Goal: Information Seeking & Learning: Check status

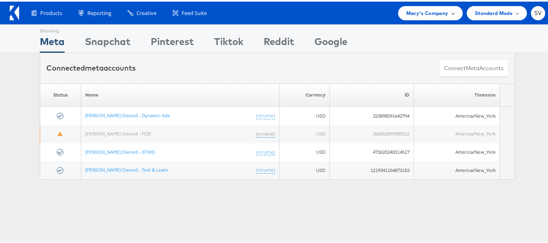
click at [450, 16] on div "Macy's Company" at bounding box center [430, 11] width 65 height 14
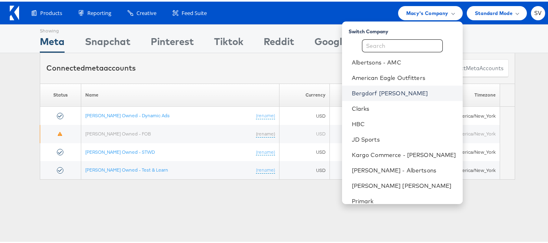
scroll to position [39, 0]
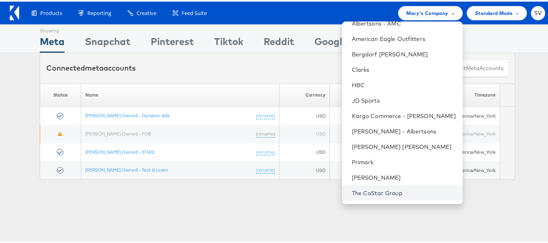
click at [374, 190] on link "The CoStar Group" at bounding box center [404, 192] width 104 height 8
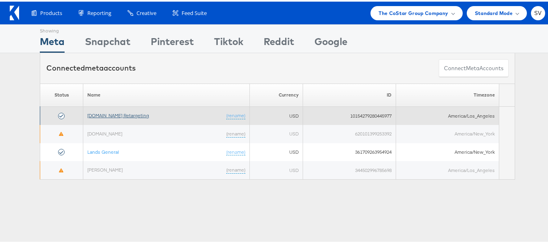
click at [134, 112] on link "[DOMAIN_NAME] Retargeting" at bounding box center [118, 114] width 62 height 6
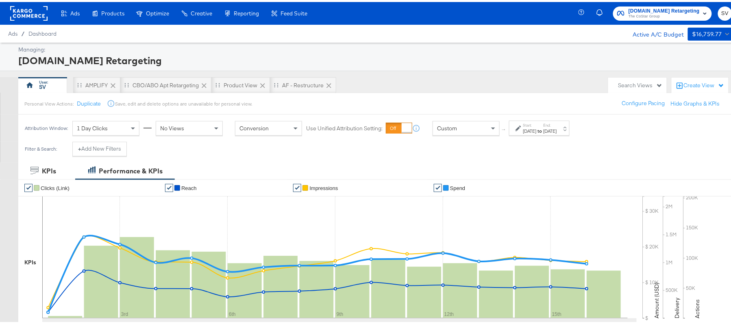
click at [537, 130] on div "Sep 1st 2025" at bounding box center [529, 129] width 13 height 7
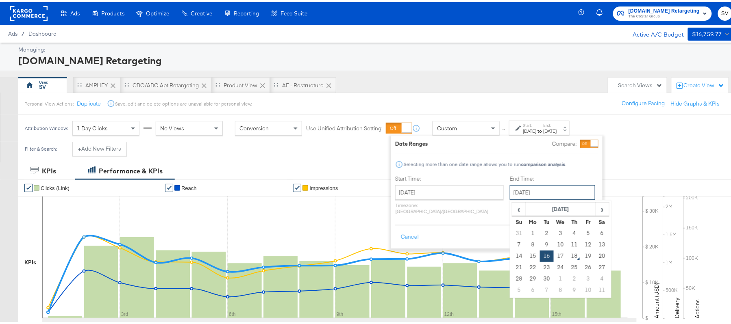
click at [510, 192] on input "[DATE]" at bounding box center [552, 190] width 85 height 15
click at [554, 251] on td "17" at bounding box center [561, 254] width 14 height 11
type input "September 17th 2025"
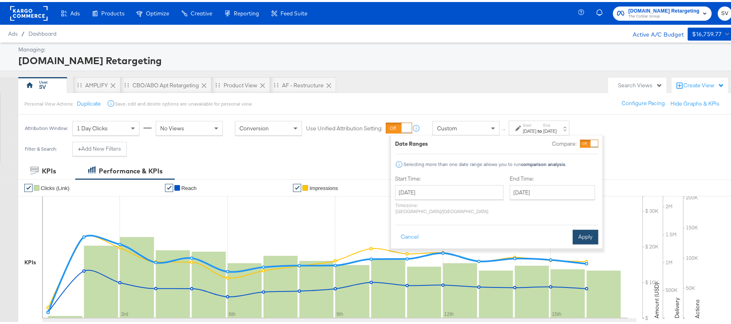
click at [593, 229] on button "Apply" at bounding box center [586, 235] width 26 height 15
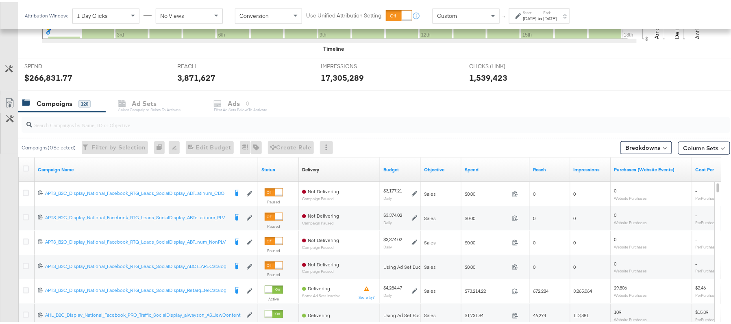
scroll to position [279, 0]
click at [83, 128] on input "search" at bounding box center [348, 121] width 633 height 16
paste input "APTS_B2C_Display_National_Facebook_RTG_Leads_SocialDisplay_Retargeting_Diamond_…"
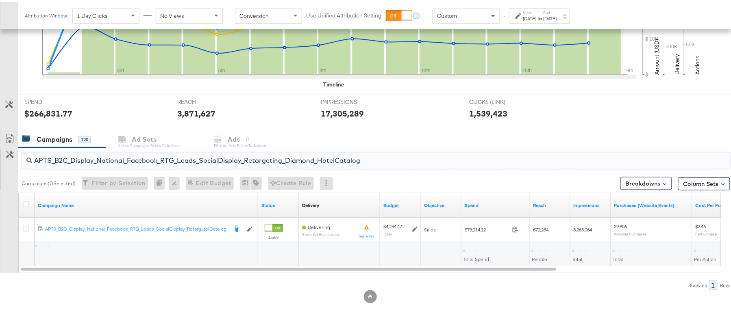
scroll to position [245, 0]
click at [471, 246] on div "$73,214.22" at bounding box center [477, 249] width 28 height 8
copy div "$73,214.22"
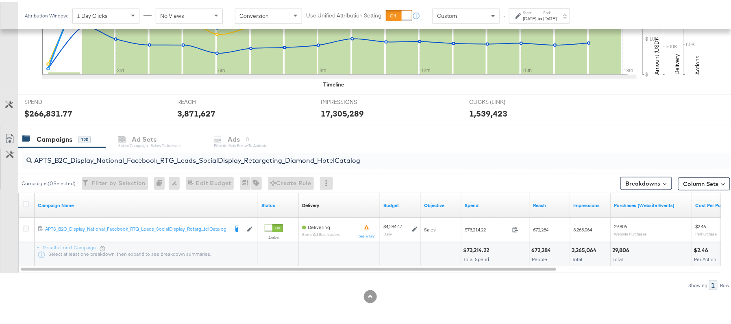
click at [137, 157] on input "APTS_B2C_Display_National_Facebook_RTG_Leads_SocialDisplay_Retargeting_Diamond_…" at bounding box center [348, 156] width 633 height 16
paste input "alwayson_Retargeting_DARE24_DiamondPlatinum"
click at [478, 246] on div "$48,985.18" at bounding box center [478, 249] width 30 height 8
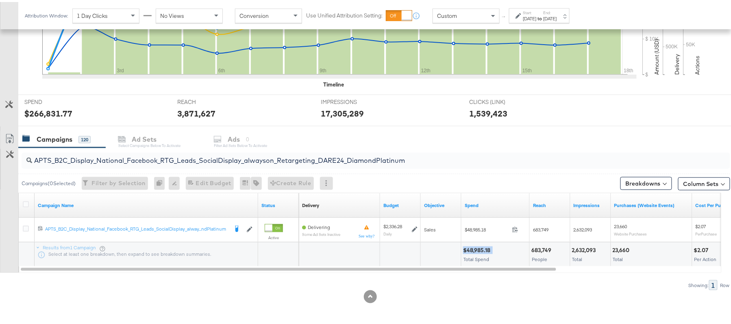
copy div "$48,985.18"
click at [202, 155] on input "APTS_B2C_Display_National_Facebook_RTG_Leads_SocialDisplay_alwayson_Retargeting…" at bounding box center [348, 156] width 633 height 16
paste input "FR_B2C_Display_National_Facebook_RTG_Leads_SocialDisplay_alwayson_Retargeting_FR"
click at [475, 248] on div "$15,400.96" at bounding box center [478, 249] width 31 height 8
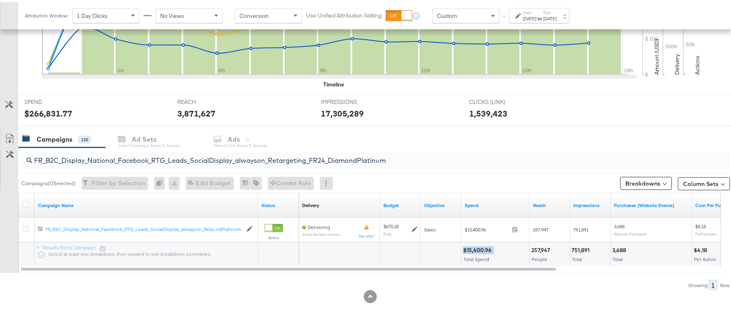
click at [475, 248] on div "$15,400.96" at bounding box center [478, 249] width 31 height 8
copy div "$15,400.96"
click at [152, 158] on input "FR_B2C_Display_National_Facebook_RTG_Leads_SocialDisplay_alwayson_Retargeting_F…" at bounding box center [348, 156] width 633 height 16
paste input "AF_B2C_Display_National_Facebook_RTG_Leads_SocialDisplay_alwayson_Retargeting_AF"
click at [480, 246] on div "$3,993.56" at bounding box center [476, 249] width 27 height 8
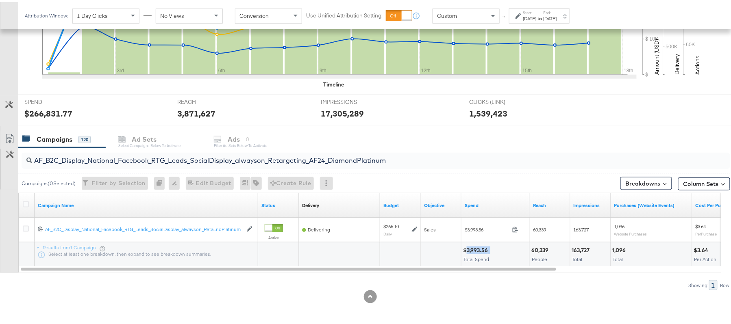
click at [480, 246] on div "$3,993.56" at bounding box center [476, 249] width 27 height 8
copy div "$3,993.56"
click at [159, 152] on input "AF_B2C_Display_National_Facebook_RTG_Leads_SocialDisplay_alwayson_Retargeting_A…" at bounding box center [348, 156] width 633 height 16
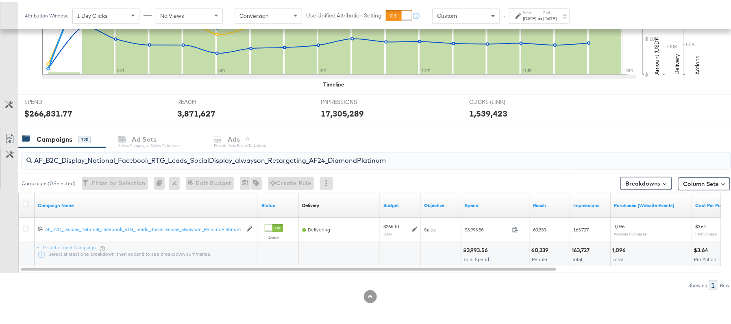
paste input "HL_B2C_Display_National_Facebook_RTG_Leads_SocialDisplay_alwayson_Retargeting_A…"
click at [477, 246] on div "$3,985.14" at bounding box center [476, 249] width 26 height 8
copy div "$3,985.14"
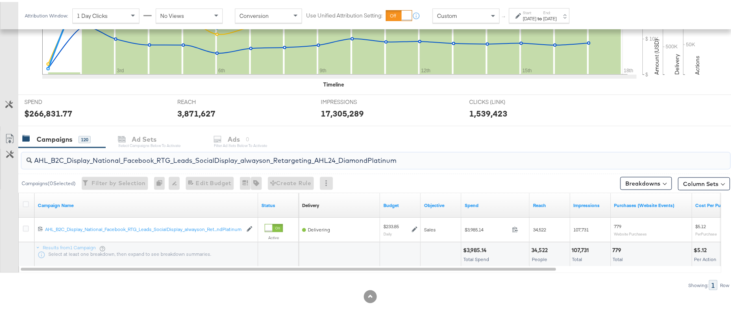
click at [117, 154] on input "AHL_B2C_Display_National_Facebook_RTG_Leads_SocialDisplay_alwayson_Retargeting_…" at bounding box center [348, 156] width 633 height 16
paste input "PTS_B2C_Display_National_Facebook_PRO_Traffic_SocialDisplay_alwayson_ASC_DARE24…"
click at [477, 245] on div "$43,863.98" at bounding box center [478, 249] width 30 height 8
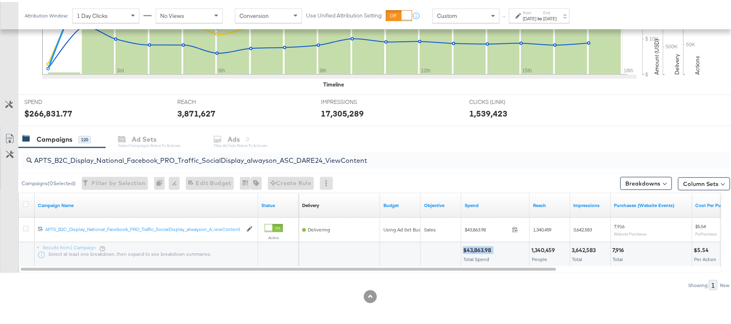
copy div "$43,863.98"
click at [118, 155] on input "APTS_B2C_Display_National_Facebook_PRO_Traffic_SocialDisplay_alwayson_ASC_DARE2…" at bounding box center [348, 156] width 633 height 16
paste input "Leads_SocialDisplay_alwayson_ASC_DARE24_Purchase"
click at [476, 250] on div "$34,420.52" at bounding box center [478, 249] width 31 height 8
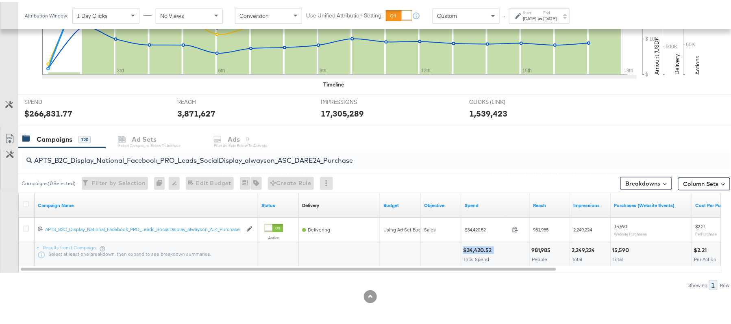
click at [476, 250] on div "$34,420.52" at bounding box center [478, 249] width 31 height 8
copy div "$34,420.52"
click at [133, 154] on input "APTS_B2C_Display_National_Facebook_PRO_Leads_SocialDisplay_alwayson_ASC_DARE24_…" at bounding box center [348, 156] width 633 height 16
paste input "F_B2C_Display_National_Facebook_PRO_Traffic_SocialDisplay_alwayson_ASC_AF24_Vie…"
click at [482, 242] on div "$1,711.01 Total Spend" at bounding box center [495, 253] width 68 height 24
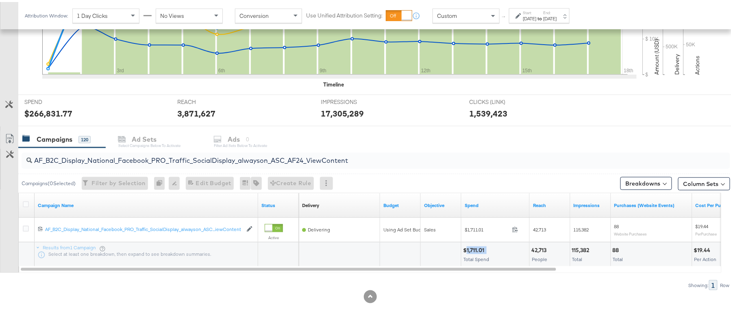
click at [482, 242] on div "$1,711.01 Total Spend" at bounding box center [495, 253] width 68 height 24
copy div "$1,711.01"
click at [173, 150] on input "AF_B2C_Display_National_Facebook_PRO_Traffic_SocialDisplay_alwayson_ASC_AF24_Vi…" at bounding box center [348, 156] width 633 height 16
paste input "FR_B2C_Display_National_Facebook_PRO_Traffic_SocialDisplay_alwayson_ASC_FR"
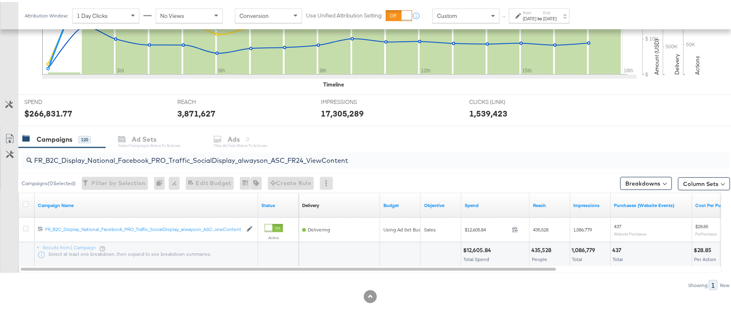
click at [478, 248] on div "$12,605.84" at bounding box center [478, 249] width 30 height 8
copy div "$12,605.84"
click at [162, 157] on input "FR_B2C_Display_National_Facebook_PRO_Traffic_SocialDisplay_alwayson_ASC_FR24_Vi…" at bounding box center [348, 156] width 633 height 16
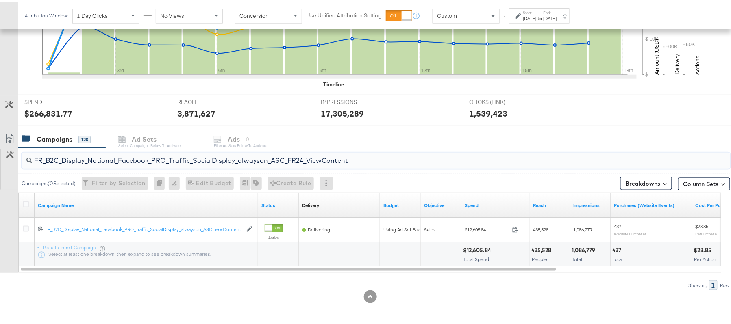
paste input "AHL_B2C_Display_National_Facebook_PRO_Traffic_SocialDisplay_alwayson_ASC_AHL"
type input "AHL_B2C_Display_National_Facebook_PRO_Traffic_SocialDisplay_alwayson_ASC_AHL24_…"
click at [475, 247] on div "$1,731.84" at bounding box center [475, 249] width 25 height 8
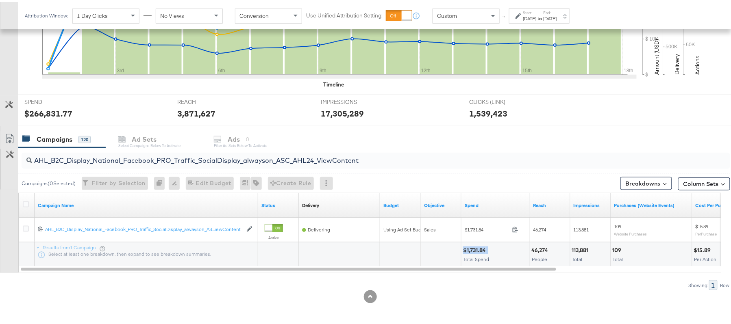
copy div "$1,731.84"
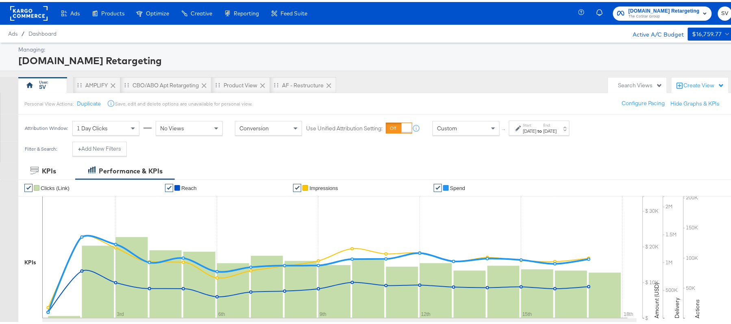
drag, startPoint x: 664, startPoint y: 19, endPoint x: 673, endPoint y: 12, distance: 11.3
click at [673, 12] on div "Apartments.com Retargeting The CoStar Group SV" at bounding box center [660, 11] width 159 height 23
click at [673, 12] on span "The CoStar Group" at bounding box center [663, 14] width 71 height 7
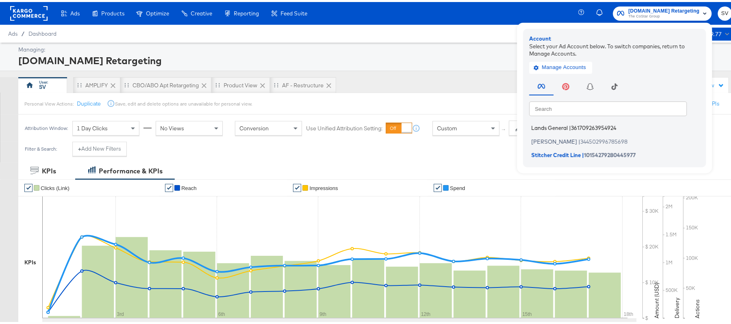
click at [550, 126] on span "Lands General" at bounding box center [549, 126] width 37 height 7
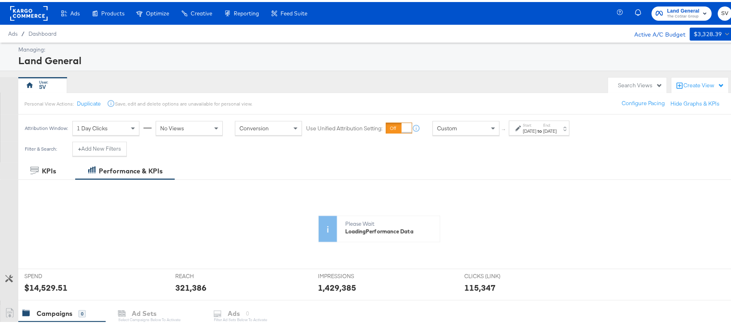
click at [533, 130] on div "Sep 1st 2025" at bounding box center [529, 129] width 13 height 7
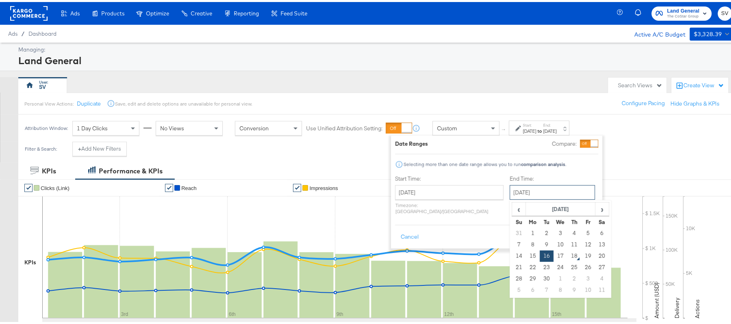
click at [532, 191] on input "September 16th 2025" at bounding box center [552, 190] width 85 height 15
click at [554, 252] on td "17" at bounding box center [561, 254] width 14 height 11
type input "[DATE]"
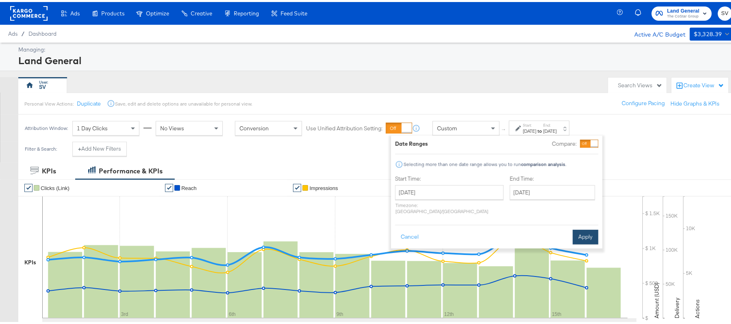
click at [577, 232] on button "Apply" at bounding box center [586, 235] width 26 height 15
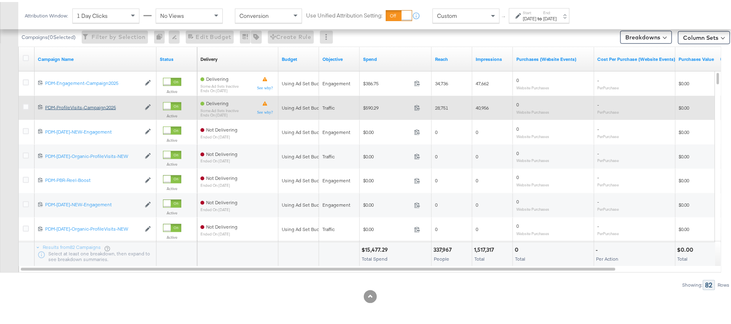
scroll to position [341, 0]
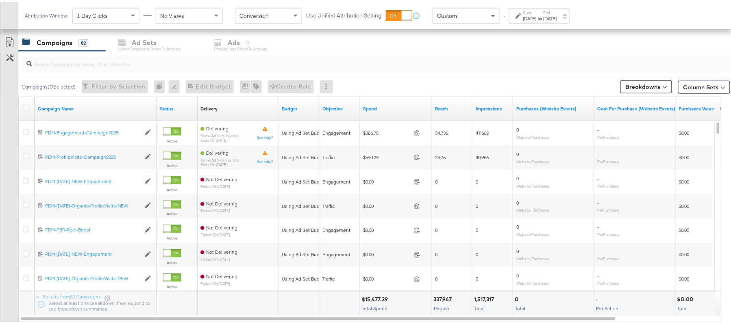
click at [127, 65] on input "search" at bounding box center [348, 59] width 633 height 16
paste input "B2C_LAND_KC_RT_Sig_24"
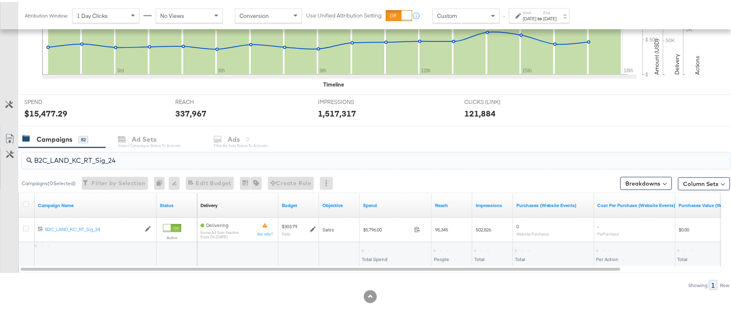
scroll to position [245, 0]
click at [374, 249] on div "$5,796.00" at bounding box center [375, 249] width 29 height 8
copy div "$5,796.00"
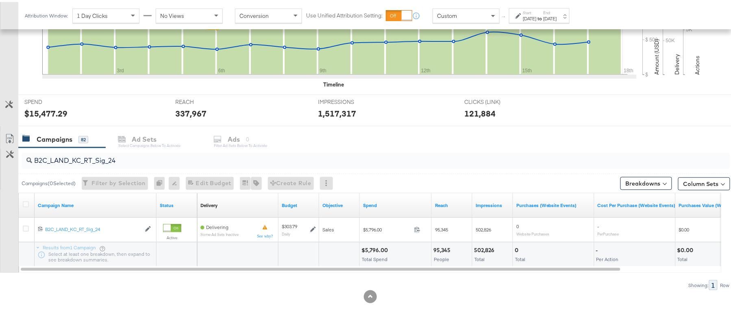
click at [146, 159] on input "B2C_LAND_KC_RT_Sig_24" at bounding box center [348, 156] width 633 height 16
paste input "B_Ecommerce_KC_Retargeting_LW&LOA_Traffic"
click at [372, 251] on div "$280.20" at bounding box center [373, 249] width 24 height 8
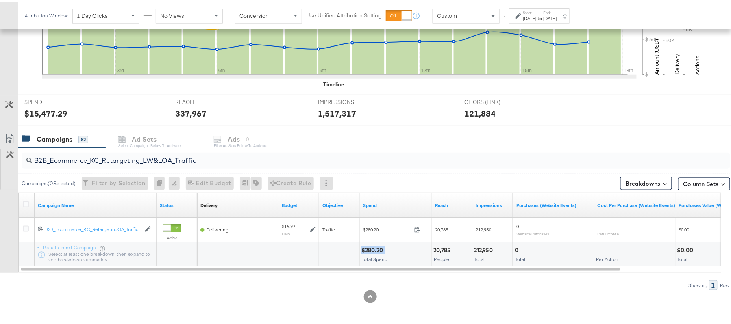
copy div "$280.20"
click at [152, 154] on input "B2B_Ecommerce_KC_Retargeting_LW&LOA_Traffic" at bounding box center [348, 156] width 633 height 16
paste input "KC_Retargeting_Prospects & Clients_Conversions"
click at [371, 246] on div "$284.74" at bounding box center [372, 249] width 23 height 8
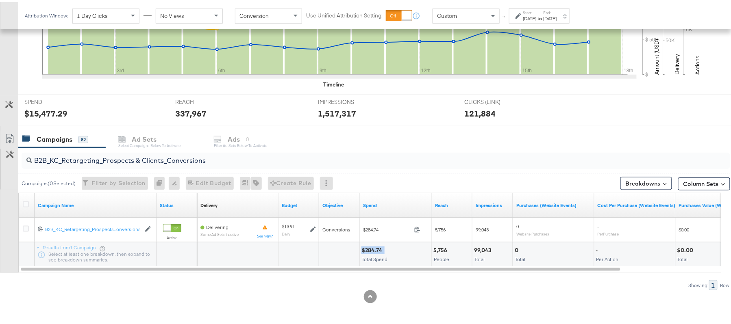
click at [371, 246] on div "$284.74" at bounding box center [372, 249] width 23 height 8
copy div "$284.74"
click at [157, 167] on div "B2B_KC_Retargeting_Prospects & Clients_Conversions" at bounding box center [376, 159] width 709 height 20
click at [179, 161] on input "B2B_KC_Retargeting_Prospects & Clients_Conversions" at bounding box center [348, 156] width 633 height 16
paste input "C_LAND_KC_Pros_Sig"
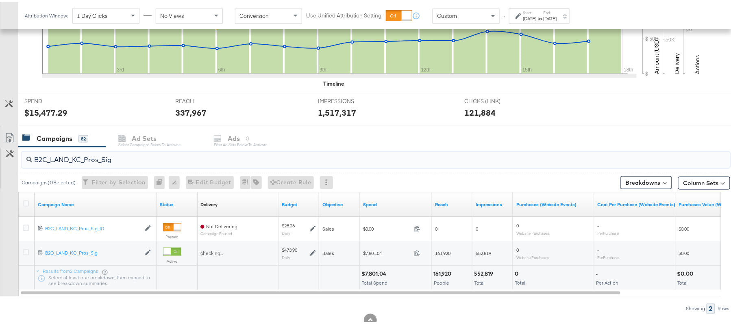
type input "B2C_LAND_KC_Pros_Sig"
click at [376, 274] on div "$7,801.04" at bounding box center [374, 272] width 27 height 8
copy div "$7,801.04"
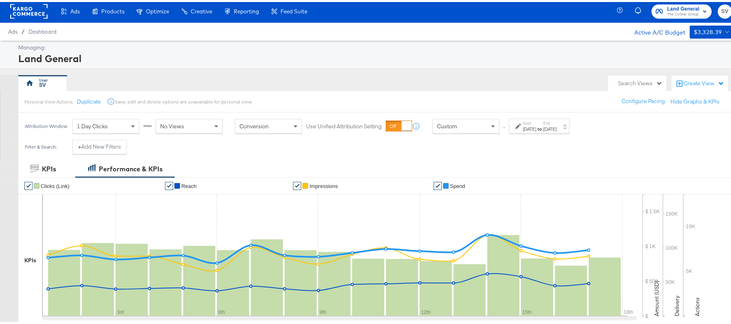
scroll to position [0, 0]
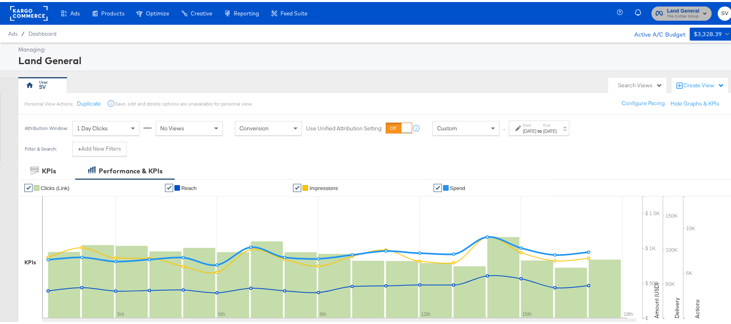
click at [680, 14] on span "The CoStar Group" at bounding box center [683, 14] width 33 height 7
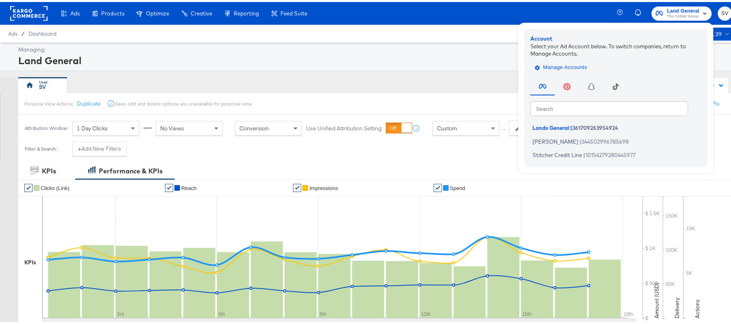
click at [560, 67] on span "Manage Accounts" at bounding box center [562, 65] width 51 height 9
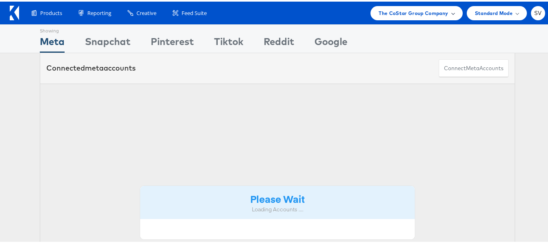
click at [417, 17] on div "The CoStar Group Company" at bounding box center [417, 11] width 92 height 14
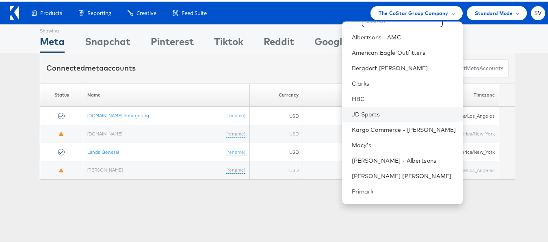
scroll to position [39, 0]
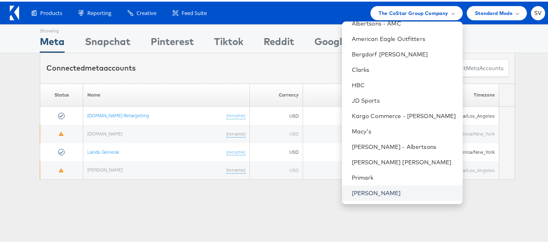
click at [374, 190] on link "[PERSON_NAME]" at bounding box center [404, 192] width 104 height 8
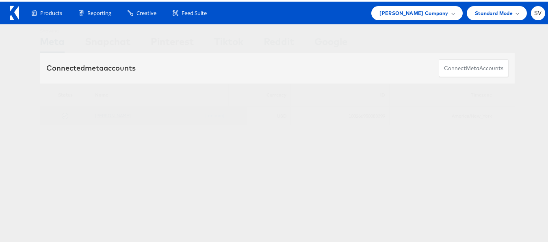
click at [117, 116] on link "[PERSON_NAME]" at bounding box center [112, 114] width 35 height 6
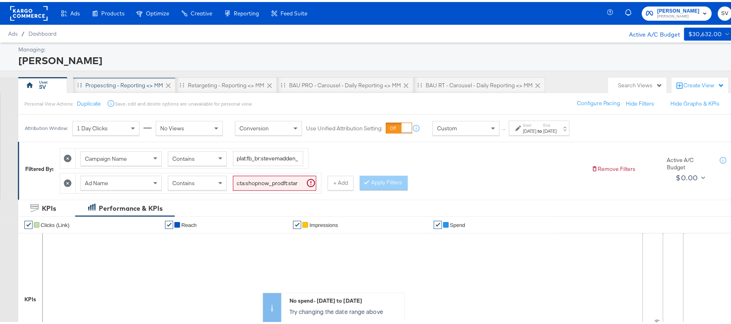
click at [115, 81] on div "Propescting - Reporting <> MM" at bounding box center [124, 84] width 78 height 8
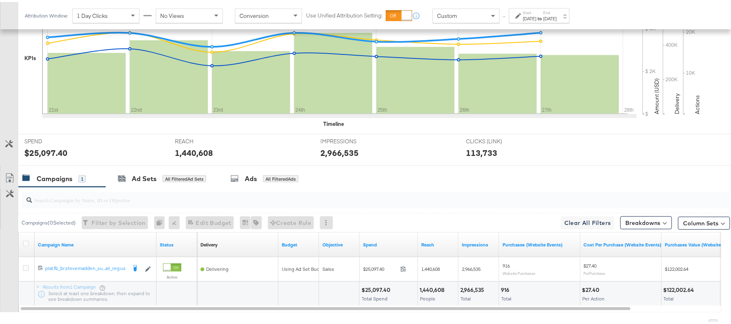
scroll to position [283, 0]
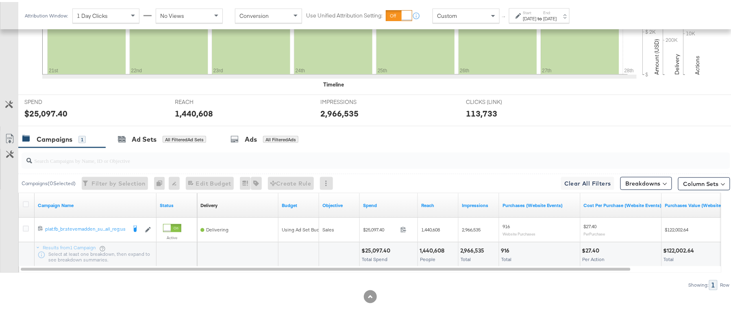
click at [537, 16] on div "[DATE]" at bounding box center [529, 16] width 13 height 7
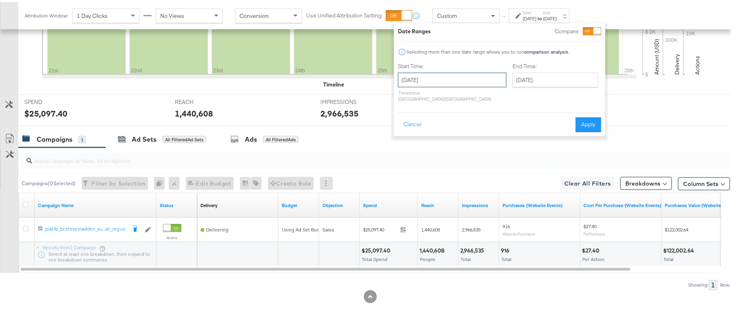
click at [464, 72] on input "[DATE]" at bounding box center [452, 78] width 109 height 15
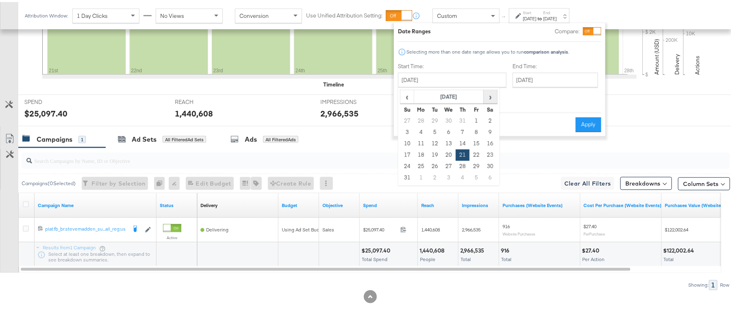
click at [490, 95] on span "›" at bounding box center [490, 95] width 13 height 12
click at [448, 142] on td "17" at bounding box center [449, 141] width 14 height 11
type input "[DATE]"
click at [584, 115] on button "Apply" at bounding box center [589, 122] width 26 height 15
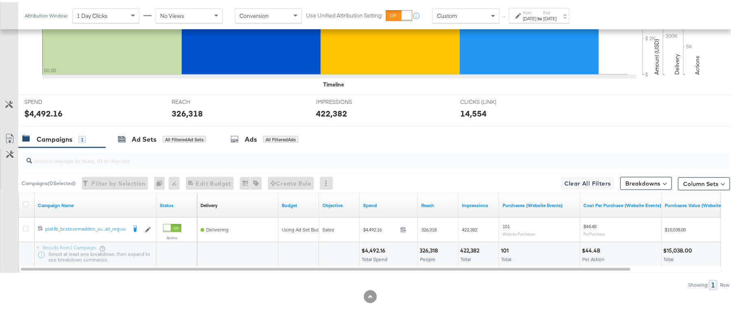
click at [371, 244] on div "$4,492.16 Total Spend" at bounding box center [389, 253] width 58 height 24
copy div "$4,492.16"
click at [422, 248] on div "326,318" at bounding box center [430, 249] width 21 height 8
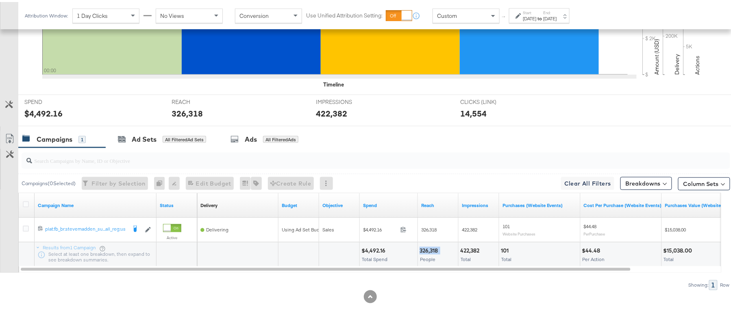
click at [422, 248] on div "326,318" at bounding box center [430, 249] width 21 height 8
copy div "326,318"
click at [467, 248] on div "422,382" at bounding box center [471, 249] width 22 height 8
copy div "422,382"
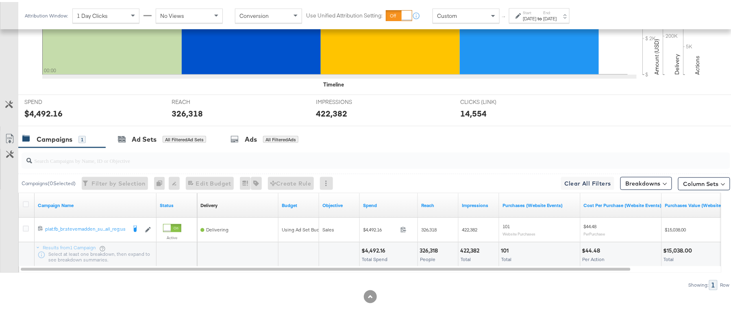
click at [537, 15] on div "[DATE]" at bounding box center [529, 16] width 13 height 7
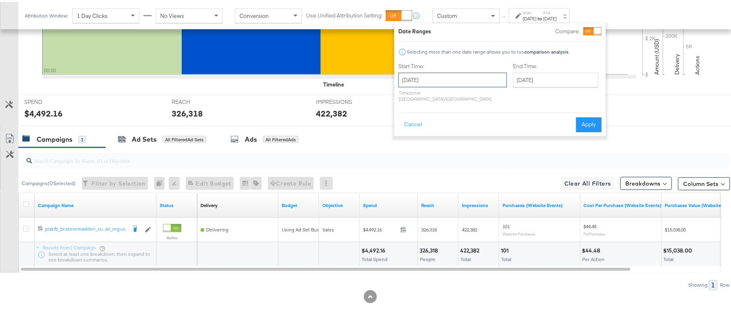
click at [463, 78] on input "[DATE]" at bounding box center [452, 78] width 109 height 15
click at [461, 128] on td "11" at bounding box center [463, 130] width 14 height 11
type input "[DATE]"
click at [586, 119] on button "Apply" at bounding box center [589, 122] width 26 height 15
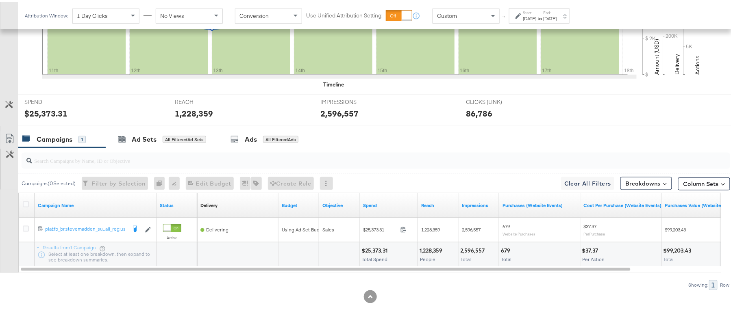
click at [380, 244] on div "$25,373.31 Total Spend" at bounding box center [389, 253] width 58 height 24
copy div "25,373.31"
click at [432, 242] on div "1,228,359 People" at bounding box center [438, 253] width 40 height 24
click at [431, 242] on div "1,228,359 People" at bounding box center [438, 253] width 40 height 24
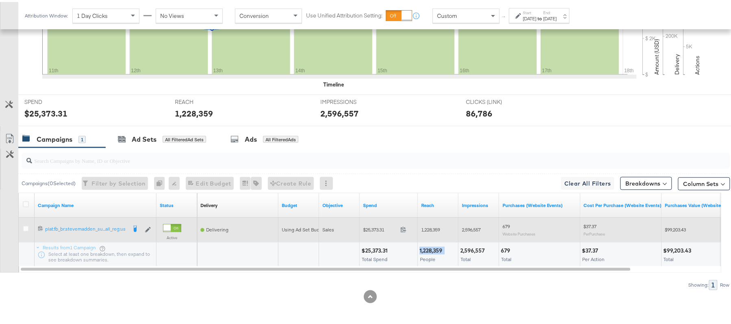
copy div "1,228,359"
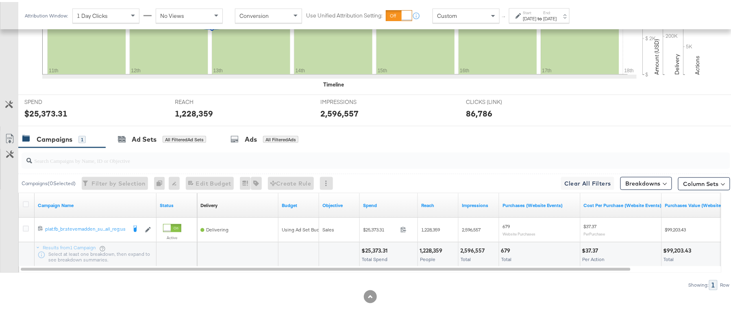
click at [474, 242] on div "2,596,557 Total" at bounding box center [479, 253] width 40 height 24
copy div "2,596,557"
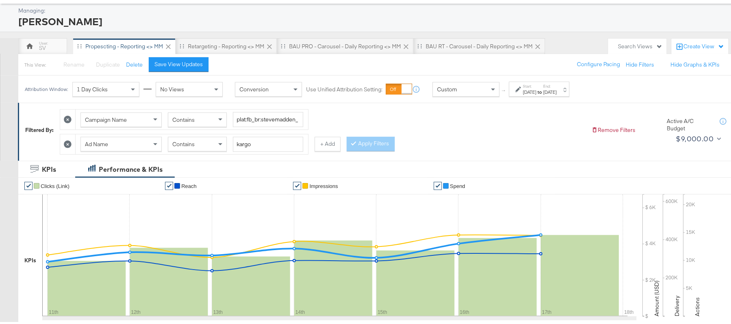
scroll to position [0, 0]
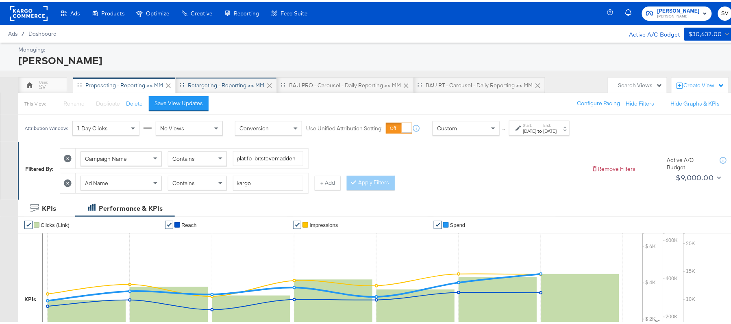
click at [228, 85] on div "Retargeting - Reporting <> MM" at bounding box center [226, 84] width 76 height 8
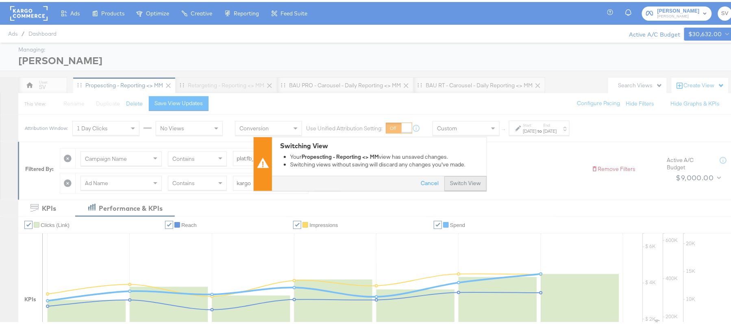
click at [457, 181] on button "Switch View" at bounding box center [465, 182] width 42 height 15
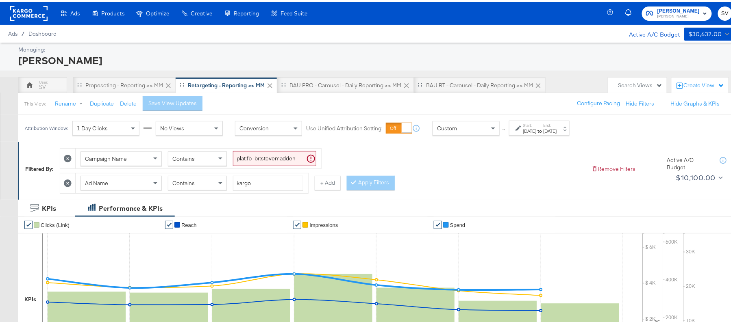
click at [527, 130] on div "[DATE]" at bounding box center [529, 129] width 13 height 7
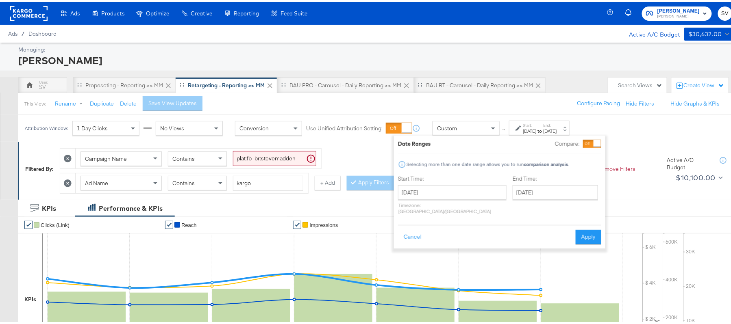
click at [463, 183] on div "Start Time: [DATE] ‹ [DATE] › Su Mo Tu We Th Fr Sa 27 28 29 30 31 1 2 3 4 5 6 7…" at bounding box center [452, 194] width 109 height 43
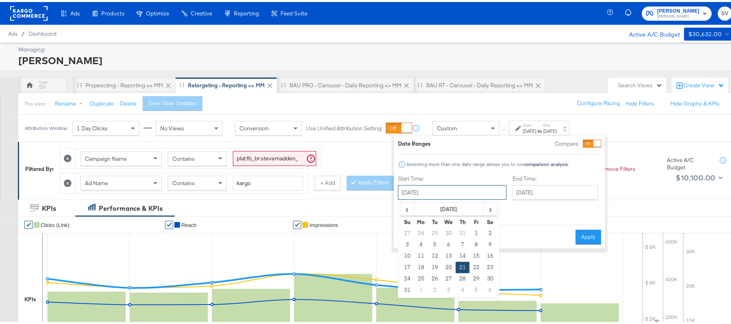
click at [462, 190] on input "[DATE]" at bounding box center [452, 190] width 109 height 15
click at [487, 213] on span "›" at bounding box center [490, 207] width 13 height 12
click at [451, 256] on td "17" at bounding box center [449, 254] width 14 height 11
type input "[DATE]"
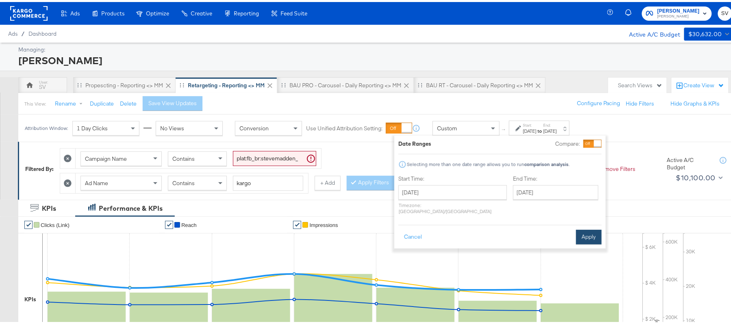
click at [589, 228] on button "Apply" at bounding box center [589, 235] width 26 height 15
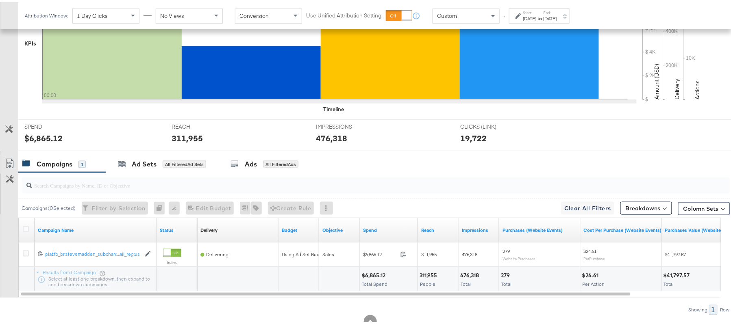
scroll to position [283, 0]
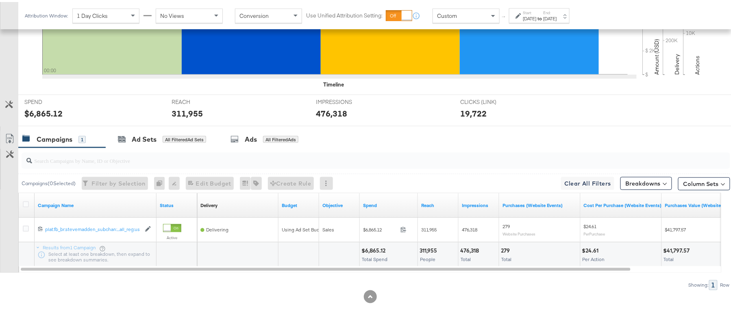
click at [368, 248] on div "$6,865.12" at bounding box center [374, 249] width 26 height 8
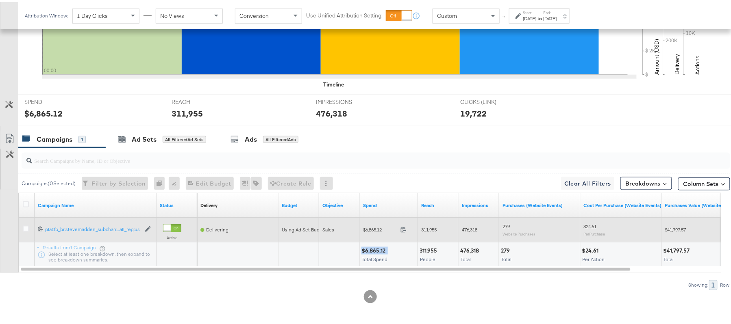
copy div "$6,865.12"
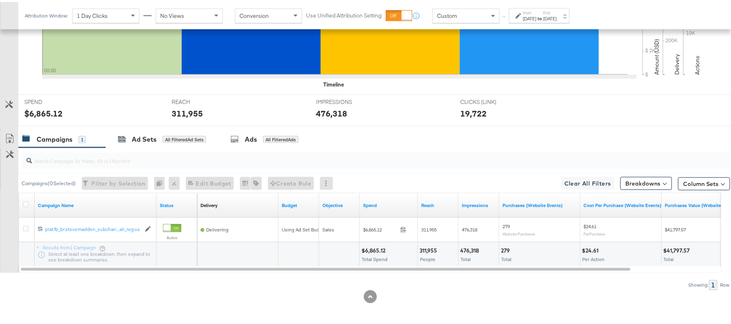
click at [424, 249] on div "311,955" at bounding box center [430, 249] width 20 height 8
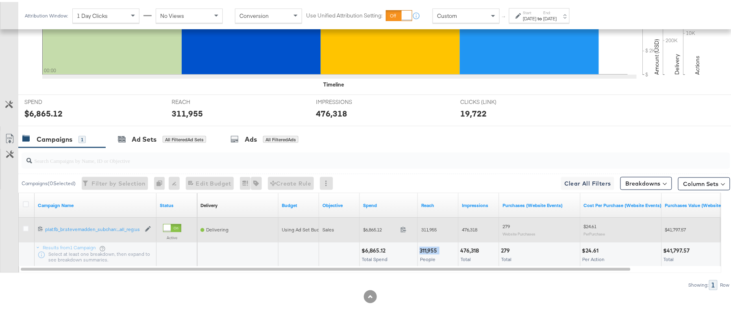
copy div "311,955"
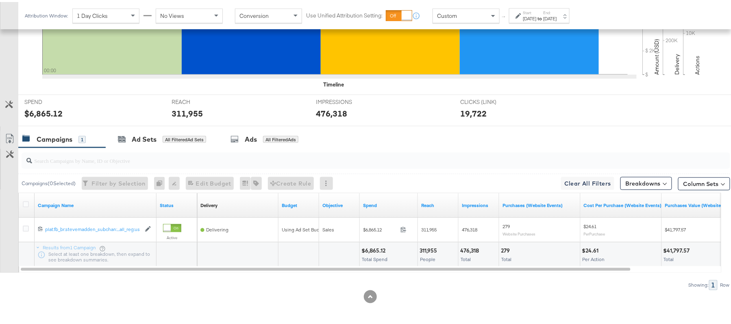
click at [472, 248] on div "476,318" at bounding box center [470, 249] width 21 height 8
copy div "476,318"
click at [537, 19] on div "[DATE]" at bounding box center [529, 16] width 13 height 7
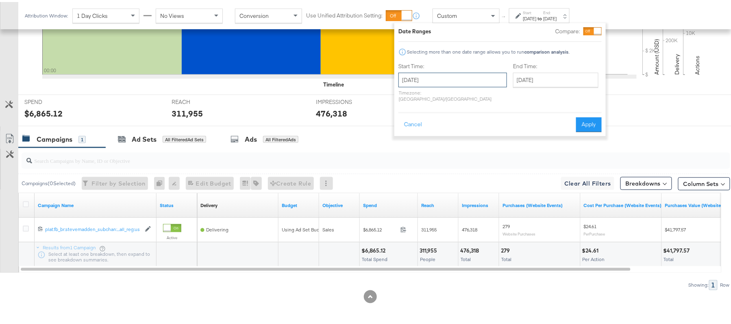
click at [465, 74] on input "[DATE]" at bounding box center [452, 78] width 109 height 15
click at [459, 129] on td "11" at bounding box center [463, 130] width 14 height 11
type input "[DATE]"
click at [598, 115] on button "Apply" at bounding box center [589, 122] width 26 height 15
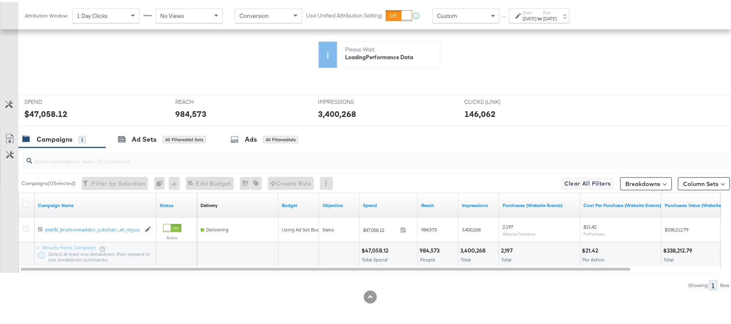
click at [379, 248] on div "$47,058.12" at bounding box center [375, 249] width 29 height 8
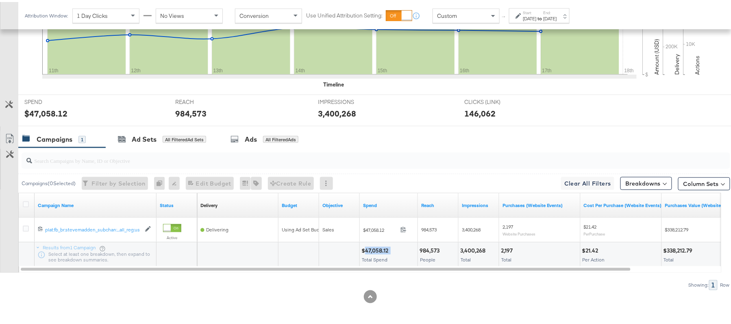
click at [378, 248] on div "$47,058.12" at bounding box center [375, 249] width 29 height 8
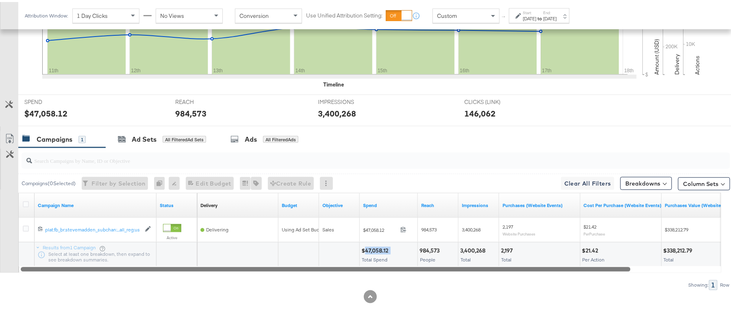
copy div "47,058.12"
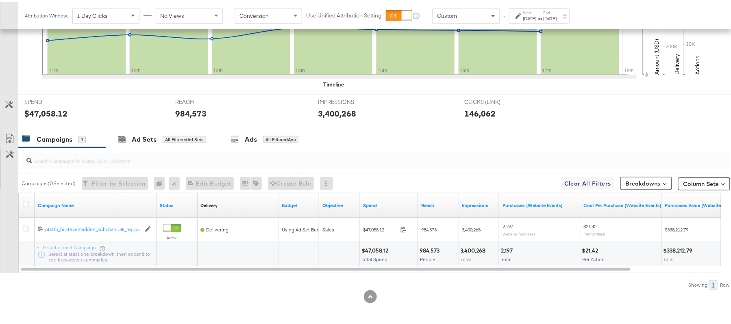
click at [424, 247] on div "984,573" at bounding box center [431, 249] width 22 height 8
click at [463, 244] on div "3,400,268 Total" at bounding box center [479, 253] width 40 height 24
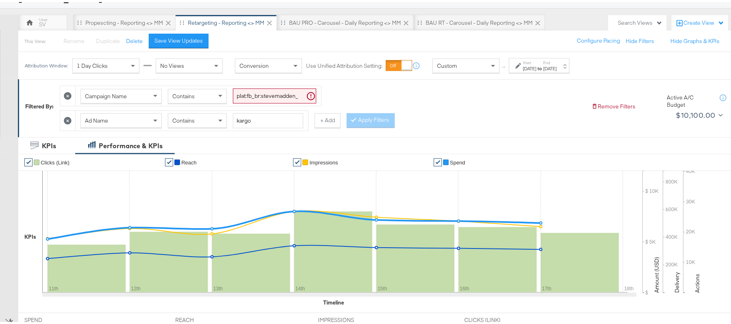
scroll to position [0, 0]
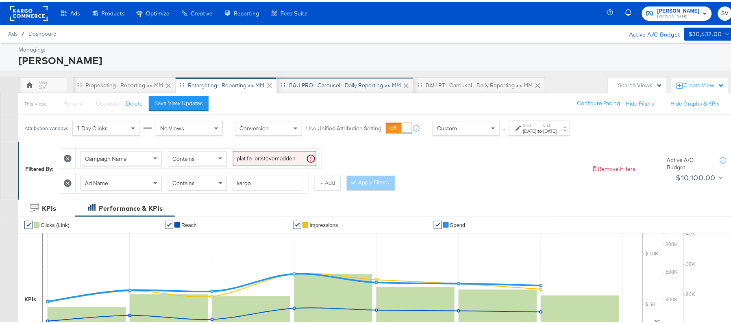
click at [326, 85] on div "BAU PRO - Carousel - Daily Reporting <> MM" at bounding box center [345, 84] width 112 height 8
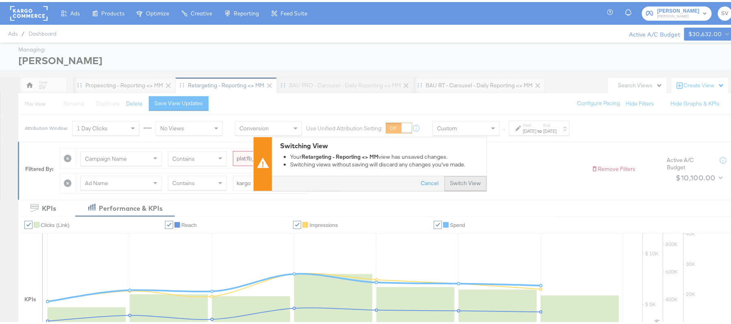
click at [467, 186] on button "Switch View" at bounding box center [465, 182] width 42 height 15
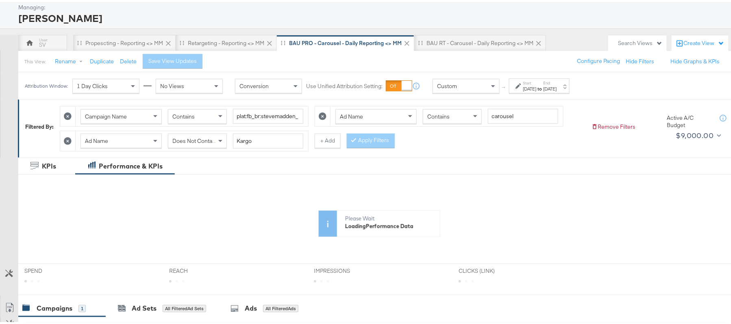
scroll to position [54, 0]
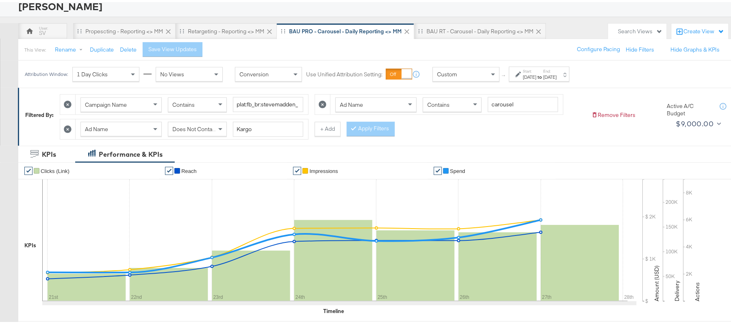
click at [527, 79] on div "Start: Aug 21st 2025 to End: Aug 27th 2025" at bounding box center [539, 72] width 61 height 15
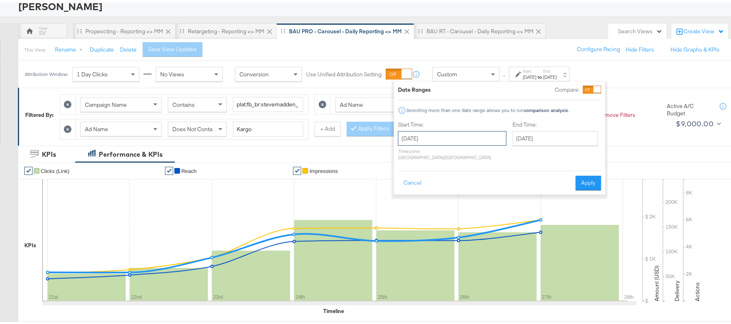
click at [469, 142] on input "August 21st 2025" at bounding box center [452, 136] width 109 height 15
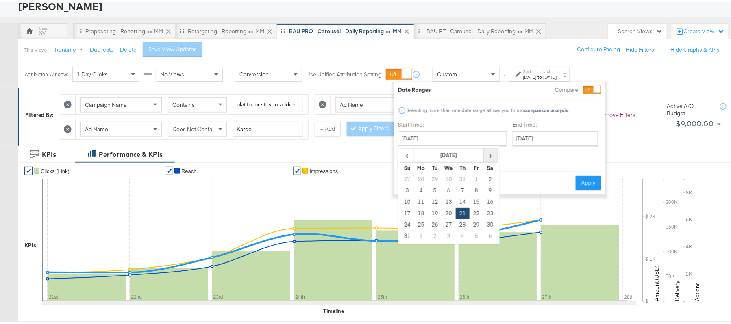
click at [487, 157] on span "›" at bounding box center [490, 153] width 13 height 12
click at [454, 198] on td "17" at bounding box center [449, 200] width 14 height 11
type input "September 17th 2025"
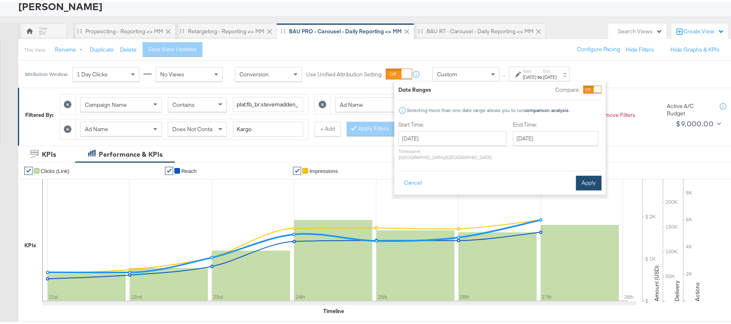
click at [585, 174] on button "Apply" at bounding box center [589, 181] width 26 height 15
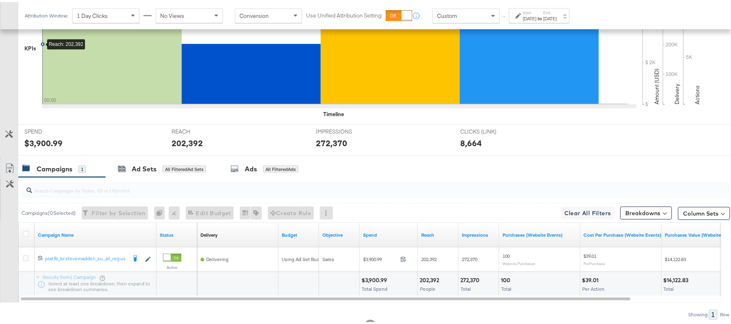
scroll to position [283, 0]
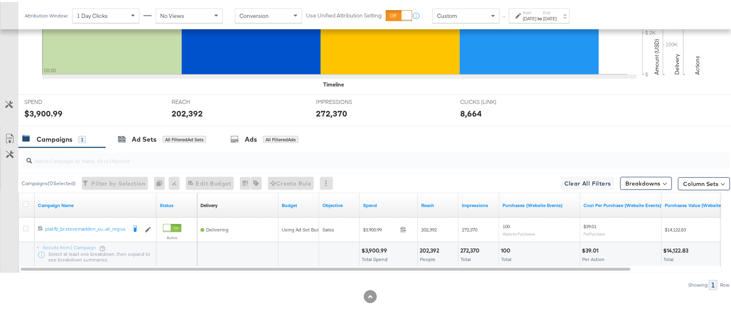
click at [375, 246] on div "$3,900.99" at bounding box center [375, 249] width 28 height 8
click at [431, 248] on div "202,392" at bounding box center [431, 249] width 22 height 8
click at [474, 250] on div "272,370" at bounding box center [471, 249] width 22 height 8
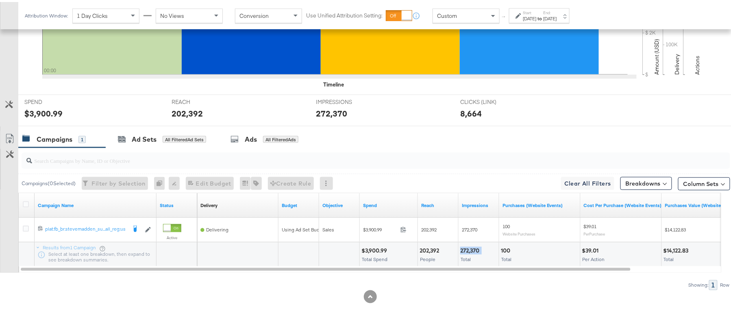
click at [474, 249] on div "272,370" at bounding box center [471, 249] width 22 height 8
click at [537, 12] on label "Start:" at bounding box center [529, 10] width 13 height 5
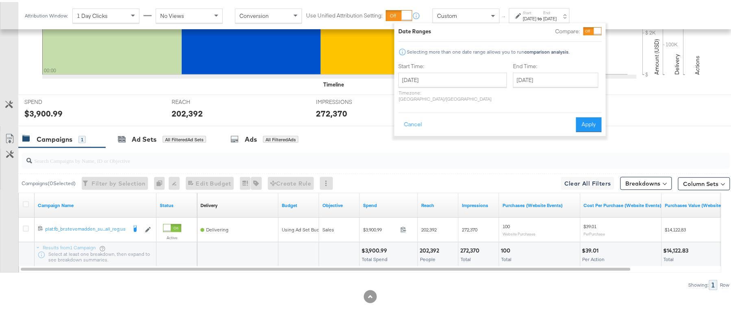
click at [459, 86] on div "September 17th 2025 ‹ September 2025 › Su Mo Tu We Th Fr Sa 31 1 2 3 4 5 6 7 8 …" at bounding box center [452, 85] width 109 height 29
click at [459, 79] on input "September 17th 2025" at bounding box center [452, 78] width 109 height 15
click at [461, 129] on td "11" at bounding box center [463, 130] width 14 height 11
type input "September 11th 2025"
click at [584, 115] on button "Apply" at bounding box center [589, 122] width 26 height 15
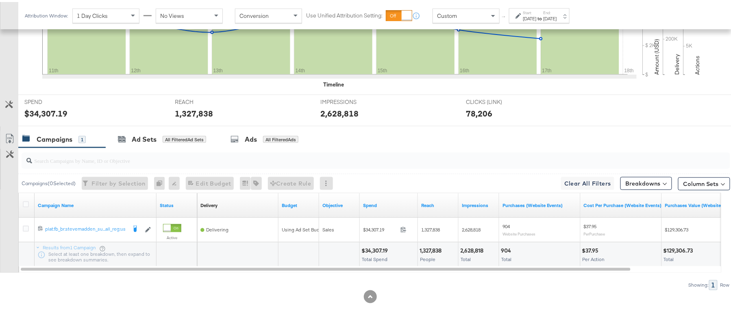
click at [381, 246] on div "$34,307.19" at bounding box center [375, 249] width 29 height 8
click at [425, 252] on div "1,327,838" at bounding box center [432, 249] width 24 height 8
click at [424, 248] on div "1,327,838" at bounding box center [432, 249] width 24 height 8
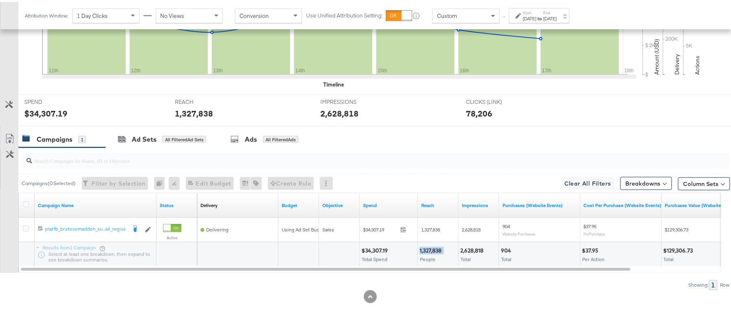
click at [424, 248] on div "1,327,838" at bounding box center [432, 249] width 24 height 8
click at [466, 245] on div "2,628,818" at bounding box center [473, 249] width 26 height 8
click at [467, 245] on div "2,628,818" at bounding box center [473, 249] width 26 height 8
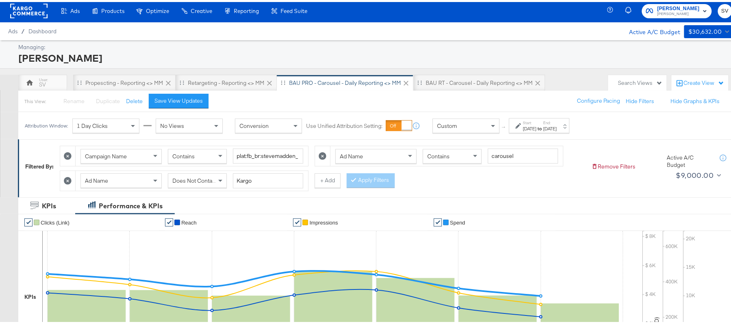
scroll to position [0, 0]
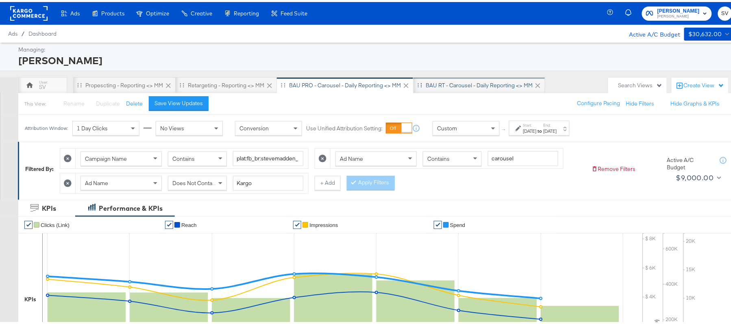
click at [477, 80] on div "BAU RT - Carousel - Daily Reporting <> MM" at bounding box center [479, 84] width 107 height 8
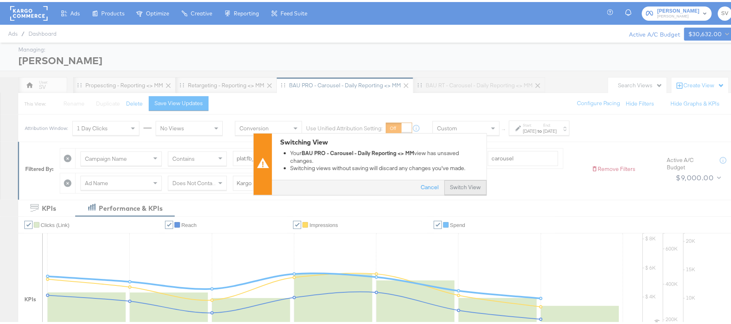
click at [466, 185] on button "Switch View" at bounding box center [465, 185] width 42 height 15
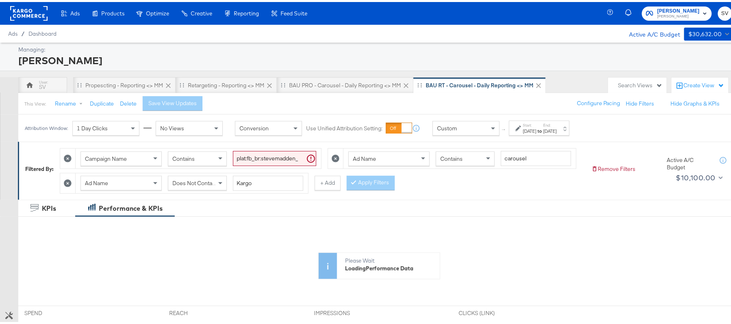
click at [537, 130] on div "Aug 21st 2025" at bounding box center [529, 129] width 13 height 7
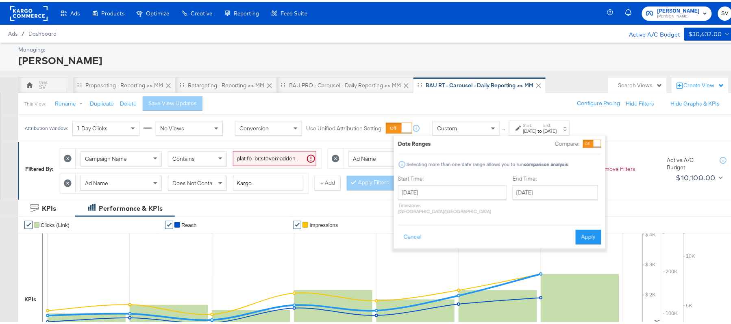
click at [461, 199] on div "August 21st 2025 ‹ August 2025 › Su Mo Tu We Th Fr Sa 27 28 29 30 31 1 2 3 4 5 …" at bounding box center [452, 197] width 109 height 29
click at [457, 192] on input "August 21st 2025" at bounding box center [452, 190] width 109 height 15
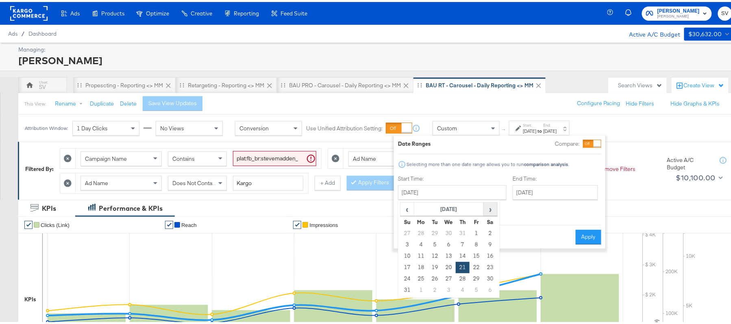
click at [494, 212] on span "›" at bounding box center [490, 207] width 13 height 12
click at [462, 242] on td "11" at bounding box center [463, 242] width 14 height 11
type input "September 11th 2025"
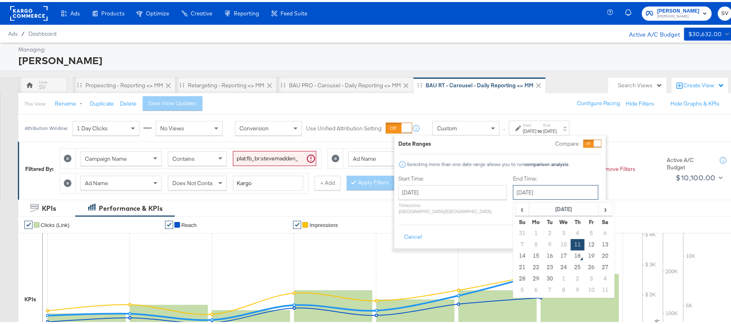
click at [530, 193] on input "September 11th 2025" at bounding box center [555, 190] width 85 height 15
click at [557, 257] on td "17" at bounding box center [564, 254] width 14 height 11
type input "September 17th 2025"
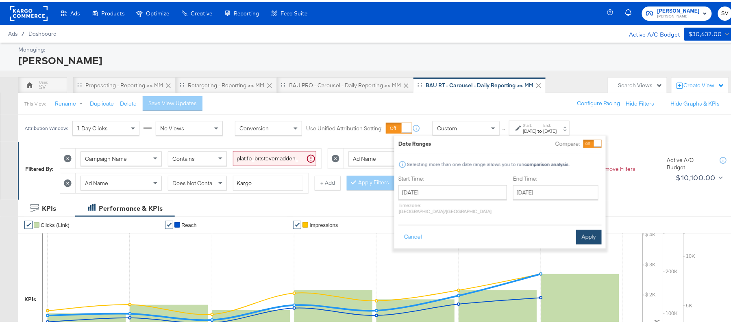
click at [589, 230] on button "Apply" at bounding box center [589, 235] width 26 height 15
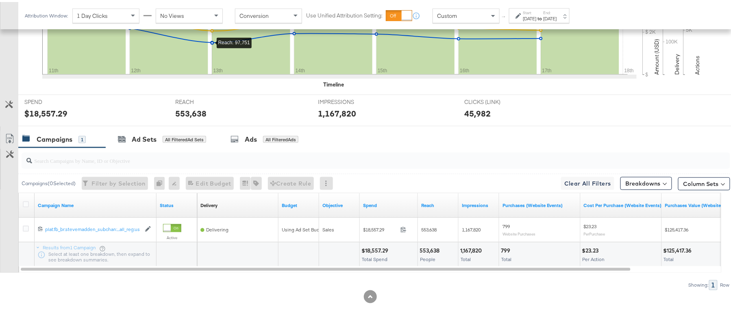
scroll to position [308, 0]
click at [366, 246] on div "$18,557.29" at bounding box center [375, 249] width 29 height 8
click at [431, 249] on div "553,638" at bounding box center [431, 249] width 22 height 8
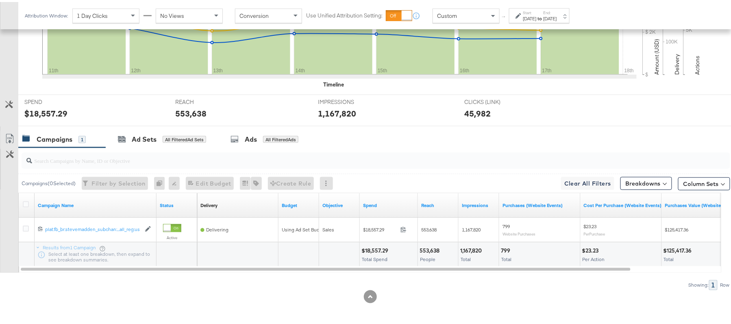
click at [465, 248] on div "1,167,820" at bounding box center [472, 249] width 24 height 8
click at [537, 18] on div "Sep 11th 2025" at bounding box center [529, 16] width 13 height 7
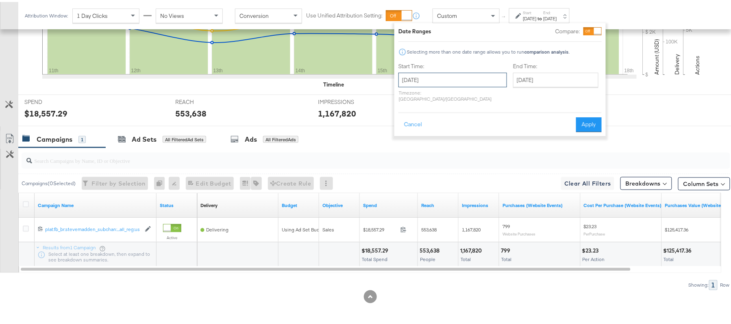
click at [469, 80] on input "September 11th 2025" at bounding box center [452, 78] width 109 height 15
click at [448, 140] on td "17" at bounding box center [449, 141] width 14 height 11
type input "September 17th 2025"
click at [590, 115] on button "Apply" at bounding box center [589, 122] width 26 height 15
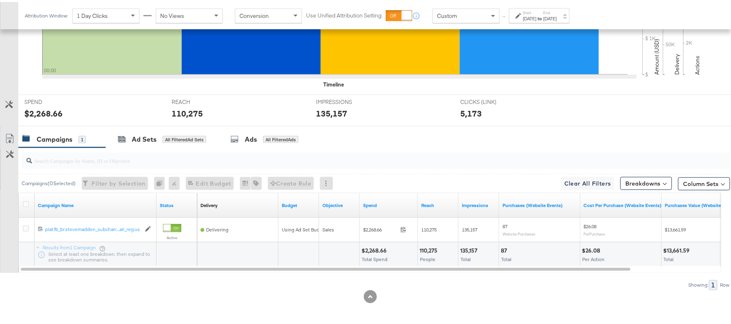
click at [371, 249] on div "$2,268.66" at bounding box center [375, 249] width 28 height 8
click at [431, 244] on div "110,275 People" at bounding box center [438, 253] width 40 height 24
click at [431, 245] on div "110,275 People" at bounding box center [438, 253] width 40 height 24
click at [472, 247] on div "135,157" at bounding box center [470, 249] width 20 height 8
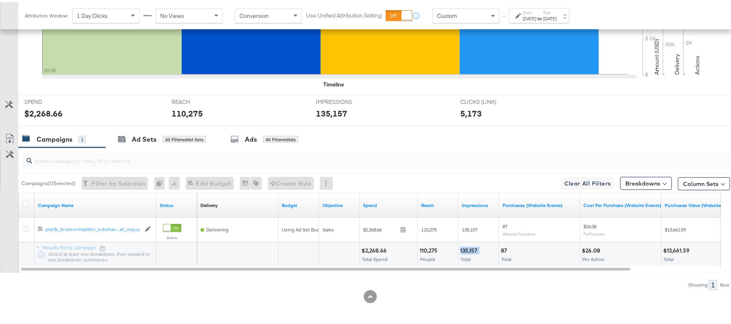
click at [472, 247] on div "135,157" at bounding box center [470, 249] width 20 height 8
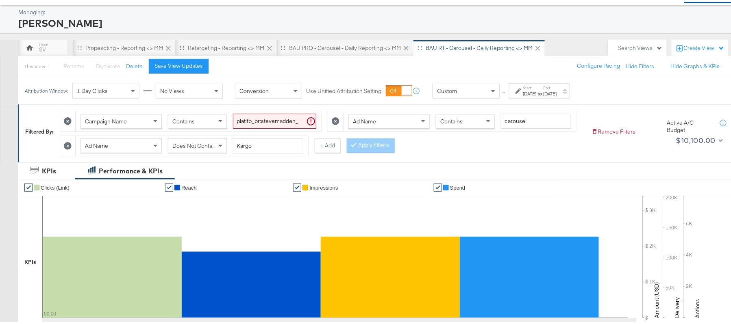
scroll to position [0, 0]
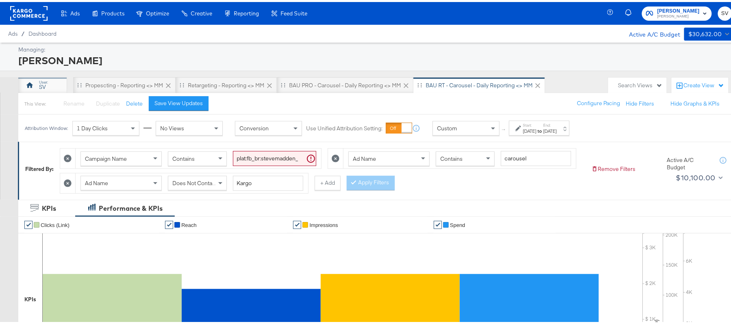
click at [37, 89] on div "SV" at bounding box center [42, 83] width 49 height 16
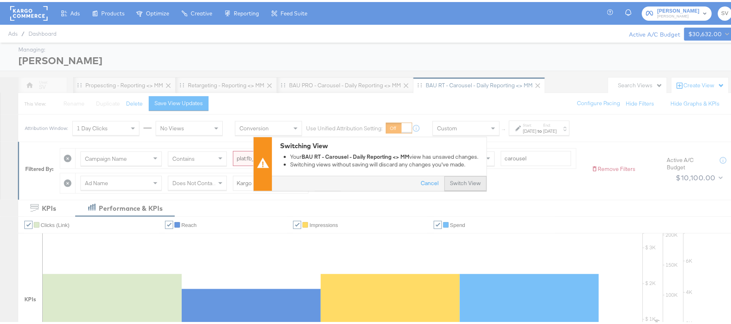
click at [458, 183] on button "Switch View" at bounding box center [465, 182] width 42 height 15
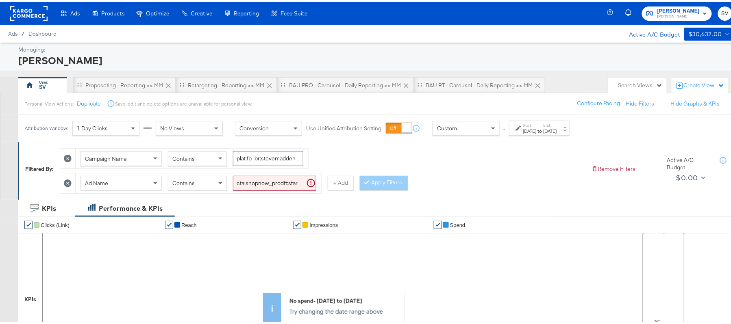
click at [271, 159] on input "plat:fb_br:stevemadden_subchan:paidsocial-asc_temp:evergreen-prospecting-2_obj:…" at bounding box center [268, 156] width 70 height 15
paste input "buywithprime-prospecting"
type input "plat:fb_br:stevemadden_subchan:paidsocial-asc_temp:buywithprime-prospecting_obj…"
click at [264, 181] on input "cta:shopnow_prodft:starrating_copy:meetthestars-feb19-KARGO-multiimage_lp:plp_a…" at bounding box center [274, 181] width 83 height 15
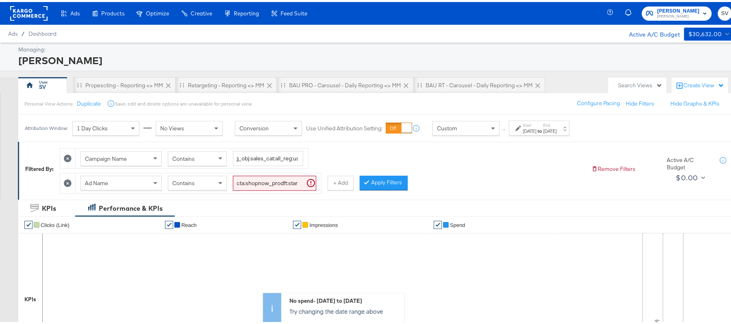
scroll to position [0, 0]
type input "kargo"
click at [543, 129] on strong "to" at bounding box center [540, 129] width 7 height 6
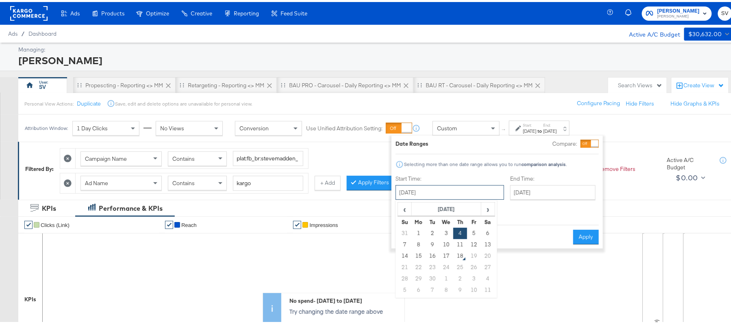
click at [476, 192] on input "September 4th 2025" at bounding box center [450, 190] width 109 height 15
click at [462, 243] on td "11" at bounding box center [460, 242] width 14 height 11
type input "September 11th 2025"
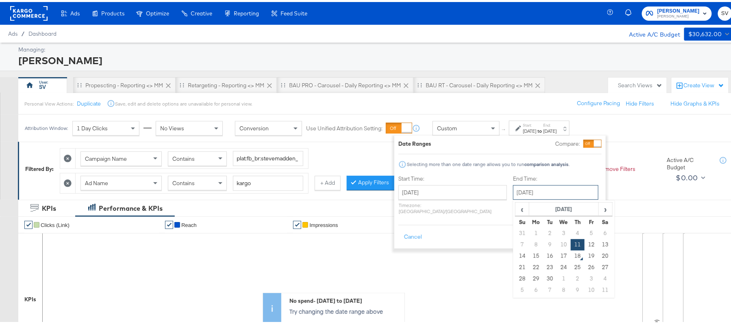
click at [531, 187] on input "September 11th 2025" at bounding box center [555, 190] width 85 height 15
click at [557, 257] on td "17" at bounding box center [564, 254] width 14 height 11
type input "September 17th 2025"
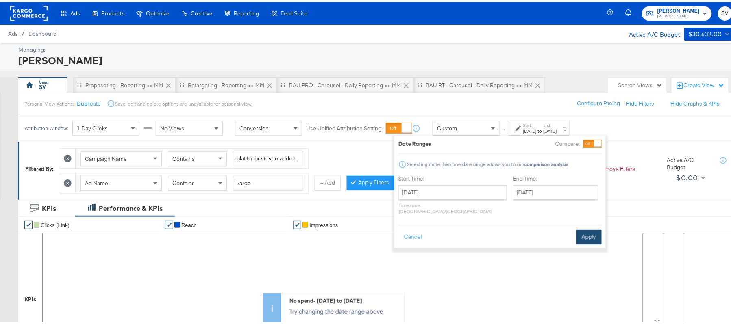
click at [584, 230] on button "Apply" at bounding box center [589, 235] width 26 height 15
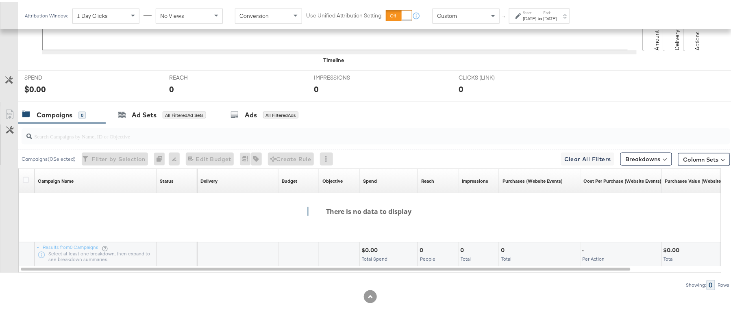
scroll to position [91, 0]
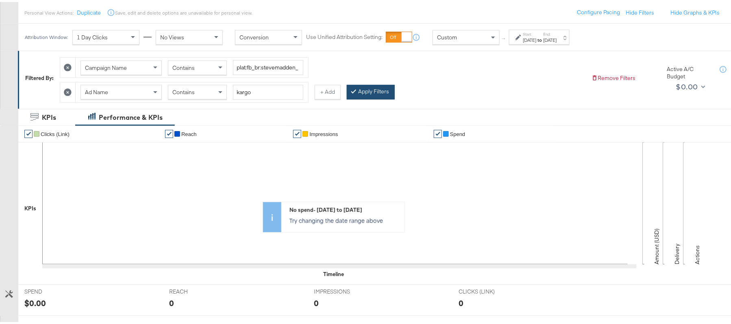
click at [368, 97] on button "Apply Filters" at bounding box center [371, 90] width 48 height 15
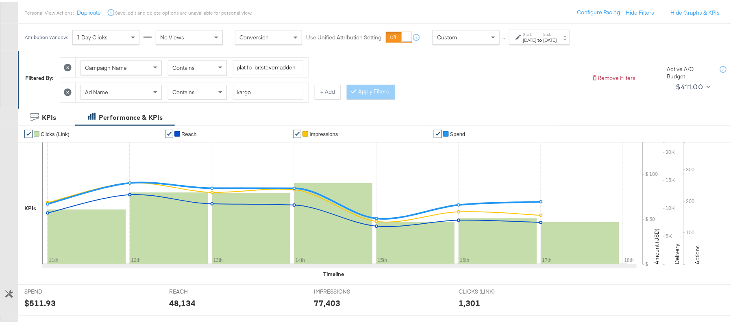
click at [537, 38] on div "Sep 11th 2025" at bounding box center [529, 38] width 13 height 7
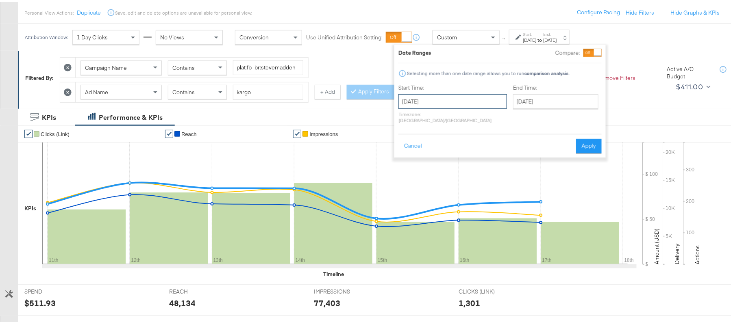
click at [468, 101] on input "September 11th 2025" at bounding box center [452, 99] width 109 height 15
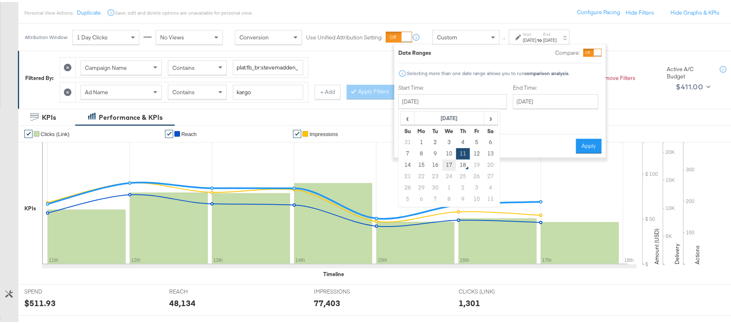
click at [450, 164] on td "17" at bounding box center [449, 163] width 14 height 11
type input "September 17th 2025"
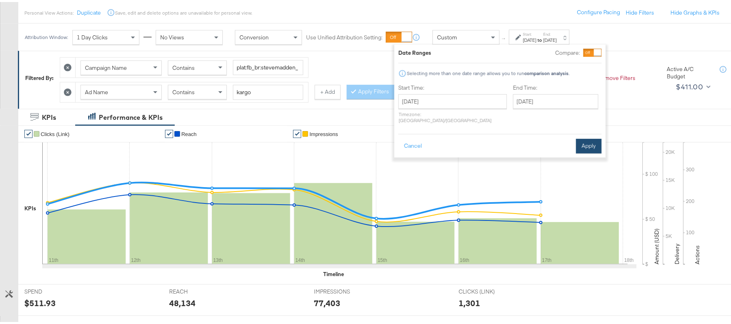
click at [584, 137] on button "Apply" at bounding box center [589, 144] width 26 height 15
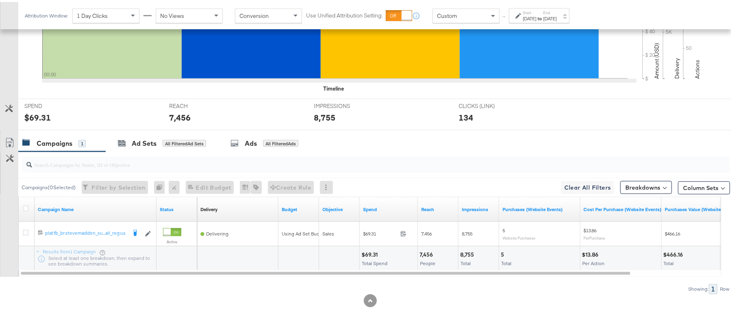
scroll to position [283, 0]
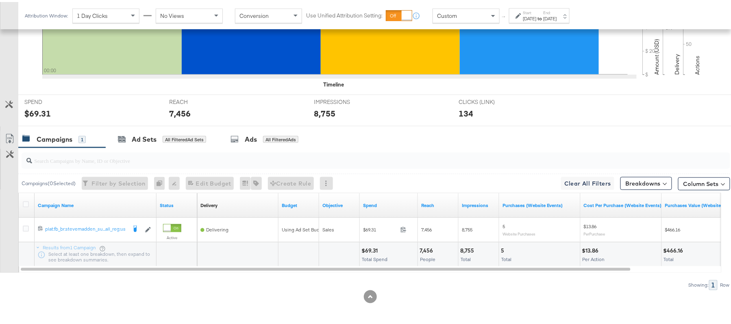
click at [371, 246] on div "$69.31" at bounding box center [370, 249] width 19 height 8
click at [429, 248] on div "7,456" at bounding box center [428, 249] width 16 height 8
click at [470, 254] on span "Total" at bounding box center [466, 257] width 10 height 6
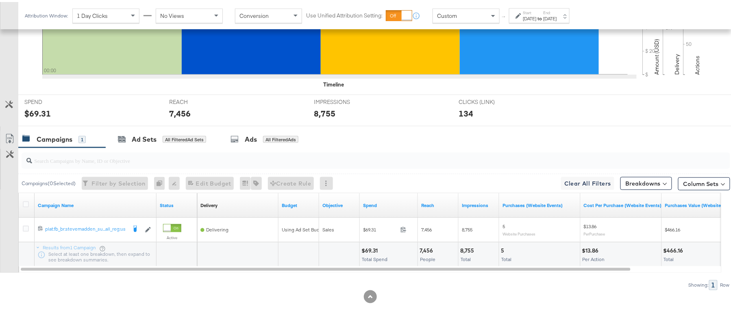
click at [466, 250] on div "8,755" at bounding box center [468, 249] width 16 height 8
click at [557, 16] on div "[DATE]" at bounding box center [549, 16] width 13 height 7
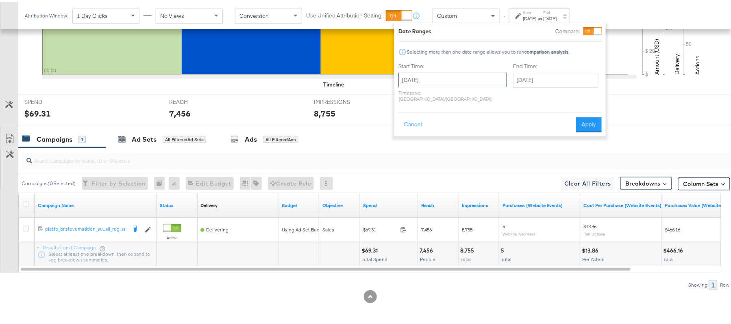
click at [476, 72] on input "September 17th 2025" at bounding box center [452, 78] width 109 height 15
click at [467, 127] on td "11" at bounding box center [463, 130] width 14 height 11
type input "September 11th 2025"
click at [580, 115] on button "Apply" at bounding box center [589, 122] width 26 height 15
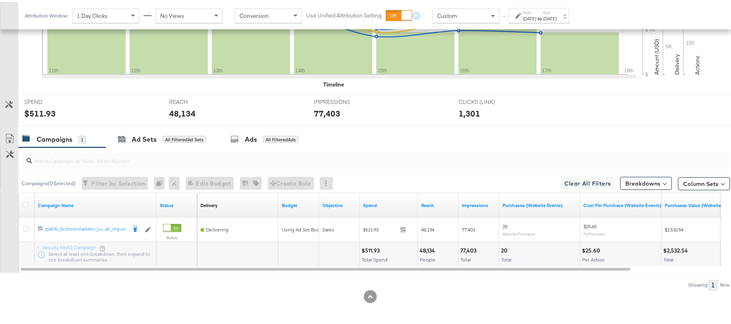
click at [370, 252] on div "$511.93" at bounding box center [371, 249] width 21 height 8
click at [369, 248] on div "$511.93" at bounding box center [371, 249] width 21 height 8
click at [368, 247] on div "$511.93" at bounding box center [371, 249] width 21 height 8
click at [432, 244] on div "48,134 People" at bounding box center [438, 253] width 40 height 24
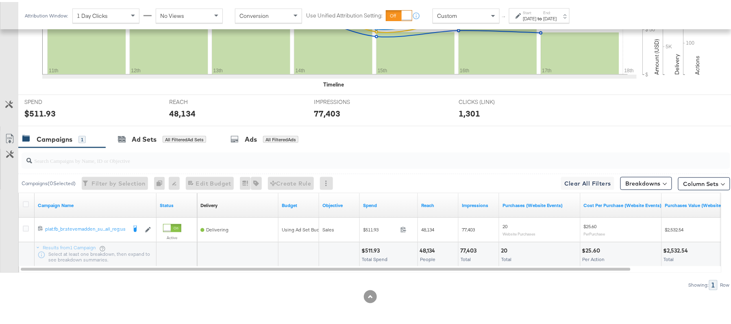
click at [466, 246] on div "77,403" at bounding box center [469, 249] width 19 height 8
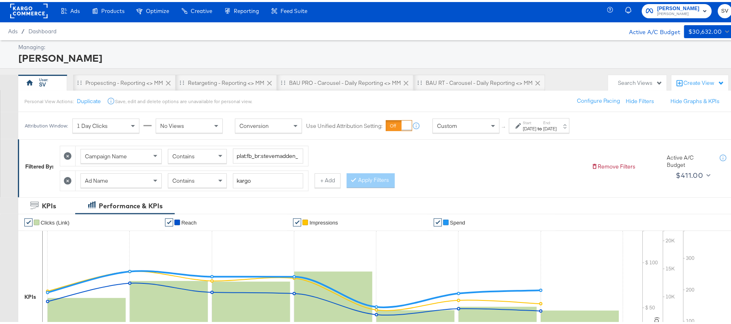
scroll to position [0, 0]
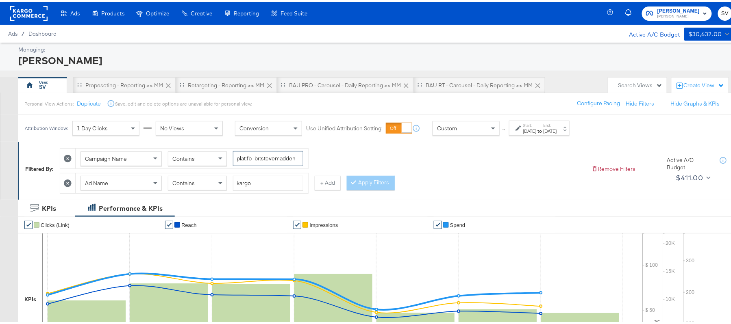
click at [282, 159] on input "plat:fb_br:stevemadden_subchan:paidsocial-asc_temp:buywithprime-prospecting_obj…" at bounding box center [268, 156] width 70 height 15
click at [213, 188] on div "Contains" at bounding box center [197, 181] width 58 height 14
click at [204, 191] on div "Ad Name Contains kargo" at bounding box center [192, 182] width 233 height 20
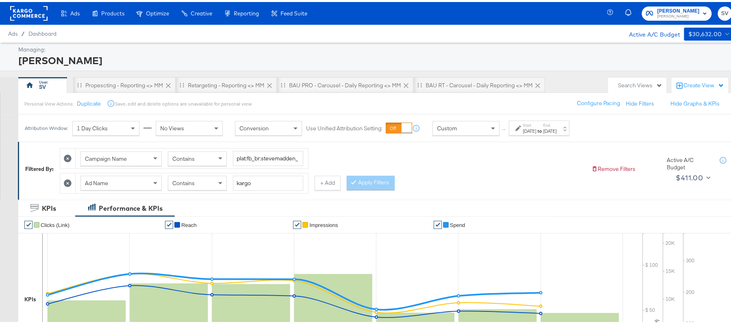
click at [207, 185] on div "Contains" at bounding box center [197, 181] width 58 height 14
click at [385, 178] on button "Apply Filters" at bounding box center [371, 181] width 48 height 15
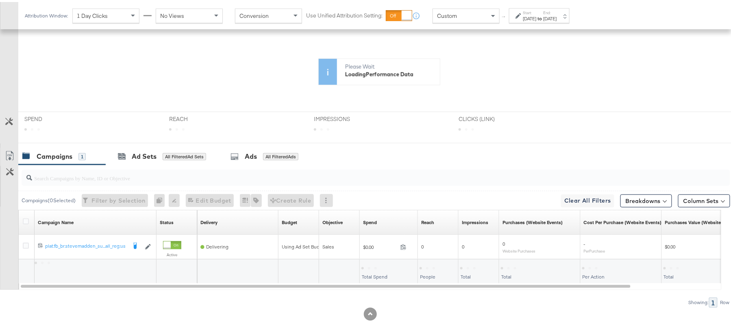
scroll to position [213, 0]
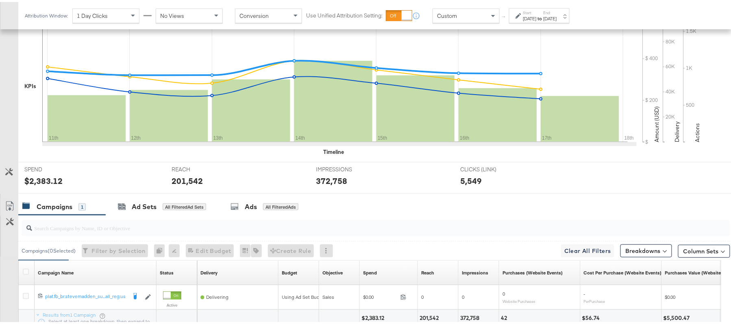
click at [372, 245] on div "Campaigns ( 0 Selected) Filter by Selection Filter 0 campaigns 0 Rename 0 campa…" at bounding box center [374, 248] width 712 height 19
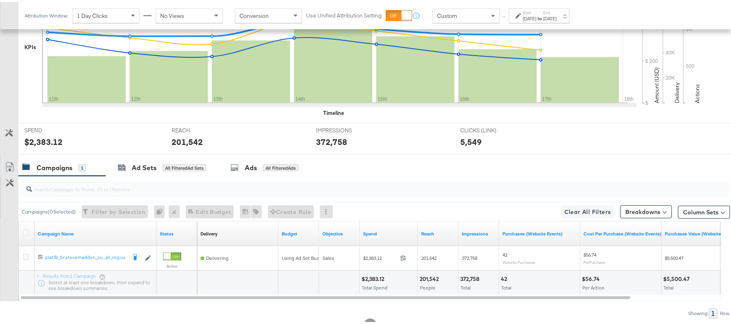
scroll to position [283, 0]
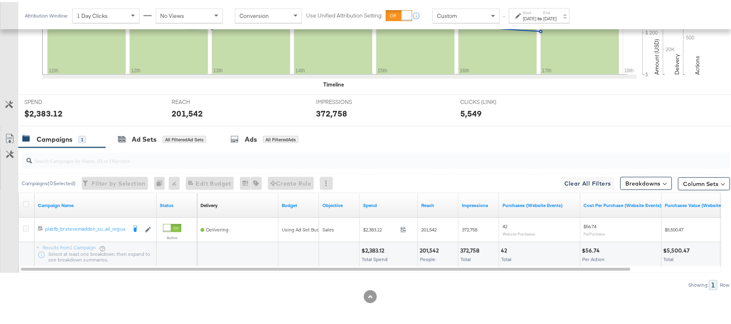
click at [374, 250] on div "$2,383.12" at bounding box center [373, 249] width 25 height 8
click at [433, 250] on div "201,542" at bounding box center [431, 249] width 22 height 8
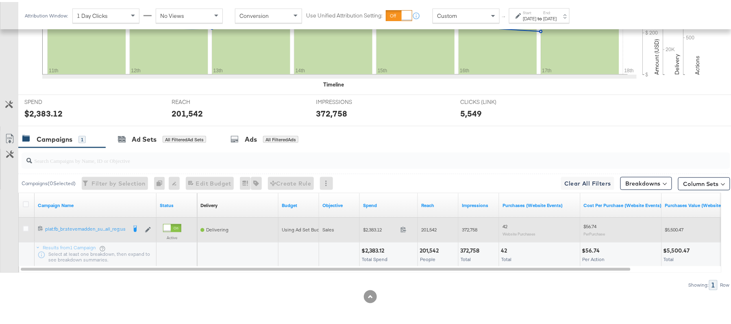
click at [475, 233] on div "372,758" at bounding box center [479, 228] width 41 height 13
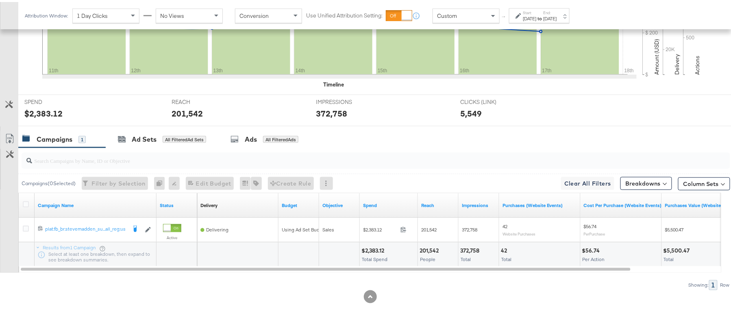
click at [475, 243] on div "372,758 Total" at bounding box center [479, 253] width 40 height 24
click at [537, 17] on div "[DATE]" at bounding box center [529, 16] width 13 height 7
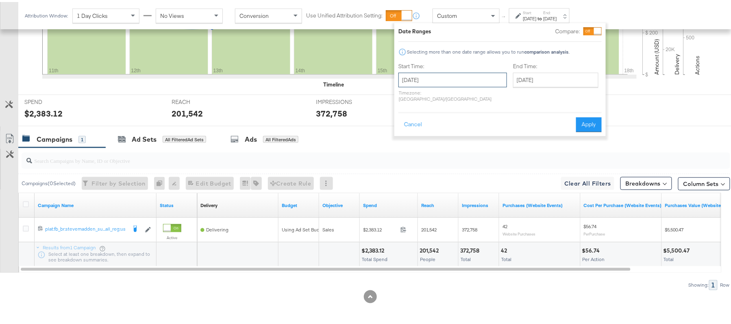
click at [472, 76] on input "September 11th 2025" at bounding box center [452, 78] width 109 height 15
click at [450, 144] on td "17" at bounding box center [449, 141] width 14 height 11
type input "September 17th 2025"
click at [584, 117] on button "Apply" at bounding box center [589, 122] width 26 height 15
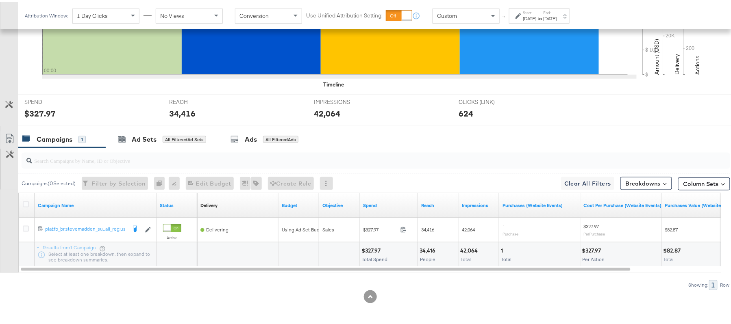
click at [363, 241] on div "$327.97 Total Spend" at bounding box center [389, 253] width 58 height 24
click at [366, 245] on div "$327.97" at bounding box center [372, 249] width 22 height 8
click at [428, 248] on div "34,416" at bounding box center [429, 249] width 18 height 8
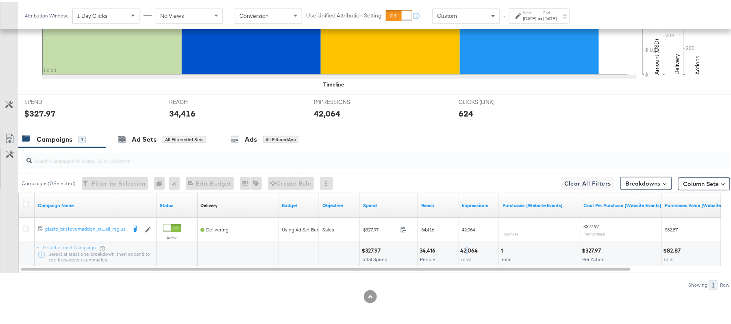
click at [467, 243] on div "42,064 Total" at bounding box center [479, 253] width 40 height 24
click at [466, 249] on div "42,064" at bounding box center [470, 249] width 20 height 8
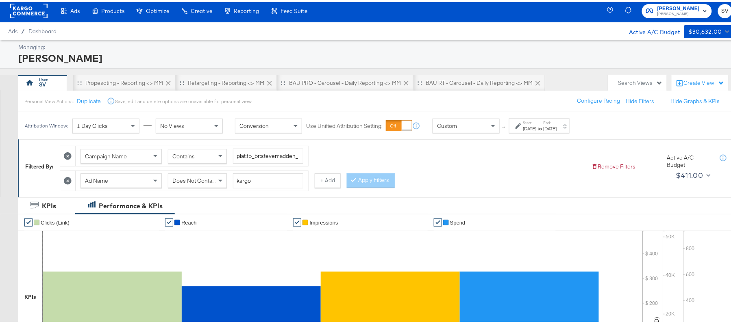
scroll to position [0, 0]
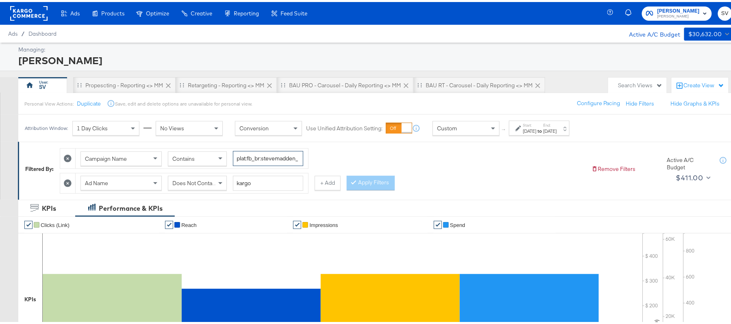
click at [277, 159] on input "plat:fb_br:stevemadden_subchan:paidsocial-asc_temp:buywithprime-prospecting_obj…" at bounding box center [268, 156] width 70 height 15
paste input "retargetingDPAs"
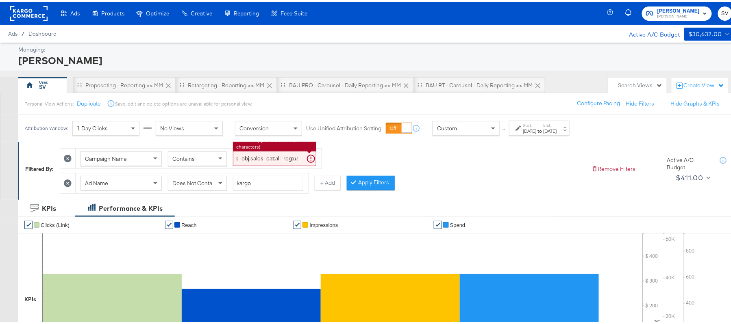
type input "plat:fb_br:stevemadden_subchan:paidsocial-asc_temp:buywithprime-retargetingDPAs…"
click at [190, 187] on div "Does Not Contain" at bounding box center [197, 181] width 58 height 14
click at [399, 184] on div "Campaign Name Contains plat:fb_br:stevemadden_subchan:paidsocial-asc_temp:buywi…" at bounding box center [322, 166] width 525 height 49
click at [383, 185] on button "Apply Filters" at bounding box center [371, 181] width 48 height 15
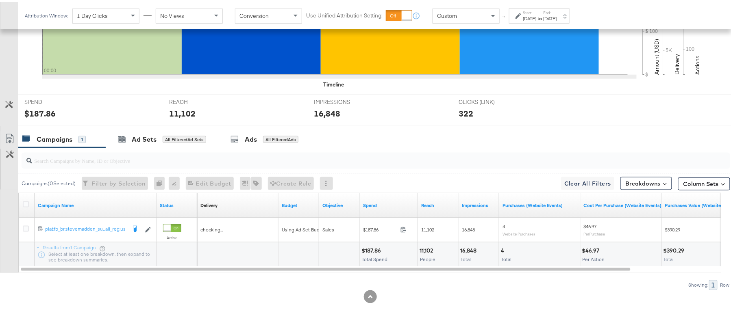
scroll to position [283, 0]
click at [373, 244] on div "$187.86 Total Spend" at bounding box center [389, 253] width 58 height 24
click at [372, 246] on div "$187.86" at bounding box center [372, 249] width 22 height 8
click at [435, 245] on div "11,102 People" at bounding box center [438, 253] width 40 height 24
click at [425, 246] on div "11,102" at bounding box center [428, 249] width 16 height 8
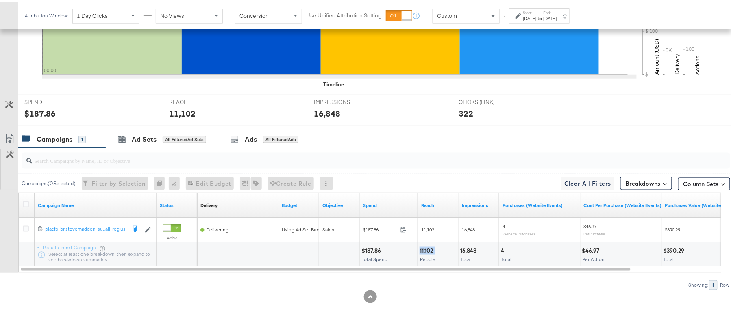
click at [425, 246] on div "11,102" at bounding box center [428, 249] width 16 height 8
click at [475, 242] on div "16,848 Total" at bounding box center [479, 253] width 40 height 24
click at [473, 241] on div "16,848 Total" at bounding box center [479, 253] width 40 height 24
click at [472, 241] on div "16,848 Total" at bounding box center [479, 253] width 40 height 24
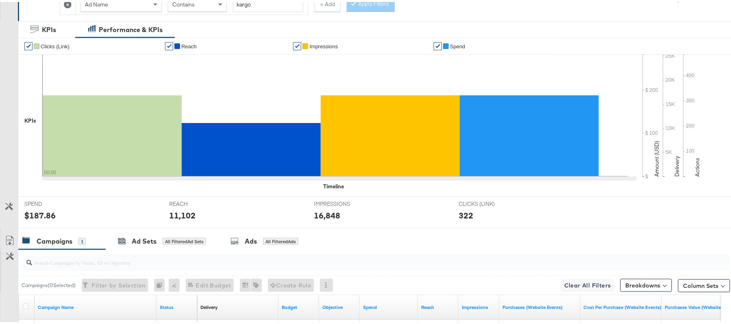
scroll to position [67, 0]
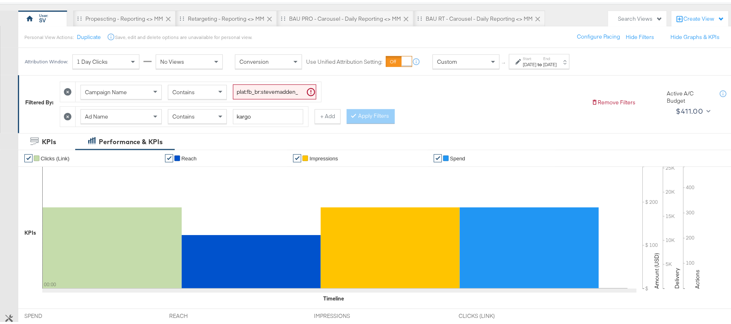
click at [530, 58] on label "Start:" at bounding box center [529, 56] width 13 height 5
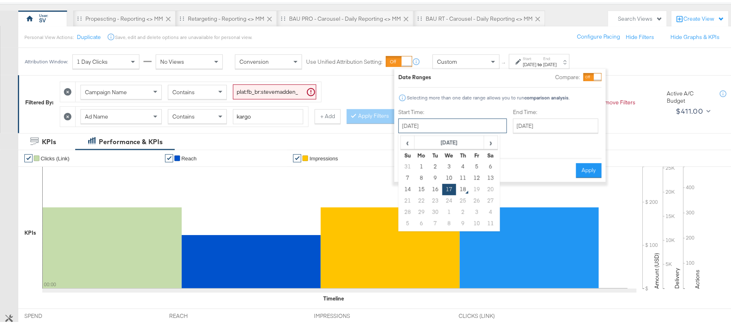
click at [470, 125] on input "September 17th 2025" at bounding box center [452, 124] width 109 height 15
click at [459, 175] on td "11" at bounding box center [463, 176] width 14 height 11
type input "September 11th 2025"
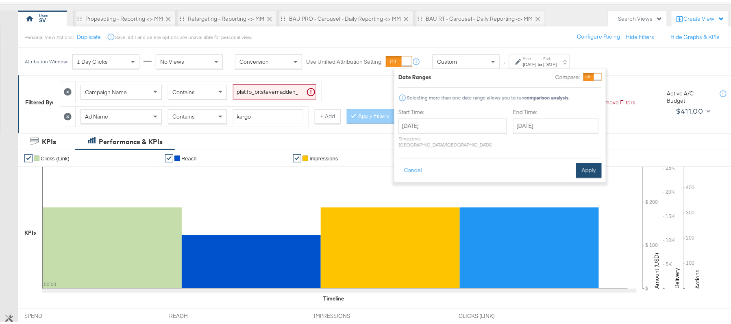
click at [600, 161] on button "Apply" at bounding box center [589, 168] width 26 height 15
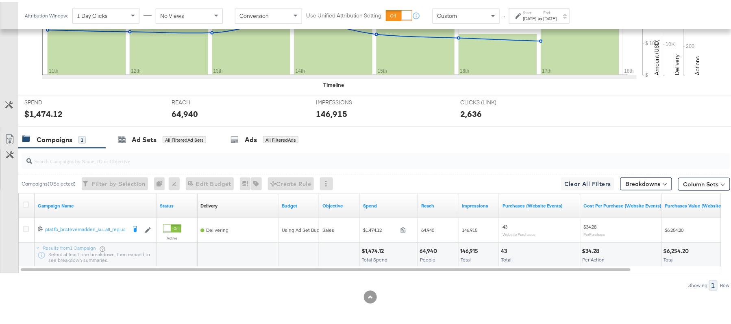
scroll to position [283, 0]
click at [372, 248] on div "$1,474.12" at bounding box center [373, 249] width 25 height 8
click at [433, 250] on div "64,940" at bounding box center [430, 249] width 20 height 8
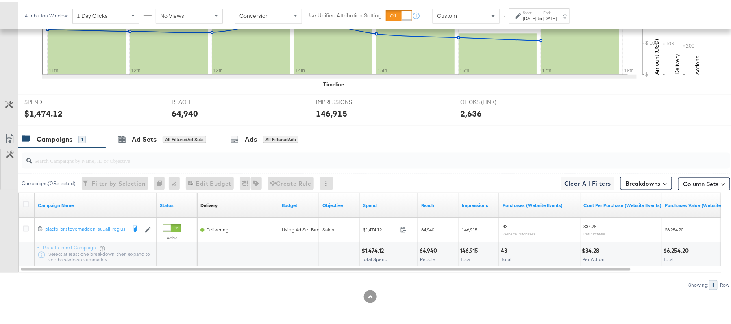
click at [475, 245] on div "146,915" at bounding box center [470, 249] width 20 height 8
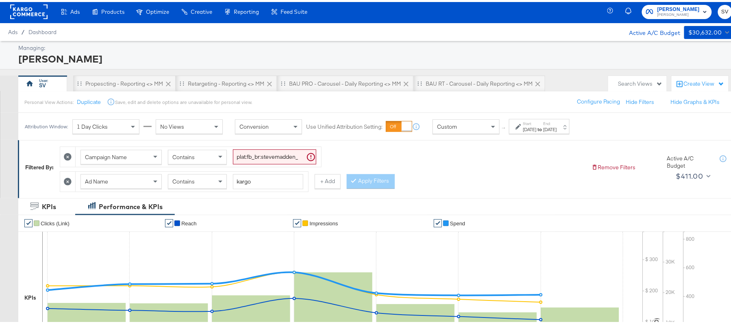
scroll to position [0, 0]
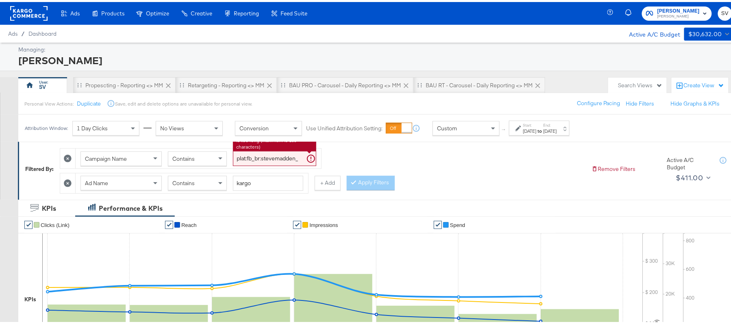
click at [262, 161] on input "plat:fb_br:stevemadden_subchan:paidsocial-asc_temp:buywithprime-retargetingDPAs…" at bounding box center [274, 156] width 83 height 15
click at [207, 182] on div "Contains" at bounding box center [197, 181] width 58 height 14
click at [381, 183] on button "Apply Filters" at bounding box center [371, 181] width 48 height 15
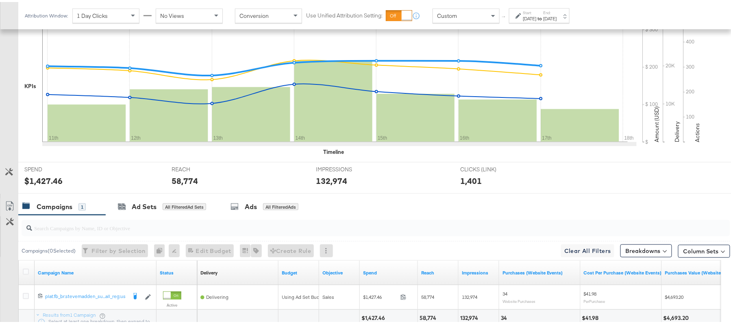
scroll to position [283, 0]
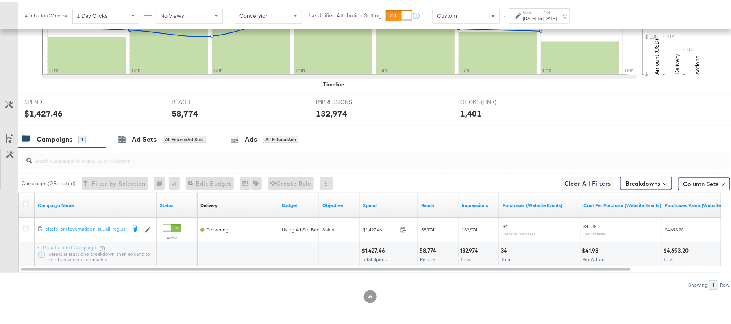
click at [376, 248] on div "$1,427.46" at bounding box center [374, 249] width 26 height 8
click at [421, 241] on div "58,774 People" at bounding box center [438, 253] width 40 height 24
click at [457, 243] on div "58,774 People" at bounding box center [438, 253] width 40 height 24
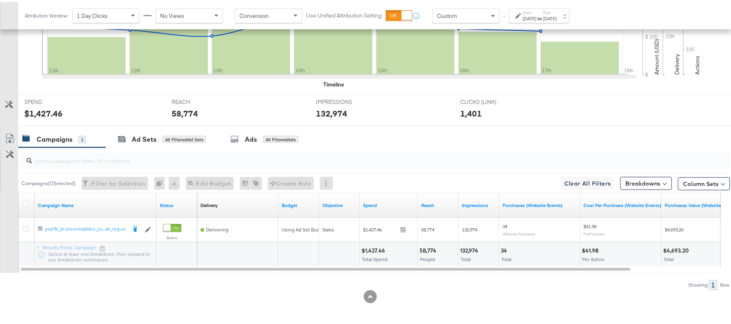
click at [467, 246] on div "132,974" at bounding box center [470, 249] width 20 height 8
click at [536, 17] on div "[DATE]" at bounding box center [529, 16] width 13 height 7
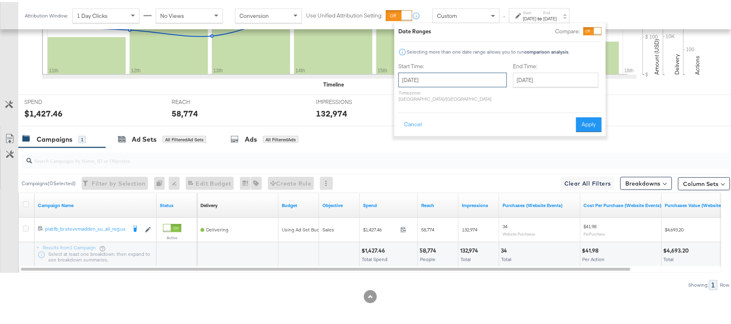
click at [465, 71] on input "September 11th 2025" at bounding box center [452, 78] width 109 height 15
click at [450, 140] on td "17" at bounding box center [449, 141] width 14 height 11
type input "September 17th 2025"
click at [591, 121] on button "Apply" at bounding box center [589, 122] width 26 height 15
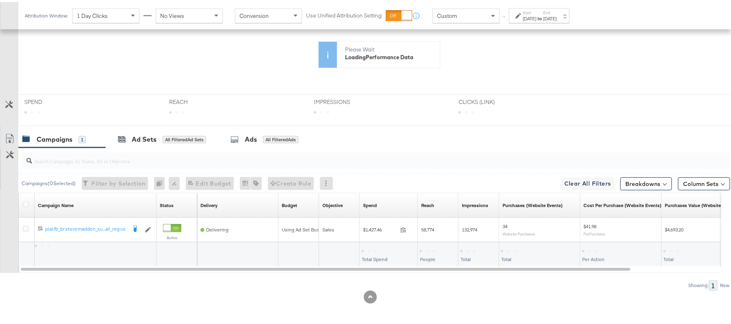
scroll to position [213, 0]
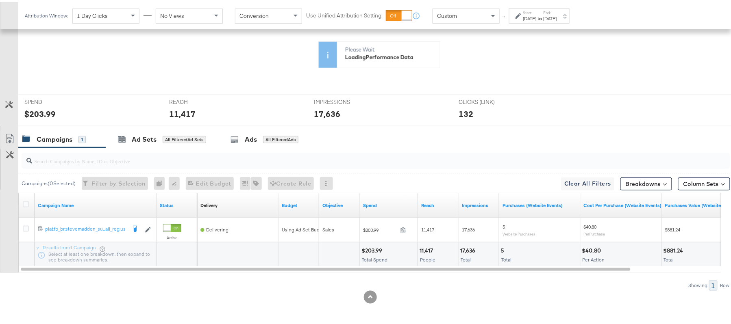
click at [370, 249] on div "$203.99" at bounding box center [372, 249] width 23 height 8
click at [430, 250] on div "11,417" at bounding box center [428, 249] width 16 height 8
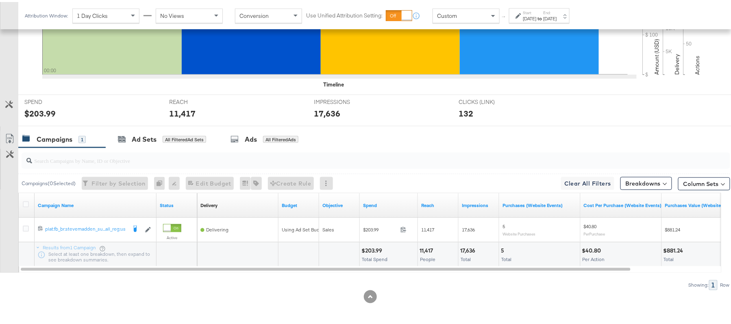
click at [472, 248] on div "17,636" at bounding box center [468, 249] width 17 height 8
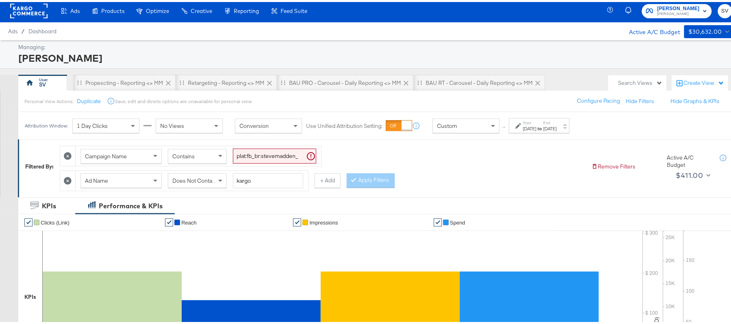
scroll to position [0, 0]
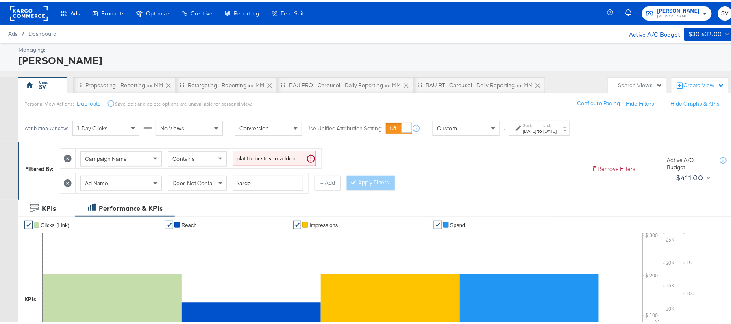
click at [288, 157] on input "plat:fb_br:stevemadden_subchan:paidsocial-asc_temp:buywithprime-retargetingDPAs…" at bounding box center [274, 156] width 83 height 15
paste input "prospecting"
type input "plat:fb_br:stevemadden_subchan:paidsocial-asc_temp:buywithprime-prospecting_obj…"
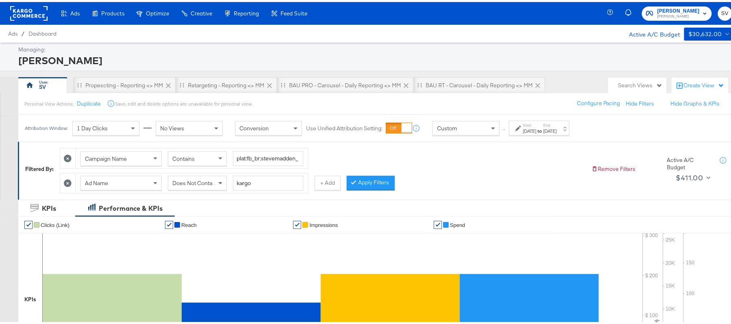
click at [220, 180] on span at bounding box center [221, 181] width 10 height 14
click at [273, 180] on input "kargo" at bounding box center [268, 181] width 70 height 15
paste input "cta:shopnow_prodft:buywithprime2025_copy:primedelivers-may6-KARGO-BWP_lp:plp_ad…"
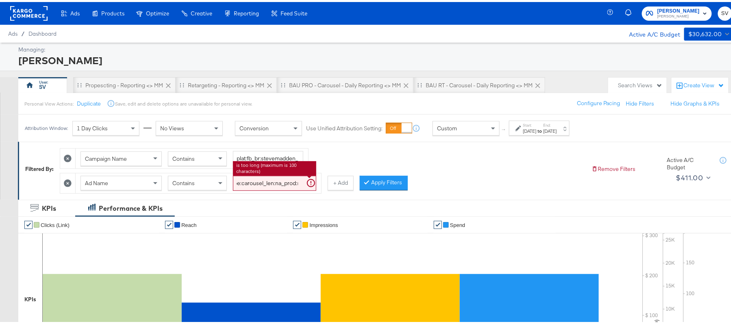
type input "cta:shopnow_prodft:buywithprime2025_copy:primedelivers-may6-KARGO-BWP_lp:plp_ad…"
click at [557, 125] on div "Start: Sep 17th 2025 to End: Sep 17th 2025" at bounding box center [540, 127] width 34 height 12
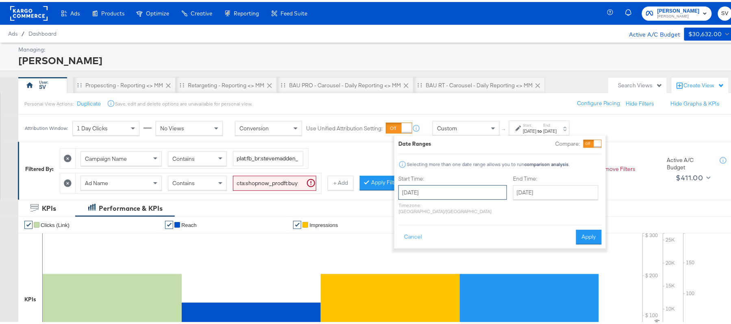
click at [468, 189] on input "September 17th 2025" at bounding box center [452, 190] width 109 height 15
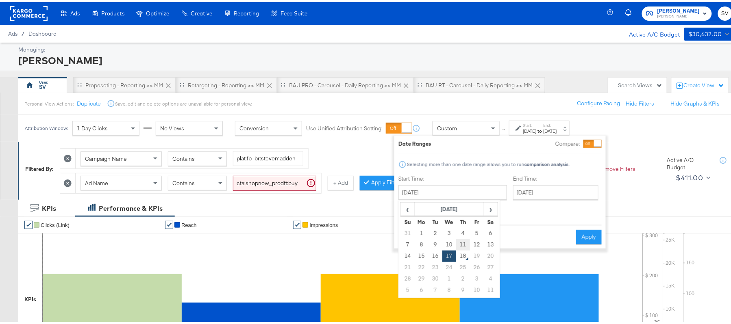
click at [459, 241] on td "11" at bounding box center [463, 242] width 14 height 11
type input "September 11th 2025"
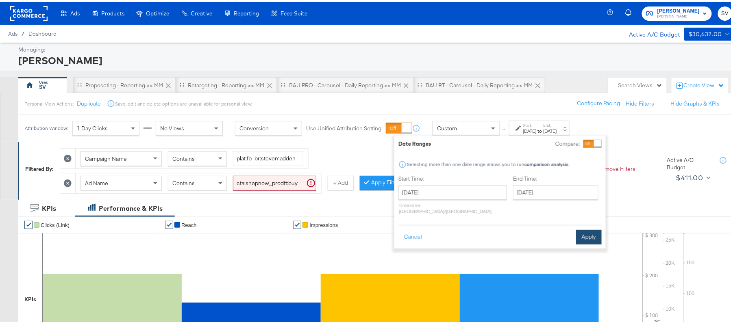
click at [585, 230] on button "Apply" at bounding box center [589, 235] width 26 height 15
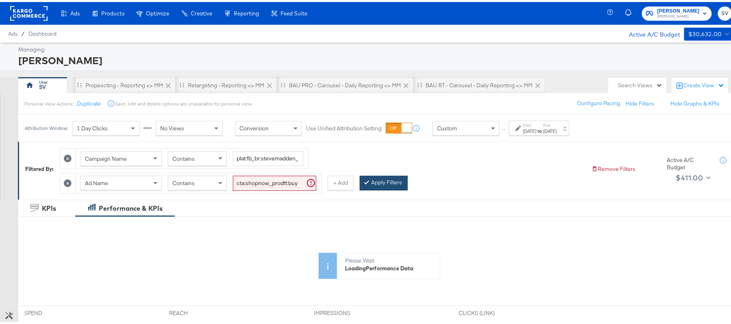
click at [396, 184] on button "Apply Filters" at bounding box center [384, 181] width 48 height 15
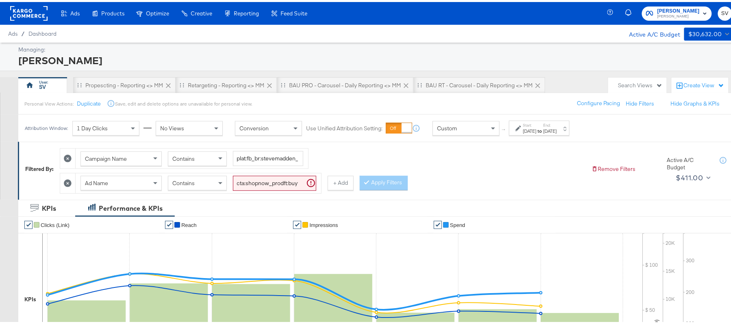
click at [397, 157] on div "Campaign Name Contains plat:fb_br:stevemadden_subchan:paidsocial-asc_temp:buywi…" at bounding box center [322, 166] width 525 height 49
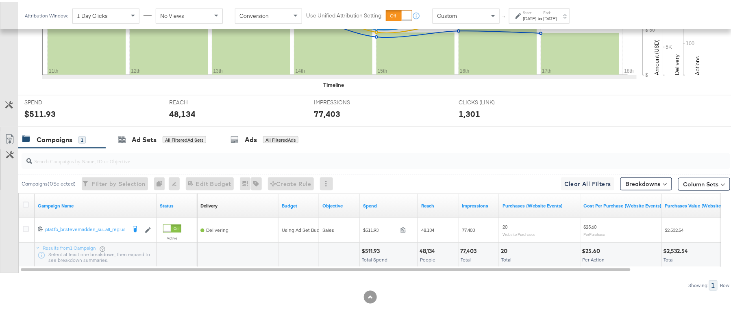
scroll to position [283, 0]
click at [372, 249] on div "$511.93" at bounding box center [371, 249] width 21 height 8
click at [431, 251] on div "48,134" at bounding box center [429, 249] width 18 height 8
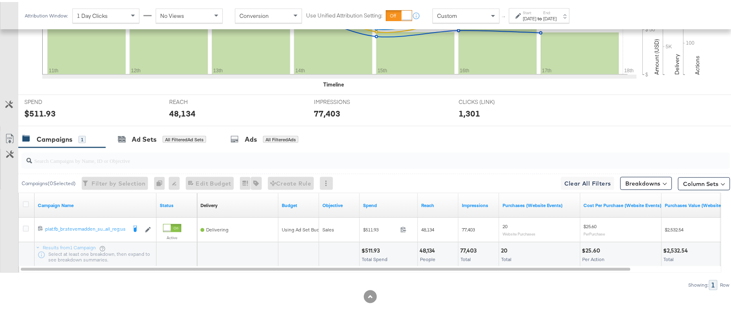
click at [467, 247] on div "77,403" at bounding box center [469, 249] width 19 height 8
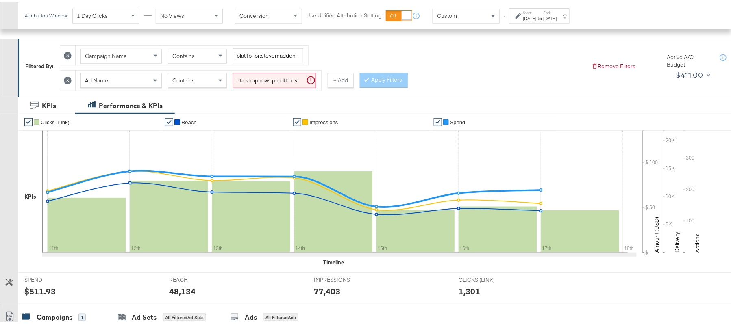
scroll to position [12, 0]
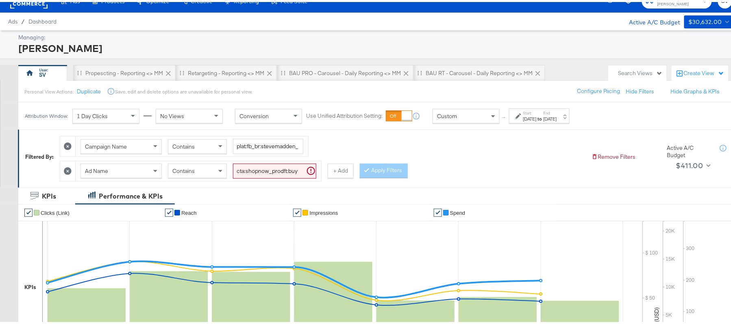
click at [292, 171] on input "cta:shopnow_prodft:buywithprime2025_copy:primedelivers-may6-KARGO-BWP_lp:plp_ad…" at bounding box center [274, 169] width 83 height 15
paste input "toprated"
type input "cta:shopnow_prodft:buywithprime2025_copy:primedelivers-may6-KARGO-toprated_lp:p…"
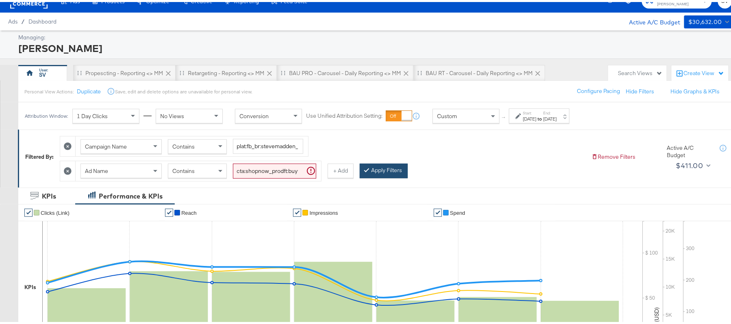
click at [381, 173] on button "Apply Filters" at bounding box center [384, 169] width 48 height 15
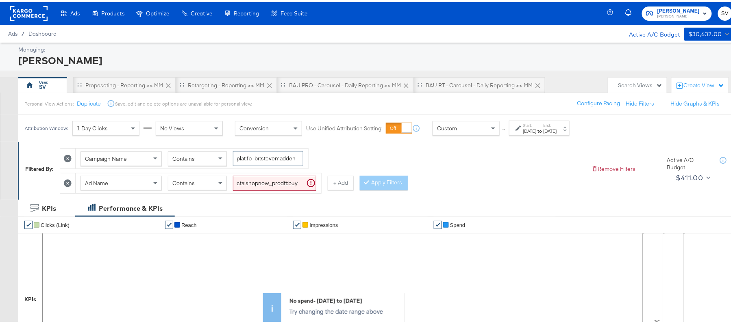
click at [267, 159] on input "plat:fb_br:stevemadden_subchan:paidsocial-asc_temp:buywithprime-prospecting_obj…" at bounding box center [268, 156] width 70 height 15
paste input "retargetingDPAs"
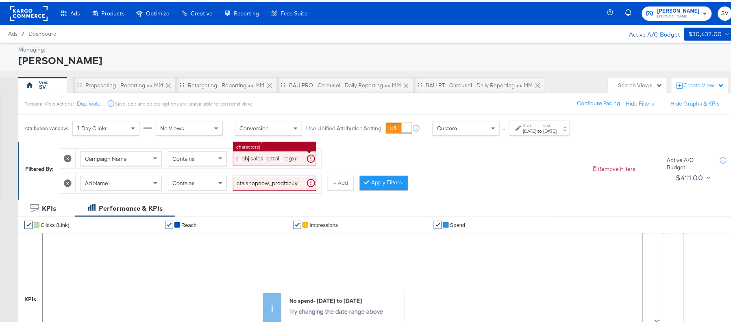
type input "plat:fb_br:stevemadden_subchan:paidsocial-asc_temp:buywithprime-retargetingDPAs…"
click at [249, 183] on input "cta:shopnow_prodft:buywithprime2025_copy:primedelivers-may6-KARGO-toprated_lp:p…" at bounding box center [274, 181] width 83 height 15
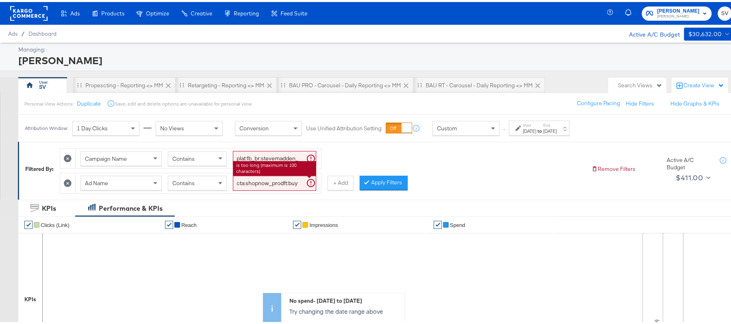
paste input "BWP"
click at [374, 178] on button "Apply Filters" at bounding box center [384, 181] width 48 height 15
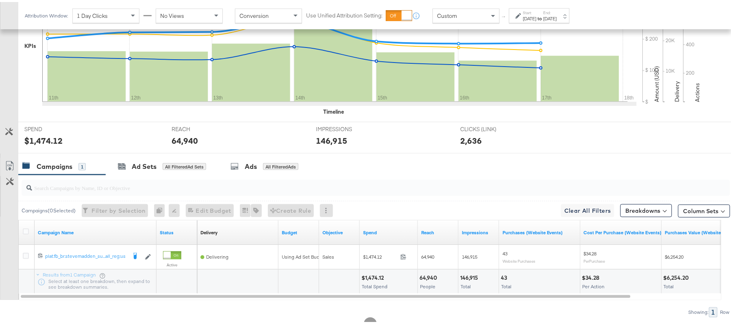
scroll to position [283, 0]
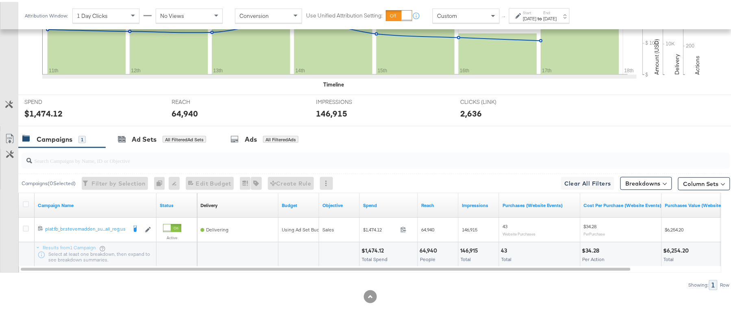
click at [374, 243] on div "$1,474.12 Total Spend" at bounding box center [389, 253] width 58 height 24
click at [428, 250] on div "64,940" at bounding box center [430, 249] width 20 height 8
click at [428, 249] on div "64,940" at bounding box center [430, 249] width 20 height 8
click at [428, 244] on div "64,940 People" at bounding box center [438, 253] width 40 height 24
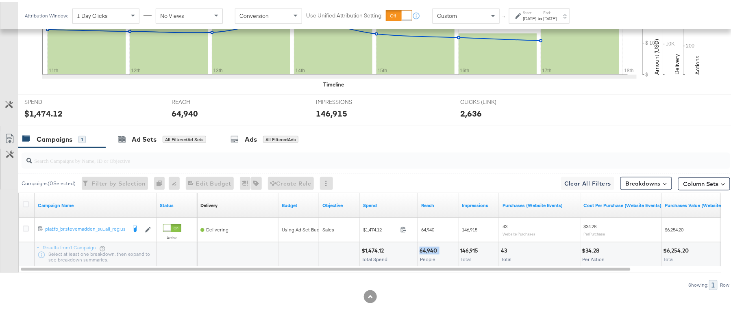
click at [428, 244] on div "64,940 People" at bounding box center [438, 253] width 40 height 24
click at [472, 248] on div "146,915" at bounding box center [470, 249] width 20 height 8
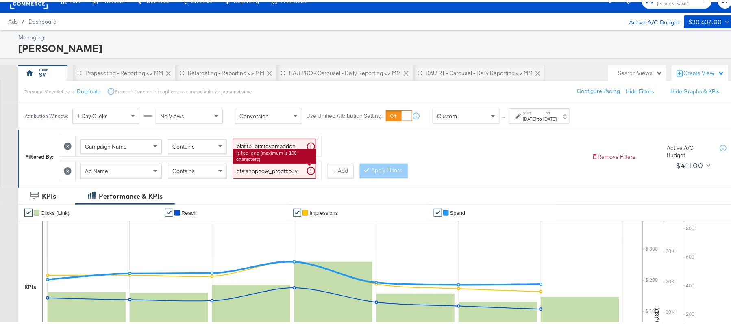
click at [265, 171] on input "cta:shopnow_prodft:buywithprime2025_copy:primedelivers-may6-KARGO-BWP_lp:plp_ad…" at bounding box center [274, 169] width 83 height 15
paste input "toprated"
type input "cta:shopnow_prodft:buywithprime2025_copy:primedelivers-may6-KARGO-toprated_lp:p…"
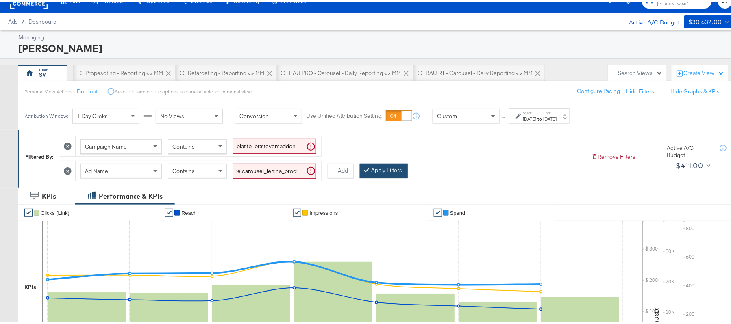
scroll to position [0, 0]
click at [387, 170] on button "Apply Filters" at bounding box center [384, 169] width 48 height 15
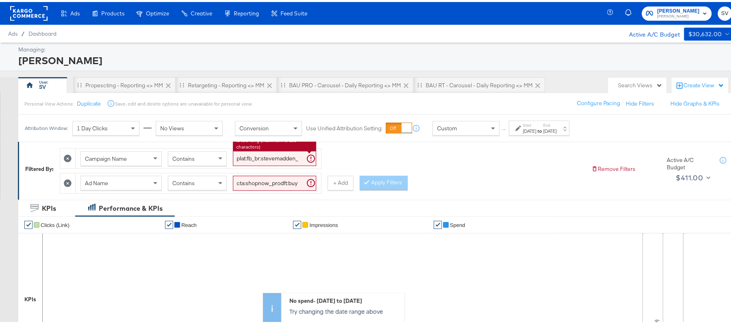
click at [273, 161] on input "plat:fb_br:stevemadden_subchan:paidsocial-asc_temp:buywithprime-retargetingDPAs…" at bounding box center [274, 156] width 83 height 15
paste input "evergreen-prospecting-2"
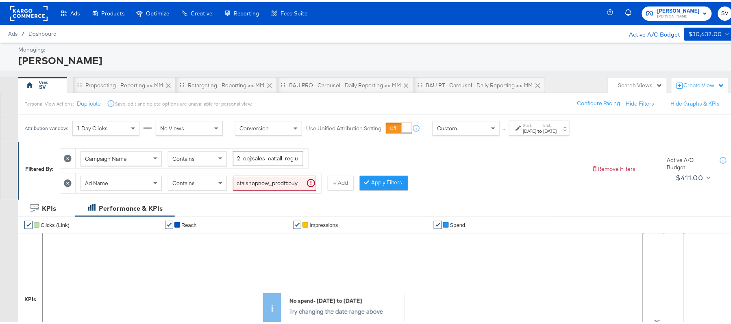
type input "plat:fb_br:stevemadden_subchan:paidsocial-asc_temp:evergreen-prospecting-2_obj:…"
click at [249, 180] on input "cta:shopnow_prodft:buywithprime2025_copy:primedelivers-may6-KARGO-toprated_lp:p…" at bounding box center [274, 181] width 83 height 15
paste input "mostwanted_copy:thestylesyoudidnt-feb28-KARGO-singleimage"
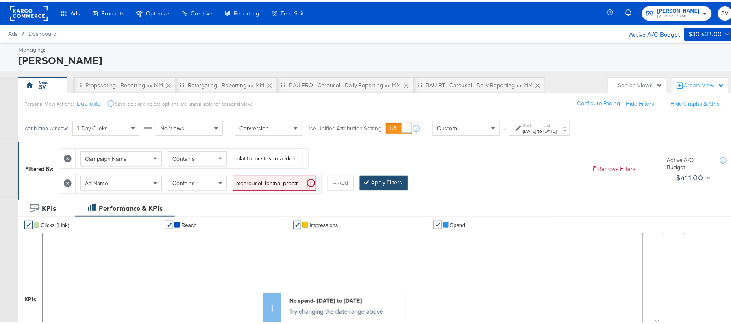
click at [380, 181] on button "Apply Filters" at bounding box center [384, 181] width 48 height 15
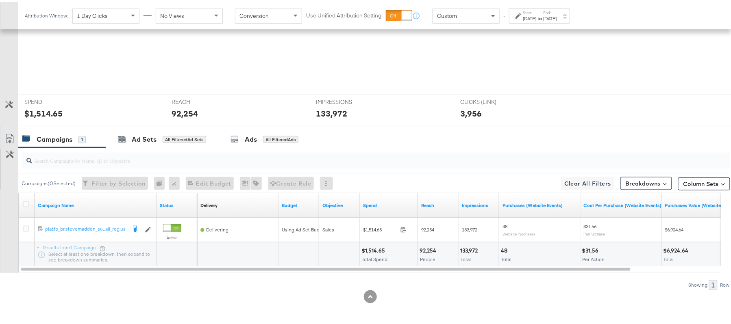
scroll to position [283, 0]
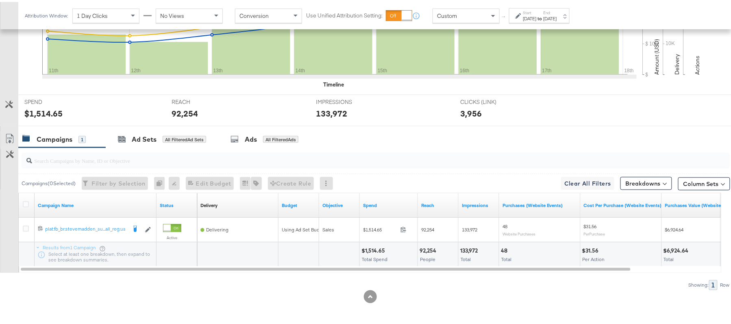
click at [371, 252] on div "$1,514.65" at bounding box center [374, 249] width 26 height 8
click at [426, 253] on div "92,254" at bounding box center [429, 249] width 19 height 8
click at [426, 251] on div "92,254" at bounding box center [429, 249] width 19 height 8
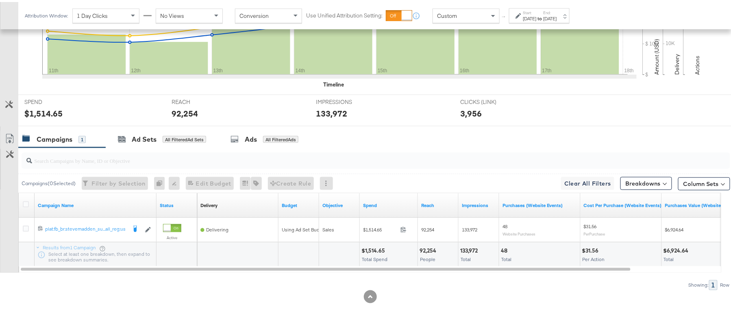
click at [426, 251] on div "92,254" at bounding box center [429, 249] width 19 height 8
click at [465, 249] on div "133,972" at bounding box center [470, 249] width 20 height 8
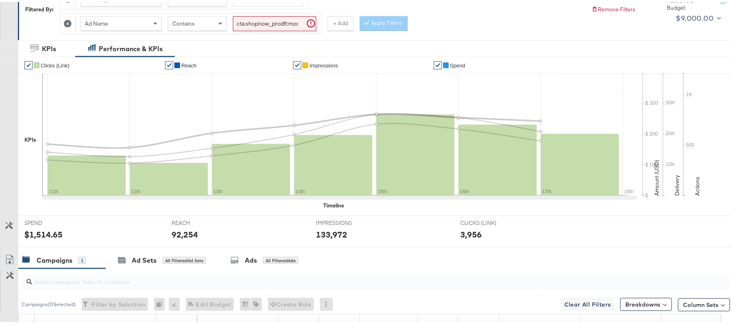
scroll to position [66, 0]
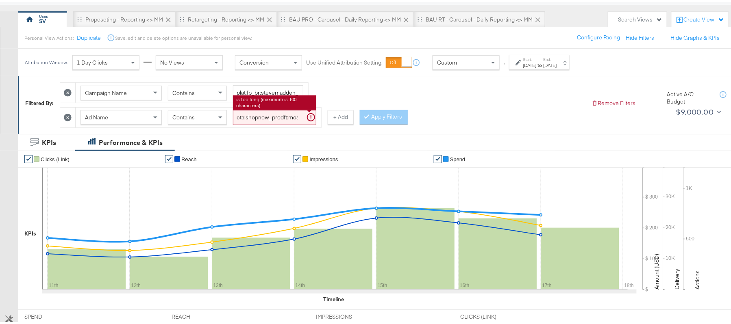
click at [264, 111] on input "cta:shopnow_prodft:mostwanted_copy:thestylesyoudidnt-feb28-KARGO-singleimage_lp…" at bounding box center [274, 115] width 83 height 15
paste input "jan23"
click at [389, 114] on button "Apply Filters" at bounding box center [384, 115] width 48 height 15
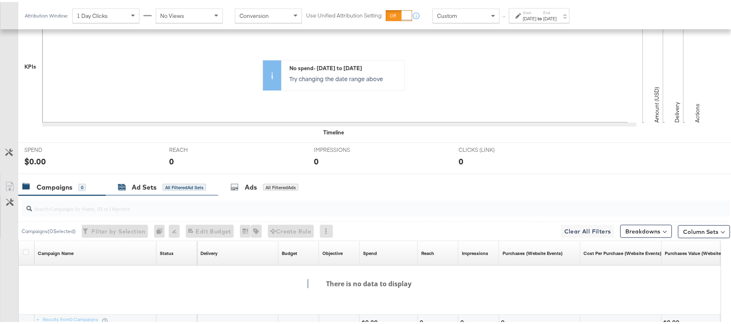
scroll to position [145, 0]
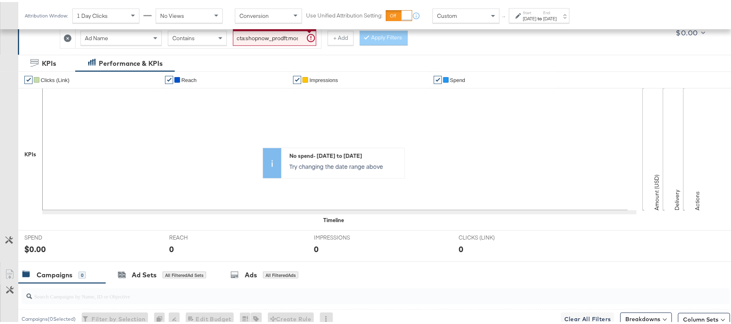
click at [253, 40] on input "cta:shopnow_prodft:mostwanted_copy:thestylesyoudidnt-jan23-KARGO-singleimage_lp…" at bounding box center [274, 36] width 83 height 15
paste input "aug11"
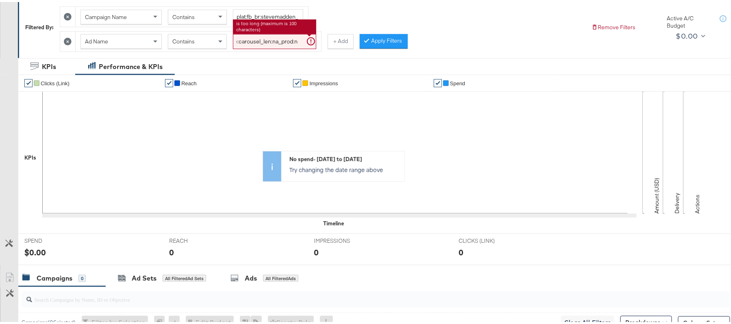
scroll to position [91, 0]
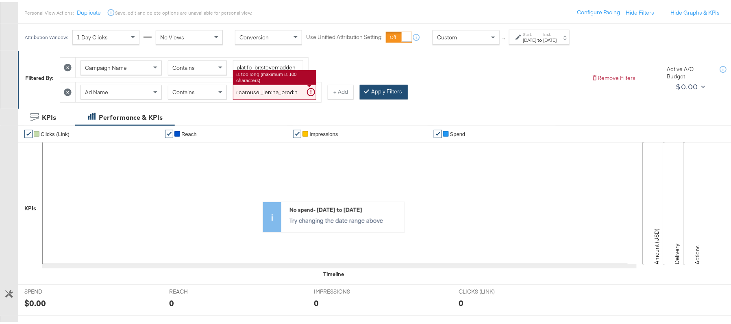
click at [380, 92] on button "Apply Filters" at bounding box center [384, 90] width 48 height 15
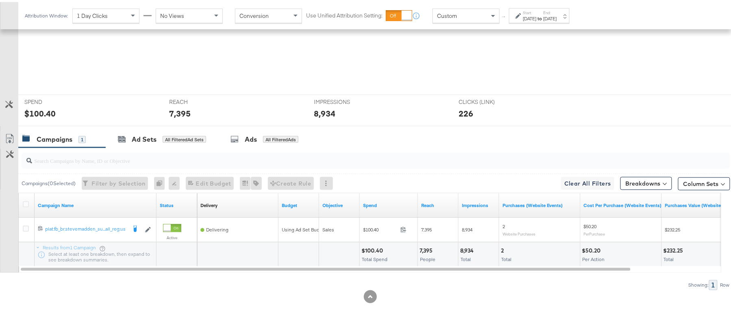
scroll to position [283, 0]
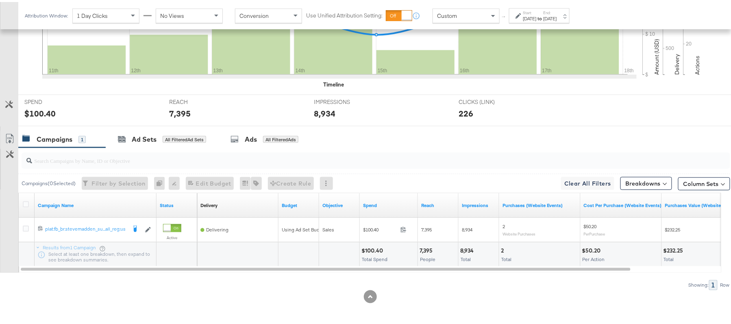
click at [368, 246] on div "$100.40" at bounding box center [373, 249] width 24 height 8
click at [428, 246] on div "7,395" at bounding box center [427, 249] width 15 height 8
click at [462, 246] on div "8,934" at bounding box center [468, 249] width 16 height 8
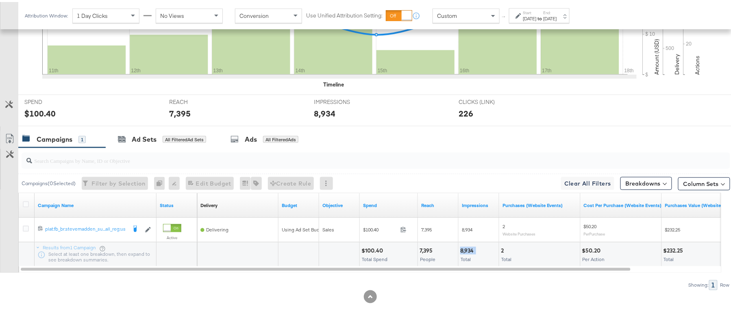
click at [462, 246] on div "8,934" at bounding box center [468, 249] width 16 height 8
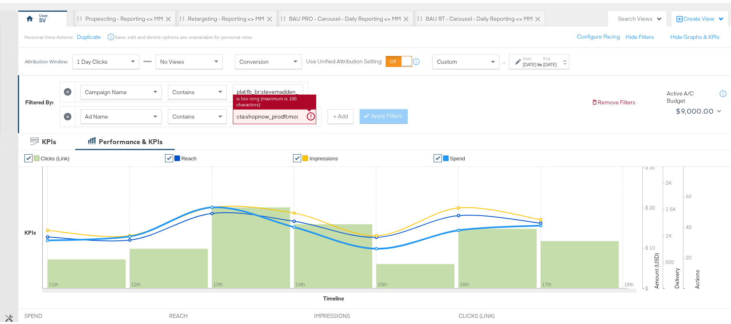
click at [271, 116] on input "cta:shopnow_prodft:mostwanted_copy:thestylesyoudidnt-aug11-KARGO-singleimage_lp…" at bounding box center [274, 114] width 83 height 15
paste input "womensshoes_copy:cominginhot-feb28-KARGO"
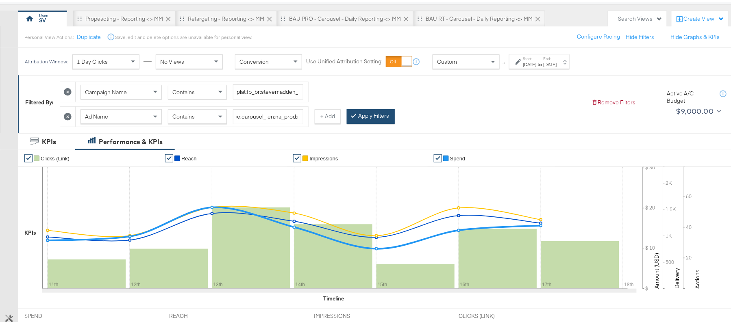
click at [363, 115] on button "Apply Filters" at bounding box center [371, 114] width 48 height 15
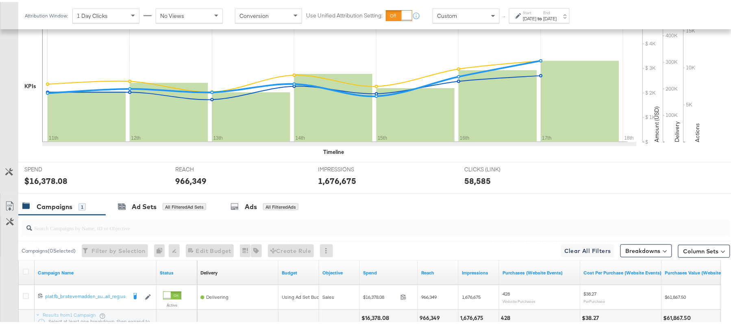
scroll to position [283, 0]
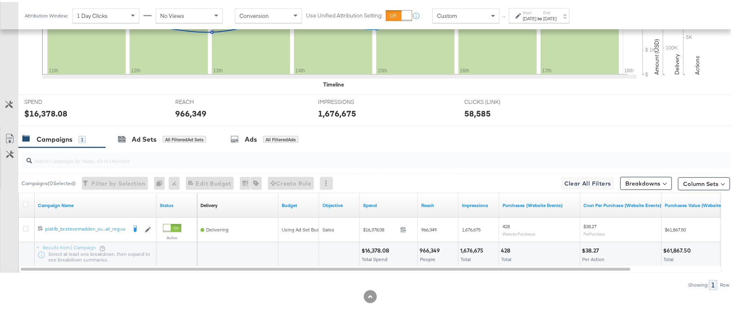
click at [379, 242] on div "$16,378.08 Total Spend" at bounding box center [389, 253] width 58 height 24
click at [378, 242] on div "$16,378.08 Total Spend" at bounding box center [389, 253] width 58 height 24
click at [430, 248] on div "966,349" at bounding box center [431, 249] width 23 height 8
click at [467, 252] on div "1,676,675" at bounding box center [473, 249] width 26 height 8
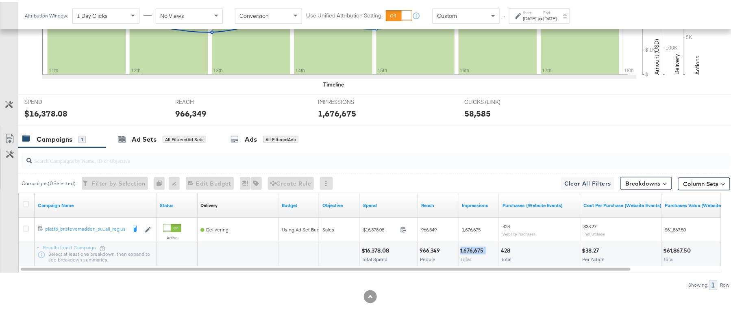
click at [467, 251] on div "1,676,675" at bounding box center [473, 249] width 26 height 8
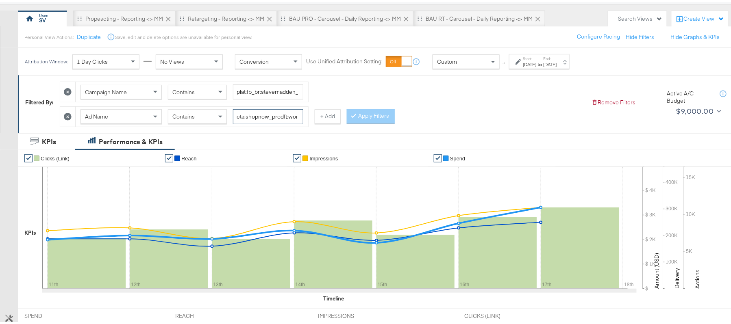
click at [258, 113] on input "cta:shopnow_prodft:womensshoes_copy:cominginhot-feb28-KARGO_lp:plp_adtype:carou…" at bounding box center [268, 114] width 70 height 15
paste input "nov15"
click at [368, 111] on button "Apply Filters" at bounding box center [371, 114] width 48 height 15
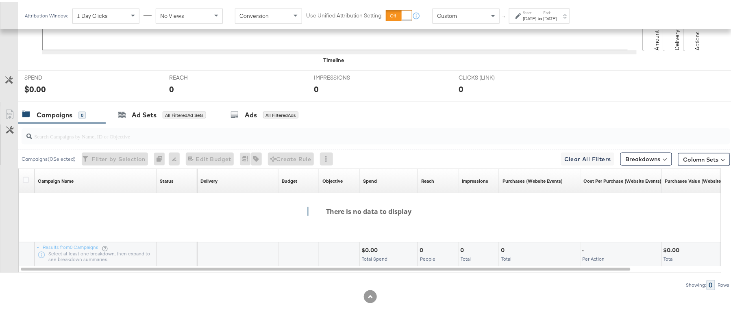
scroll to position [37, 0]
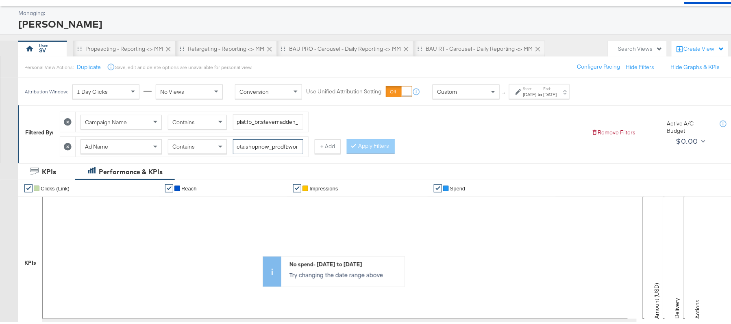
click at [271, 149] on input "cta:shopnow_prodft:womensshoes_copy:cominginhot-[DATE]-KARGO_lp:plp_adtype:caro…" at bounding box center [268, 144] width 70 height 15
paste input "aug11"
click at [360, 147] on button "Apply Filters" at bounding box center [371, 144] width 48 height 15
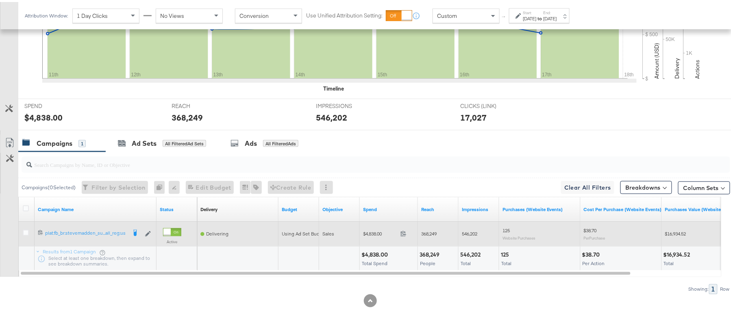
scroll to position [283, 0]
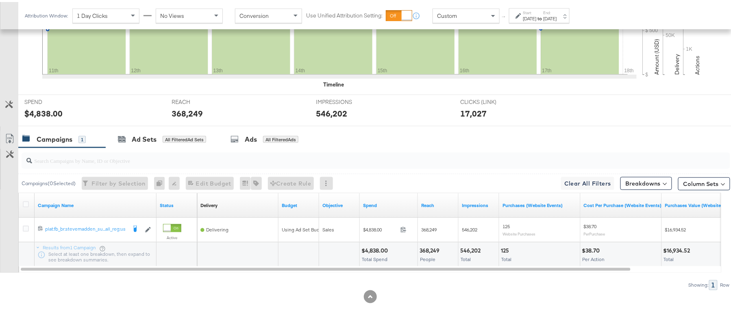
click at [381, 246] on div "$4,838.00" at bounding box center [375, 249] width 29 height 8
click at [428, 252] on div "368,249" at bounding box center [431, 249] width 22 height 8
click at [428, 251] on div "368,249" at bounding box center [431, 249] width 22 height 8
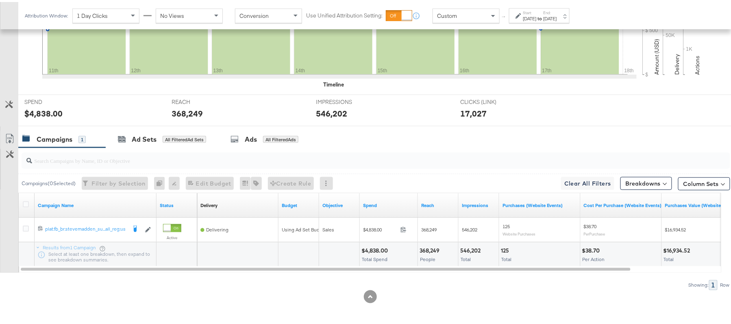
click at [470, 248] on div "546,202" at bounding box center [471, 249] width 23 height 8
click at [468, 248] on div "546,202" at bounding box center [471, 249] width 23 height 8
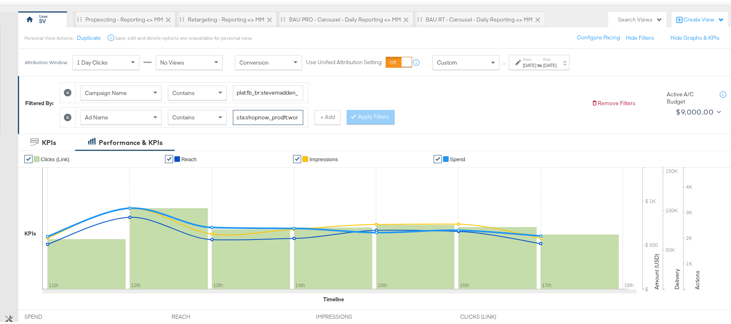
click at [267, 114] on input "cta:shopnow_prodft:womensshoes_copy:cominginhot-aug11-KARGO_lp:plp_adtype:carou…" at bounding box center [268, 115] width 70 height 15
paste input "starrating_copy:meetthestars-[DATE]-KARGO-multiimage"
click at [367, 113] on icon at bounding box center [366, 114] width 2 height 5
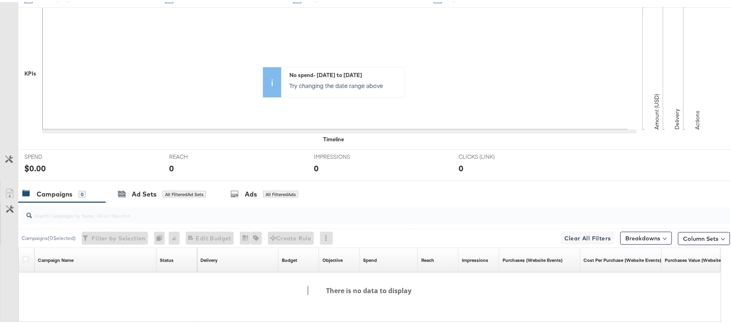
scroll to position [91, 0]
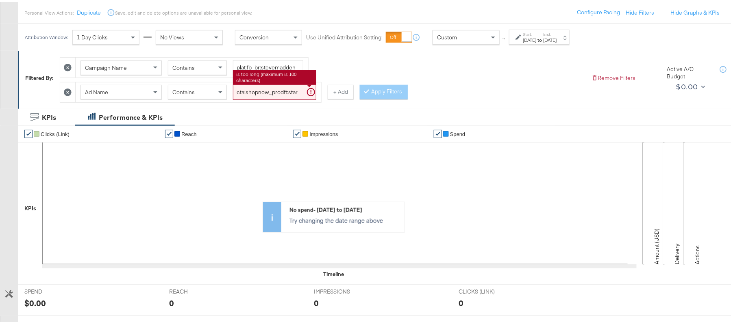
click at [276, 95] on input "cta:shopnow_prodft:starrating_copy:meetthestars-[DATE]-KARGO-multiimage_lp:plp_…" at bounding box center [274, 90] width 83 height 15
paste input "mostwanted_copy:thestylesyoudidnt-apr8-KARGO-4:5single"
click at [371, 91] on div at bounding box center [368, 90] width 6 height 8
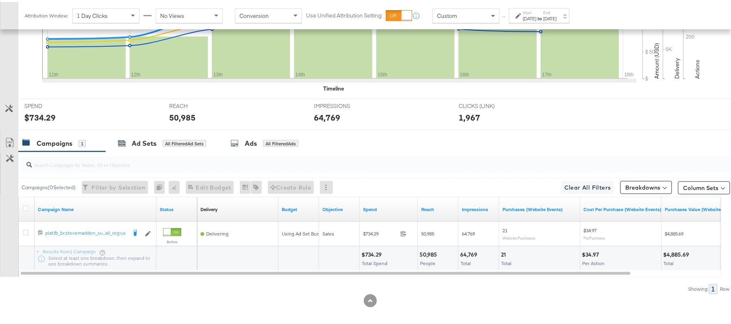
scroll to position [283, 0]
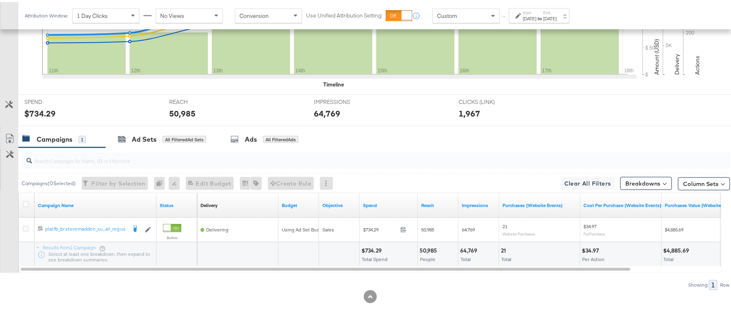
click at [365, 245] on div "$734.29 Total Spend" at bounding box center [389, 253] width 58 height 24
click at [428, 250] on div "50,985" at bounding box center [430, 249] width 20 height 8
click at [470, 253] on div "64,769 Total" at bounding box center [479, 253] width 40 height 24
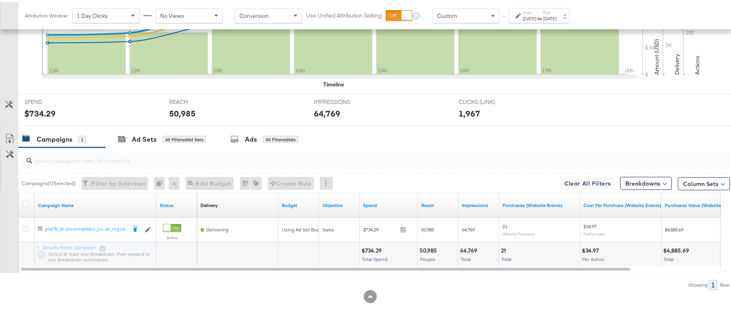
click at [468, 248] on div "64,769" at bounding box center [470, 249] width 20 height 8
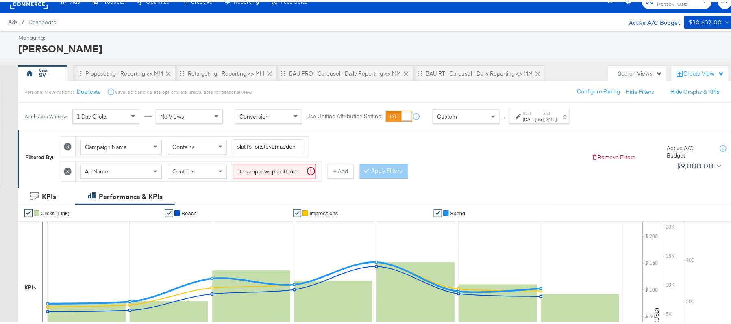
click at [272, 166] on input "cta:shopnow_prodft:mostwanted_copy:thestylesyoudidnt-apr8-KARGO-4:5singleimage_…" at bounding box center [274, 169] width 83 height 15
paste input "newarrivals_copy:thestylesyoudidnt-apr8-KARGO-4:5multi"
type input "cta:shopnow_prodft:newarrivals_copy:thestylesyoudidnt-[DATE]-KARGO-4:5multiimag…"
click at [389, 171] on button "Apply Filters" at bounding box center [384, 169] width 48 height 15
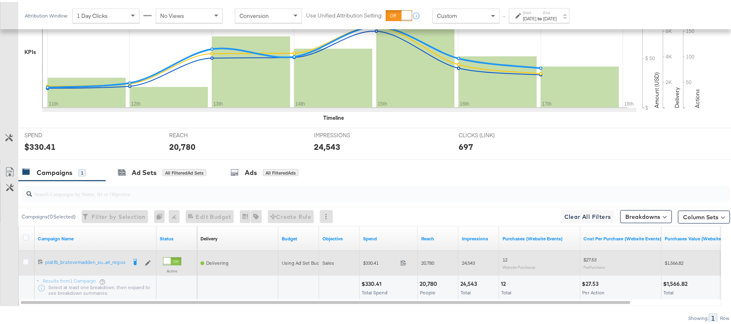
scroll to position [283, 0]
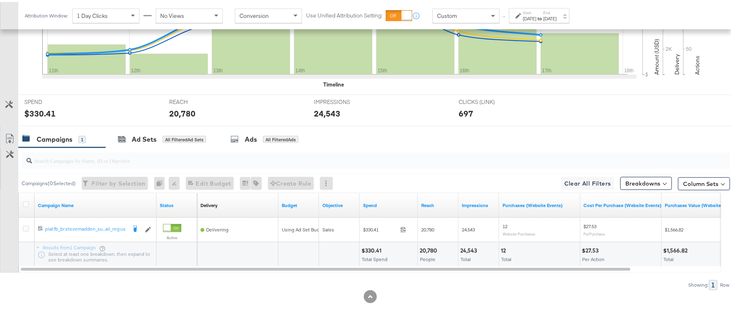
click at [371, 250] on div "$330.41" at bounding box center [372, 249] width 22 height 8
click at [427, 248] on div "20,780" at bounding box center [430, 249] width 20 height 8
click at [428, 247] on div "20,780" at bounding box center [430, 249] width 20 height 8
click at [470, 249] on div "24,543" at bounding box center [469, 249] width 19 height 8
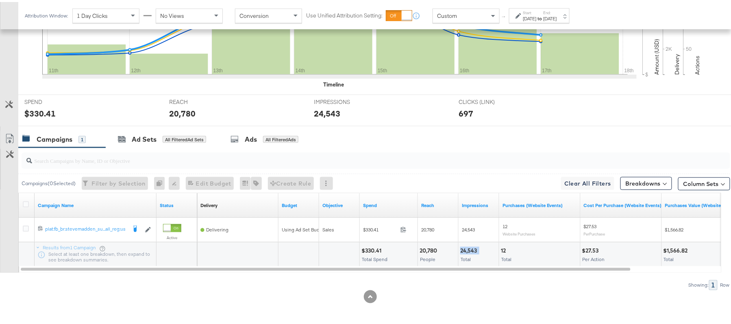
click at [470, 249] on div "24,543" at bounding box center [469, 249] width 19 height 8
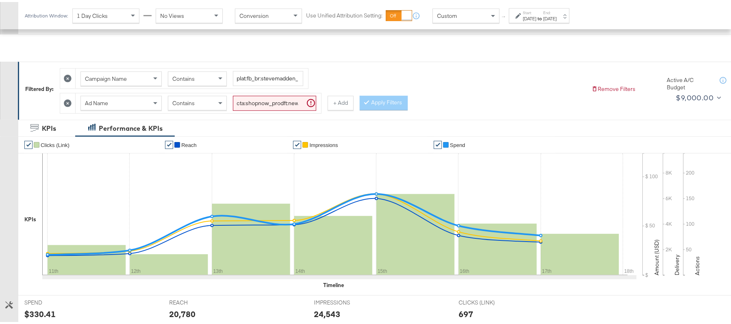
scroll to position [67, 0]
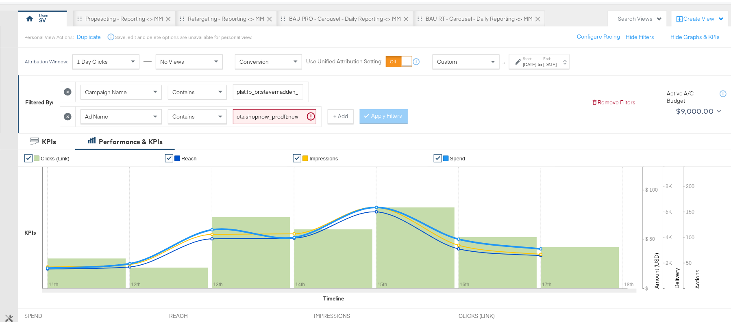
click at [278, 108] on div "Ad Name Contains cta:shopnow_prodft:newarrivals_copy:thestylesyoudidnt-apr8-KAR…" at bounding box center [199, 115] width 246 height 20
click at [277, 113] on input "cta:shopnow_prodft:newarrivals_copy:thestylesyoudidnt-[DATE]-KARGO-4:5multiimag…" at bounding box center [274, 114] width 83 height 15
paste input "ug11"
click at [383, 115] on button "Apply Filters" at bounding box center [384, 114] width 48 height 15
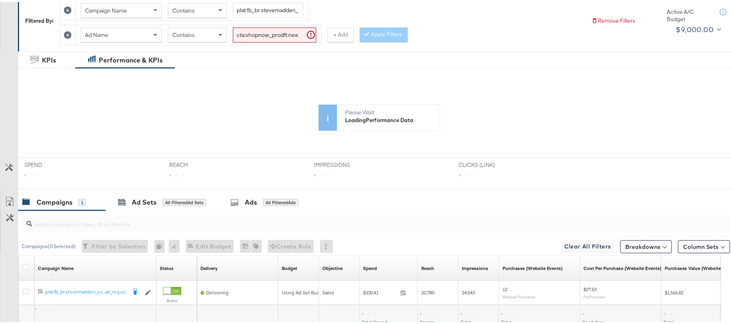
scroll to position [213, 0]
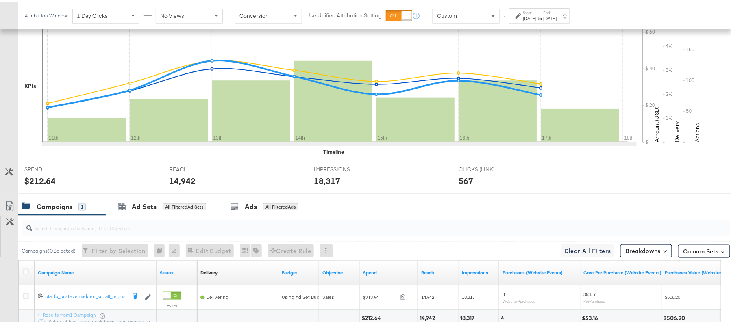
click at [376, 247] on div "Campaigns ( 0 Selected) Filter by Selection Filter 0 campaigns 0 Rename 0 campa…" at bounding box center [374, 248] width 712 height 19
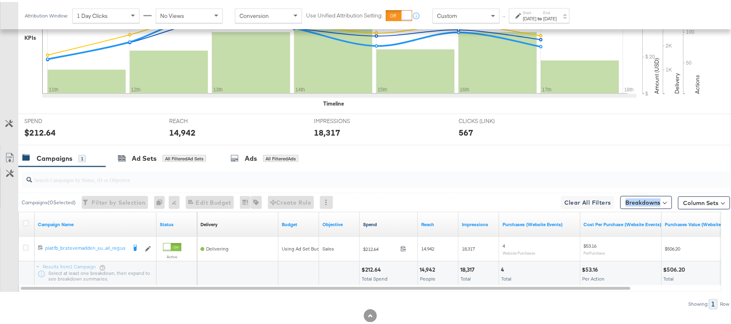
scroll to position [283, 0]
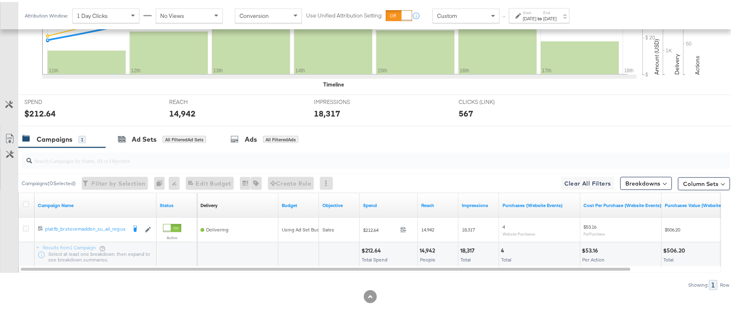
click at [372, 249] on div "$212.64" at bounding box center [372, 249] width 22 height 8
copy div "212.64"
click at [427, 249] on div "14,942" at bounding box center [429, 249] width 18 height 8
click at [426, 248] on div "14,942" at bounding box center [429, 249] width 18 height 8
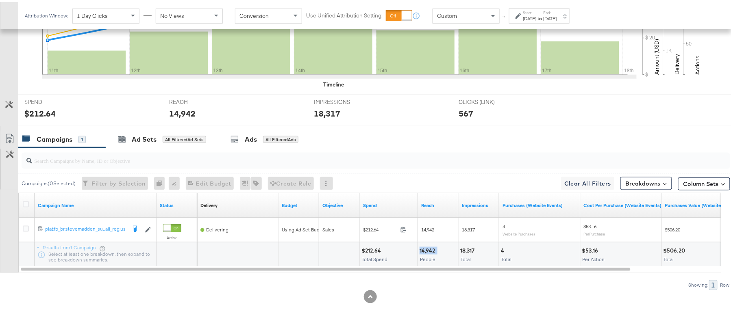
copy div "14,942"
click at [464, 246] on div "18,317" at bounding box center [468, 249] width 17 height 8
copy div "18,317"
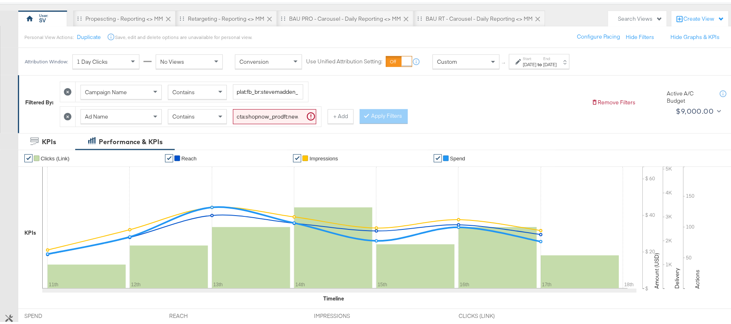
click at [243, 116] on input "cta:shopnow_prodft:newarrivals_copy:thestylesyoudidnt-aug11-KARGO-4:5multiimage…" at bounding box center [274, 114] width 83 height 15
paste input "smpass_copy:findsomethingnew-may28-KARGO"
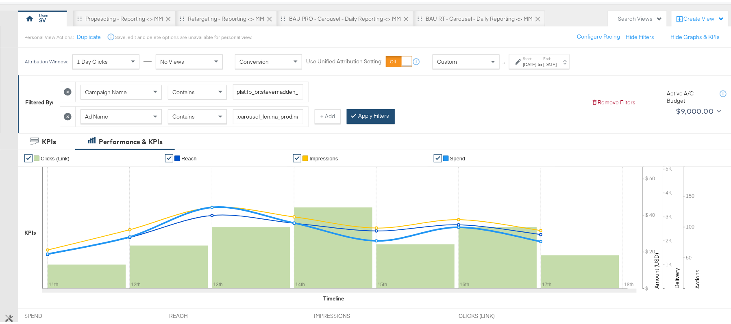
click at [378, 116] on button "Apply Filters" at bounding box center [371, 114] width 48 height 15
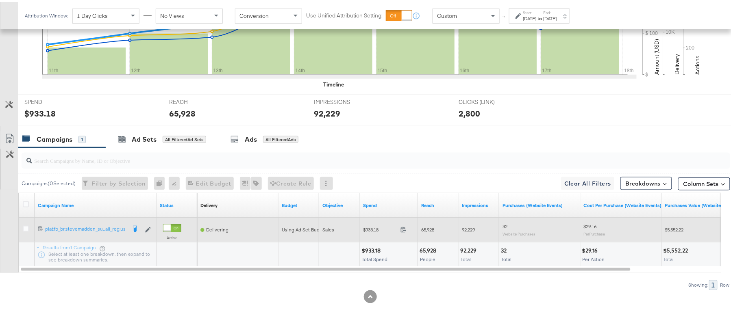
scroll to position [283, 0]
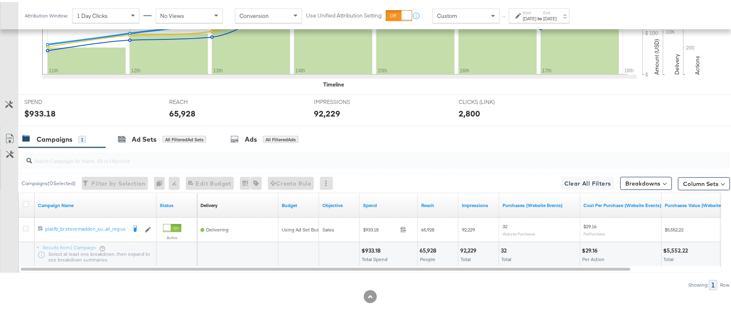
click at [369, 250] on div "$933.18" at bounding box center [372, 249] width 22 height 8
copy div "933.18"
click at [426, 244] on div "65,928 People" at bounding box center [438, 253] width 40 height 24
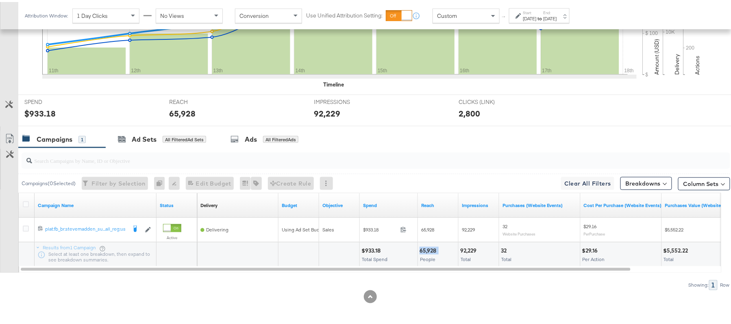
copy div "65,928"
click at [473, 245] on div "92,229 Total" at bounding box center [479, 253] width 40 height 24
click at [473, 245] on div "92,229" at bounding box center [469, 249] width 19 height 8
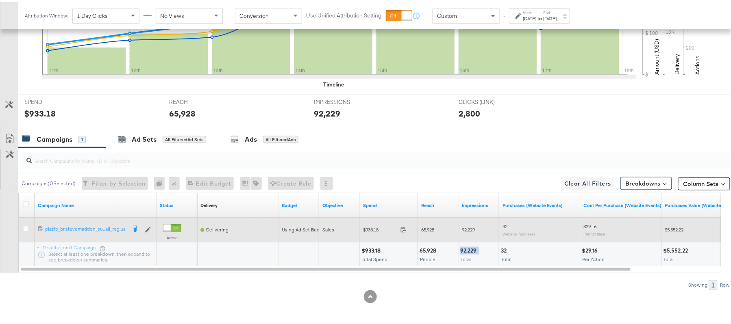
copy div "92,229"
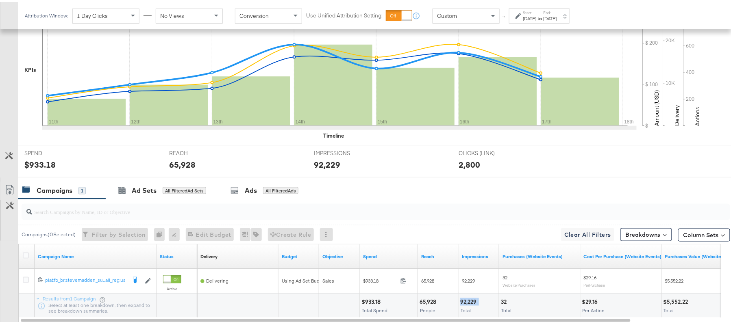
scroll to position [67, 0]
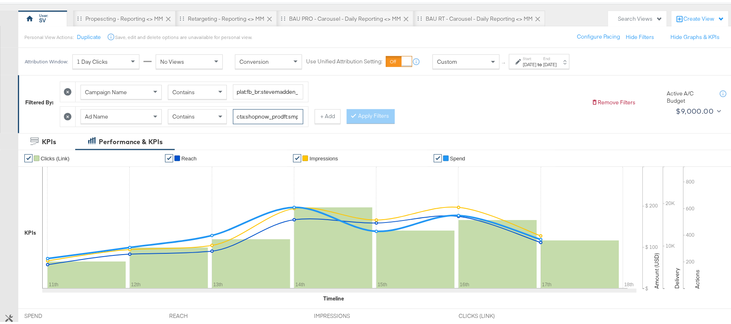
click at [275, 110] on input "cta:shopnow_prodft:smpass_copy:findsomethingnew-may28-KARGO_lp:plp_adtype:carou…" at bounding box center [268, 114] width 70 height 15
paste input "[DATE]"
type input "cta:shopnow_prodft:smpass_copy:findsomethingnew-aug11-KARGO_lp:plp_adtype:carou…"
click at [354, 116] on icon at bounding box center [353, 113] width 2 height 5
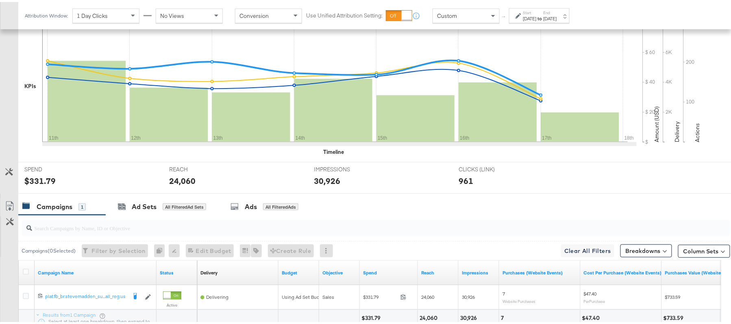
scroll to position [283, 0]
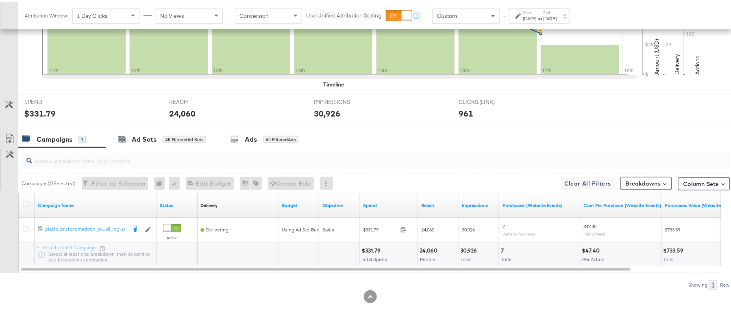
click at [372, 246] on div "$331.79" at bounding box center [372, 249] width 22 height 8
copy div "331.79"
click at [431, 248] on div "24,060" at bounding box center [430, 249] width 20 height 8
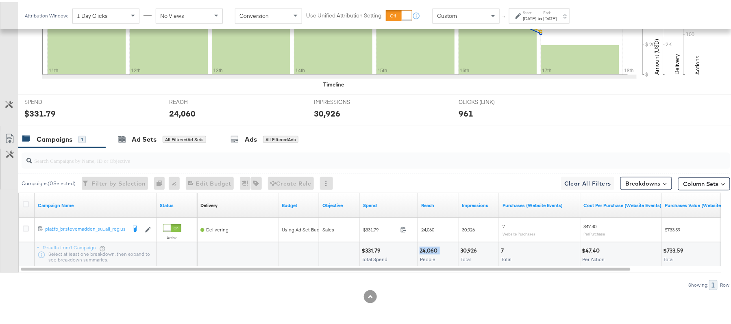
copy div "24,060"
click at [470, 248] on div "30,926" at bounding box center [469, 249] width 19 height 8
copy div "30,926"
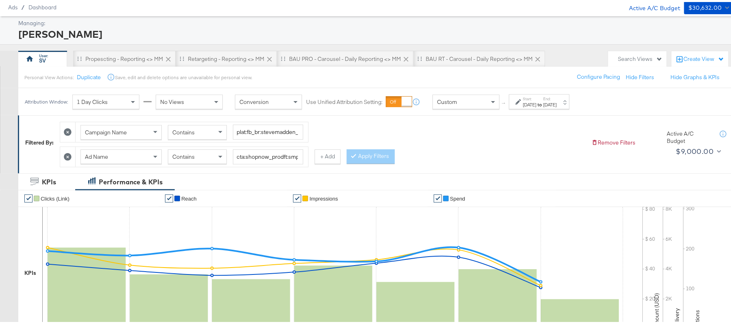
scroll to position [0, 0]
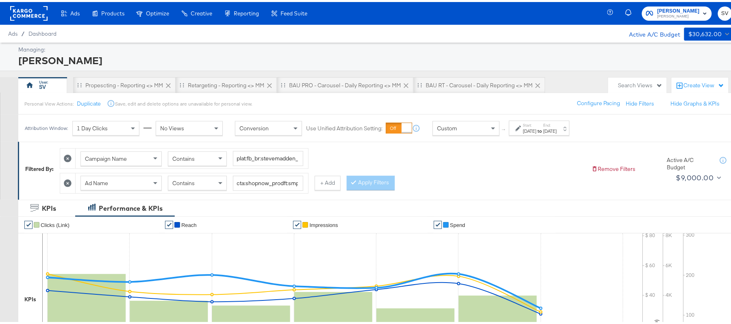
click at [670, 12] on span "[PERSON_NAME]" at bounding box center [678, 14] width 42 height 7
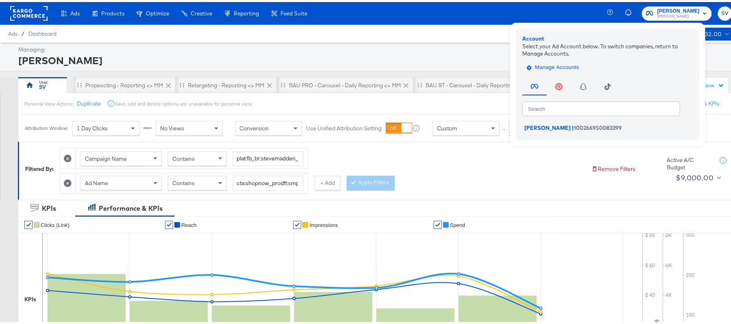
click at [563, 65] on span "Manage Accounts" at bounding box center [553, 65] width 51 height 9
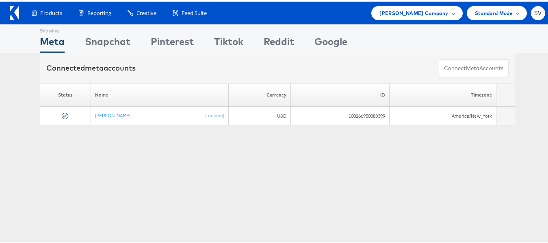
click at [410, 15] on span "Steve Madden Company" at bounding box center [414, 11] width 69 height 9
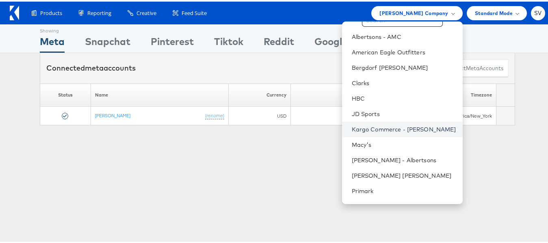
scroll to position [39, 0]
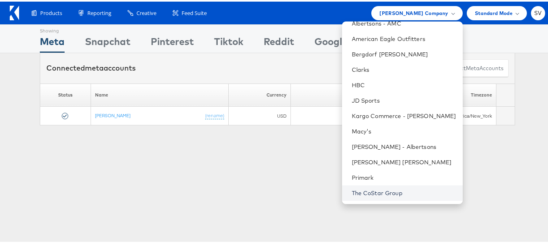
click at [377, 190] on link "The CoStar Group" at bounding box center [404, 192] width 104 height 8
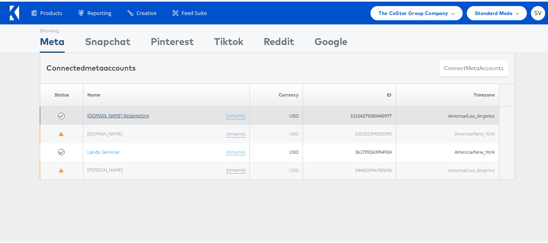
click at [136, 113] on link "[DOMAIN_NAME] Retargeting" at bounding box center [118, 114] width 62 height 6
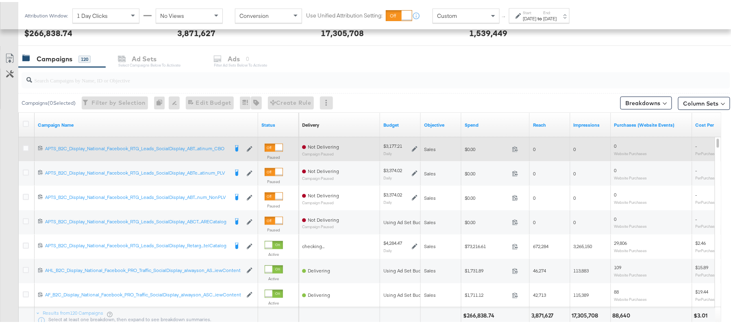
scroll to position [325, 0]
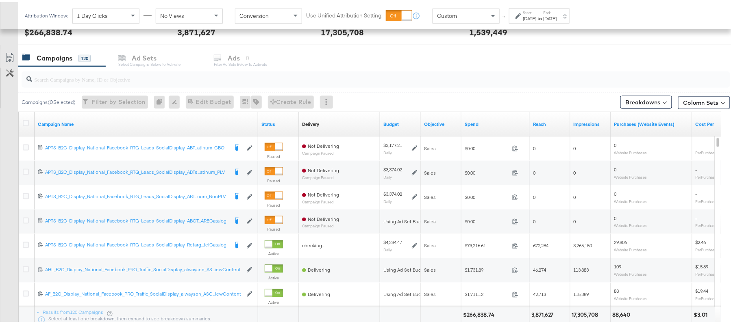
click at [213, 83] on div at bounding box center [376, 78] width 709 height 16
paste input "APTS_B2C_Display_National_Facebook_RTG_Leads_SocialDisplay_Retargeting_Diamond_…"
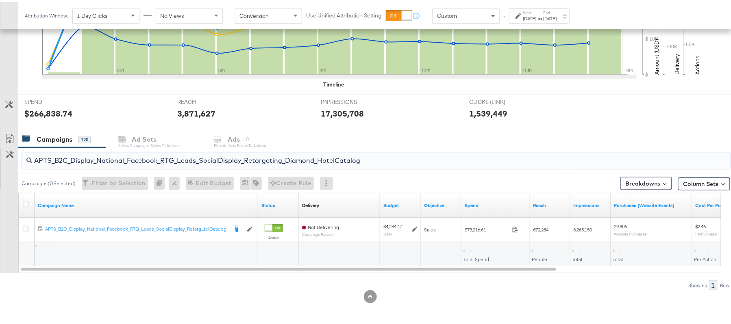
scroll to position [245, 0]
type input "APTS_B2C_Display_National_Facebook_RTG_Leads_SocialDisplay_Retargeting_Diamond_…"
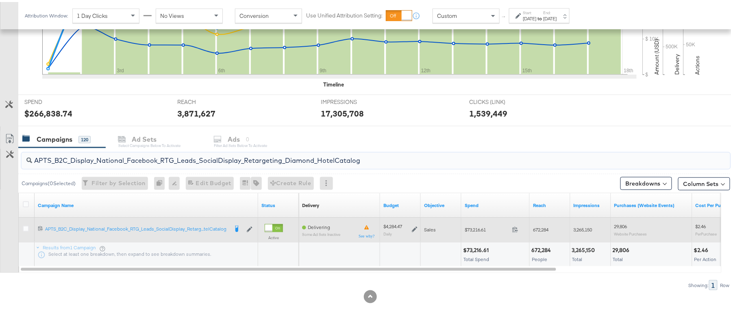
click at [415, 228] on icon at bounding box center [415, 228] width 6 height 6
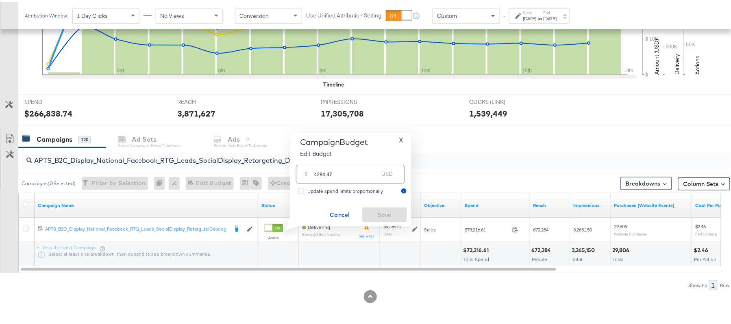
click at [358, 176] on input "4284.47" at bounding box center [346, 168] width 64 height 17
paste input "$4,513.12"
click at [321, 164] on input "$4,513.12" at bounding box center [346, 159] width 67 height 17
type input "4513.12"
click at [379, 211] on span "Save" at bounding box center [384, 213] width 38 height 10
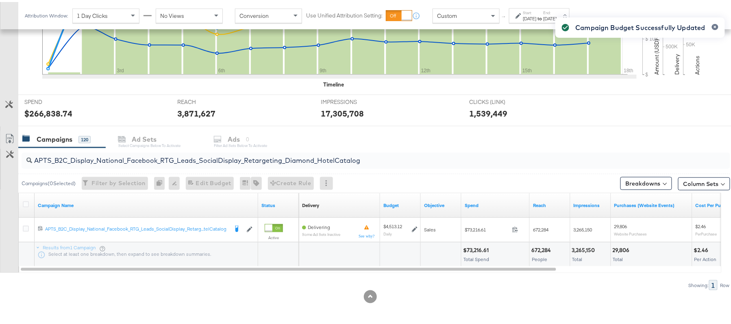
click at [141, 156] on input "APTS_B2C_Display_National_Facebook_RTG_Leads_SocialDisplay_Retargeting_Diamond_…" at bounding box center [348, 156] width 633 height 16
paste input "alwayson_Retargeting_DARE24_DiamondPlatinum"
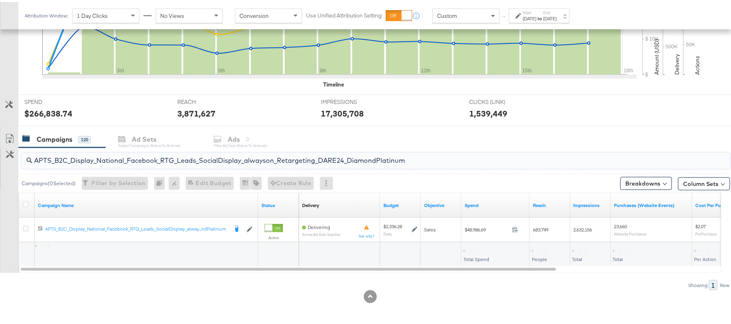
type input "APTS_B2C_Display_National_Facebook_RTG_Leads_SocialDisplay_alwayson_Retargeting…"
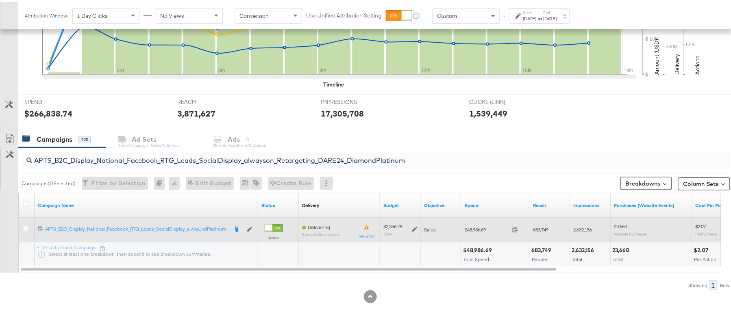
click at [415, 228] on icon at bounding box center [415, 228] width 6 height 6
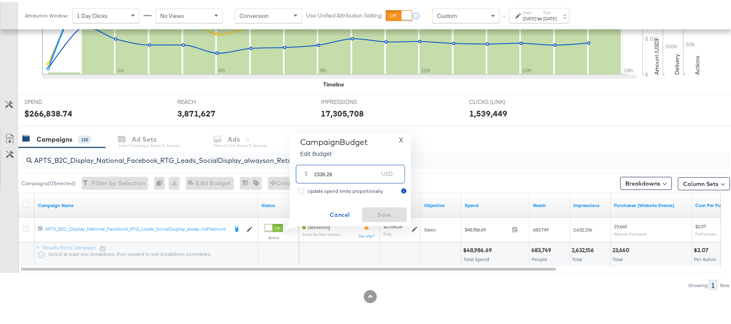
click at [351, 176] on input "2336.28" at bounding box center [346, 168] width 64 height 17
paste input "$2,686.72"
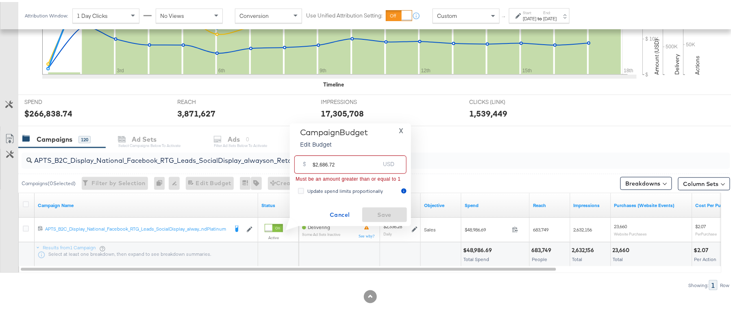
click at [320, 164] on input "$2,686.72" at bounding box center [346, 159] width 67 height 17
paste input "2,"
click at [320, 164] on input "$2,686.72" at bounding box center [346, 159] width 67 height 17
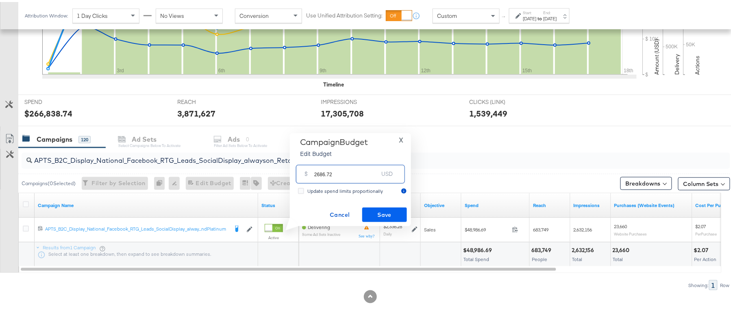
type input "2686.72"
click at [385, 209] on span "Save" at bounding box center [384, 213] width 38 height 10
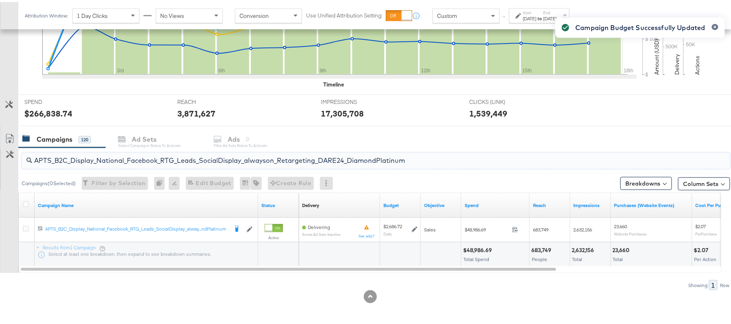
click at [137, 159] on input "APTS_B2C_Display_National_Facebook_RTG_Leads_SocialDisplay_alwayson_Retargeting…" at bounding box center [348, 156] width 633 height 16
paste input "FR_B2C_Display_National_Facebook_RTG_Leads_SocialDisplay_alwayson_Retargeting_FR"
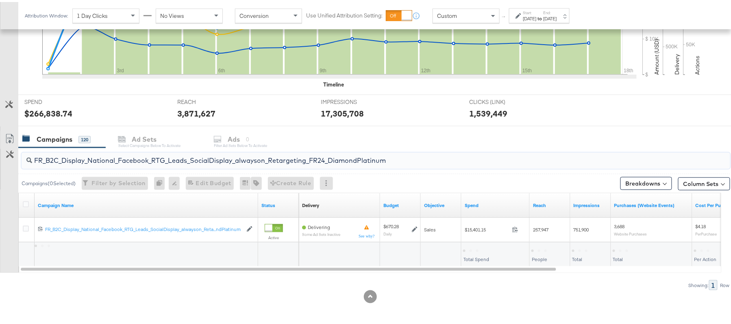
type input "FR_B2C_Display_National_Facebook_RTG_Leads_SocialDisplay_alwayson_Retargeting_F…"
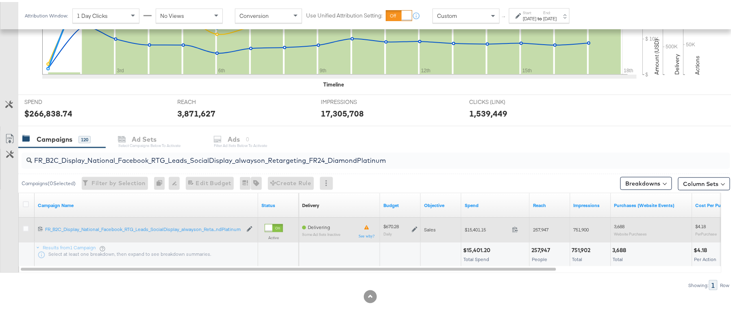
click at [415, 226] on icon at bounding box center [415, 228] width 6 height 6
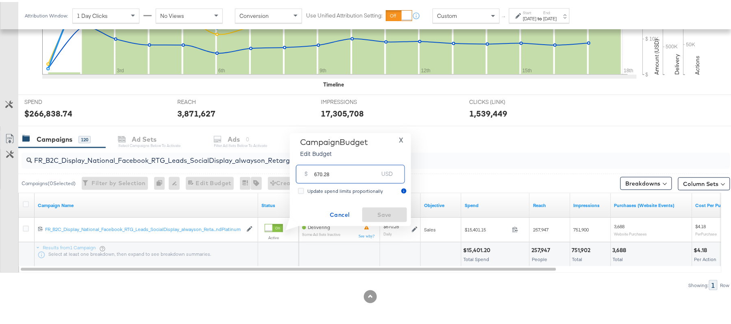
click at [343, 171] on input "670.28" at bounding box center [346, 168] width 64 height 17
paste input "$770.82"
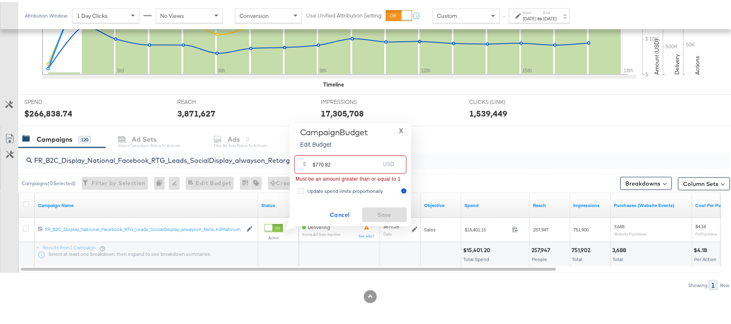
click at [316, 161] on input "$770.82" at bounding box center [346, 159] width 67 height 17
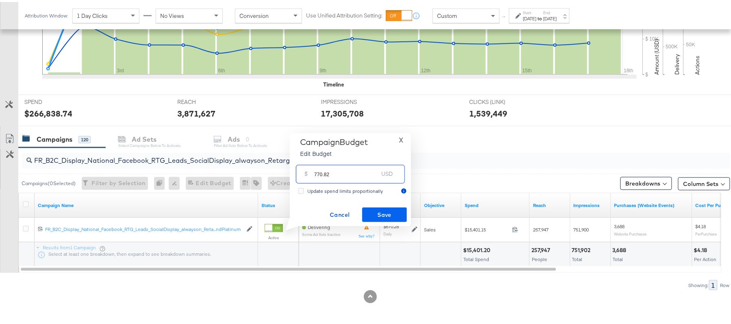
type input "770.82"
click at [391, 210] on span "Save" at bounding box center [384, 213] width 38 height 10
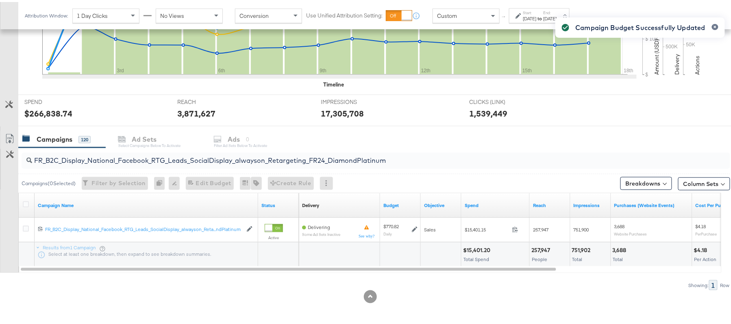
click at [85, 164] on div "FR_B2C_Display_National_Facebook_RTG_Leads_SocialDisplay_alwayson_Retargeting_F…" at bounding box center [376, 159] width 709 height 16
paste input "AF_B2C_Display_National_Facebook_RTG_Leads_SocialDisplay_alwayson_Retargeting_AF"
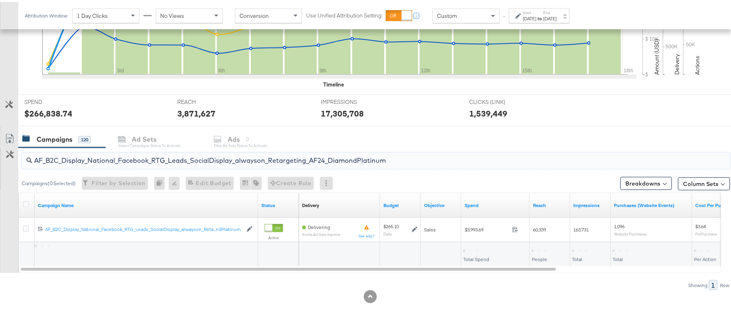
type input "AF_B2C_Display_National_Facebook_RTG_Leads_SocialDisplay_alwayson_Retargeting_A…"
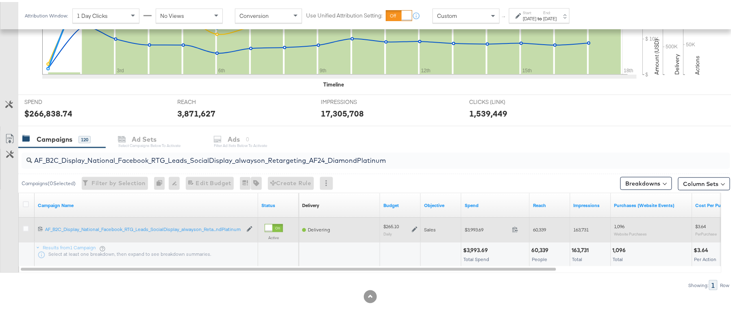
click at [417, 228] on icon at bounding box center [415, 228] width 6 height 6
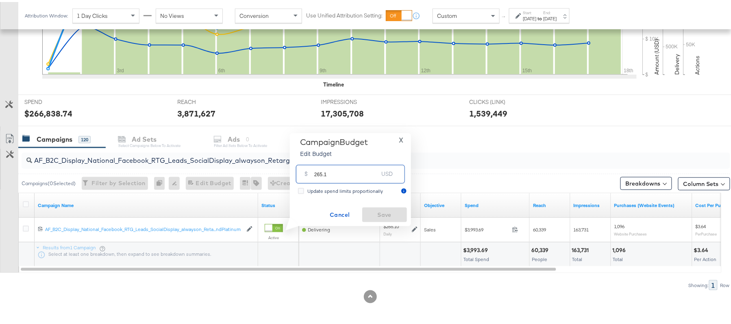
click at [354, 174] on input "265.1" at bounding box center [346, 168] width 64 height 17
paste input "$245.42"
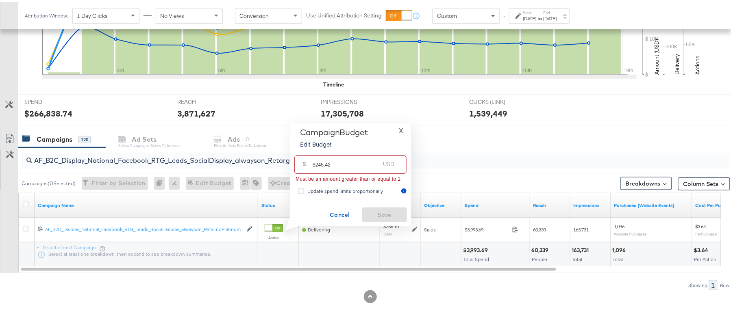
click at [316, 161] on input "$245.42" at bounding box center [346, 159] width 67 height 17
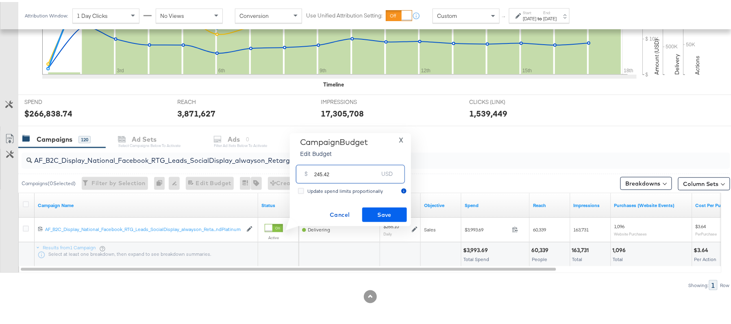
type input "245.42"
click at [377, 210] on span "Save" at bounding box center [384, 213] width 38 height 10
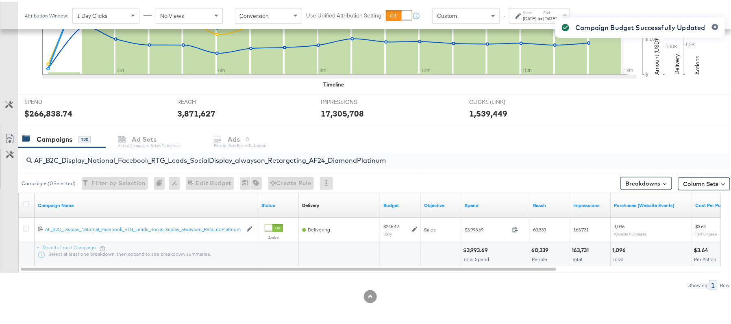
click at [124, 166] on div "AF_B2C_Display_National_Facebook_RTG_Leads_SocialDisplay_alwayson_Retargeting_A…" at bounding box center [376, 159] width 709 height 16
paste input "HL_B2C_Display_National_Facebook_RTG_Leads_SocialDisplay_alwayson_Retargeting_A…"
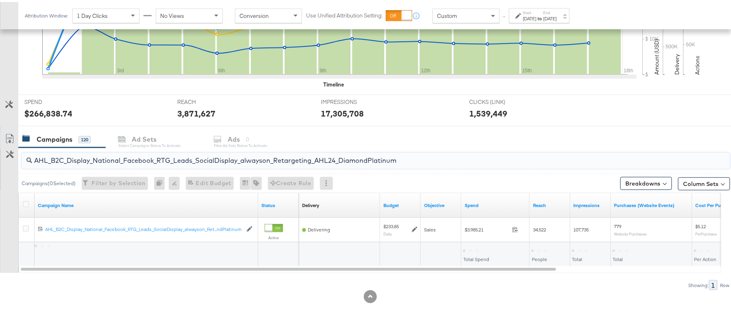
type input "AHL_B2C_Display_National_Facebook_RTG_Leads_SocialDisplay_alwayson_Retargeting_…"
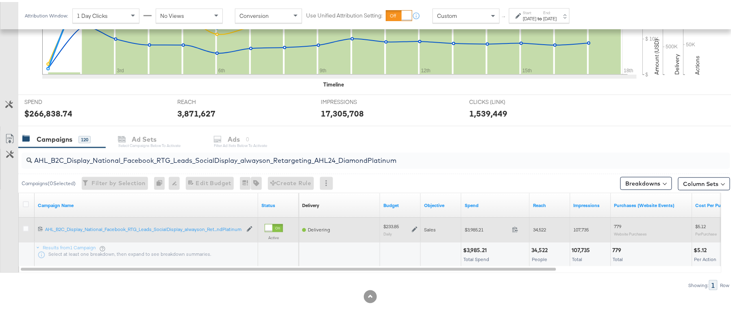
click at [415, 228] on icon at bounding box center [415, 228] width 6 height 6
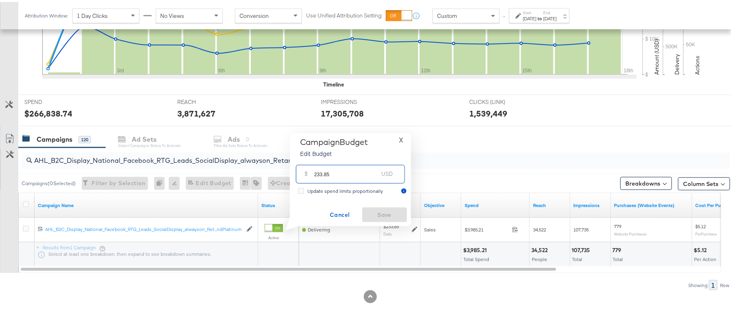
click at [357, 167] on input "233.85" at bounding box center [346, 168] width 64 height 17
paste input "$246.11"
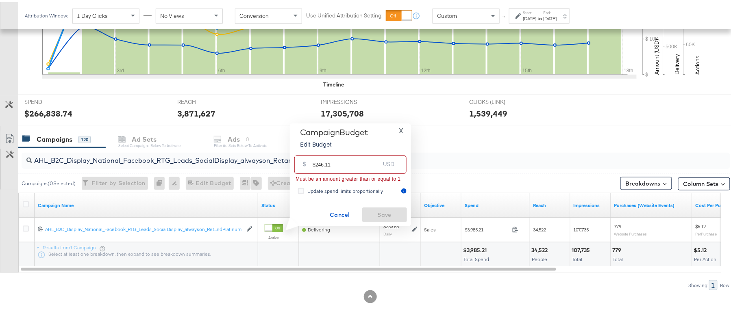
click at [314, 160] on input "$246.11" at bounding box center [346, 159] width 67 height 17
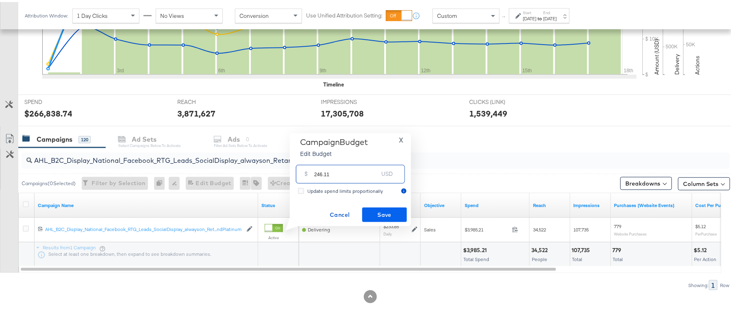
type input "246.11"
click at [393, 211] on span "Save" at bounding box center [384, 213] width 38 height 10
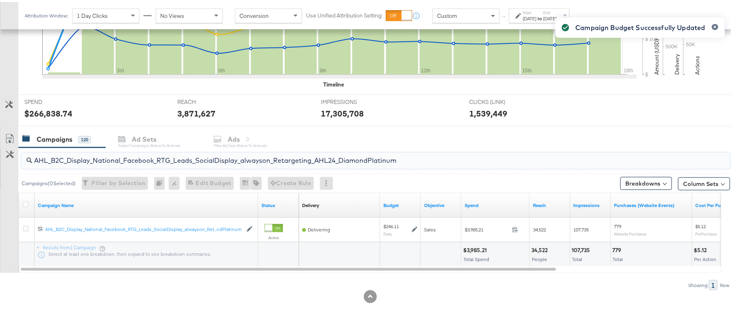
click at [137, 153] on input "AHL_B2C_Display_National_Facebook_RTG_Leads_SocialDisplay_alwayson_Retargeting_…" at bounding box center [348, 156] width 633 height 16
paste input "PTS_B2C_Display_National_Facebook_PRO_Traffic_SocialDisplay_alwayson_ASC_DARE24…"
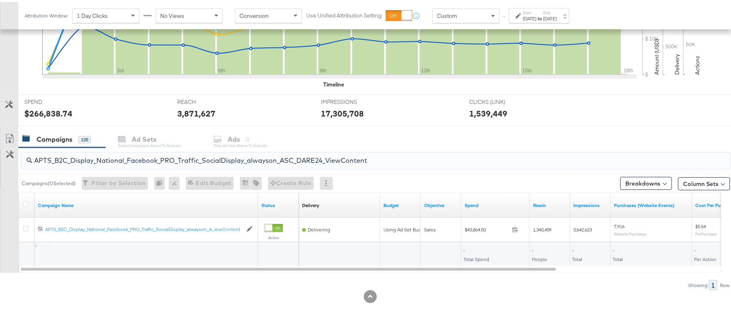
type input "APTS_B2C_Display_National_Facebook_PRO_Traffic_SocialDisplay_alwayson_ASC_DARE2…"
click at [25, 204] on icon at bounding box center [26, 203] width 6 height 6
click at [0, 0] on input "checkbox" at bounding box center [0, 0] width 0 height 0
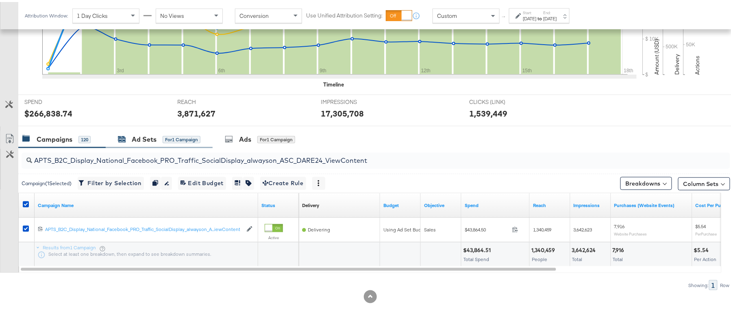
click at [146, 139] on div "Ad Sets" at bounding box center [144, 137] width 25 height 9
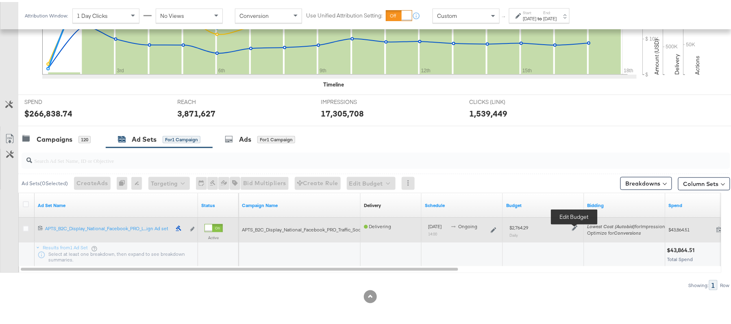
click at [573, 224] on icon at bounding box center [575, 227] width 6 height 6
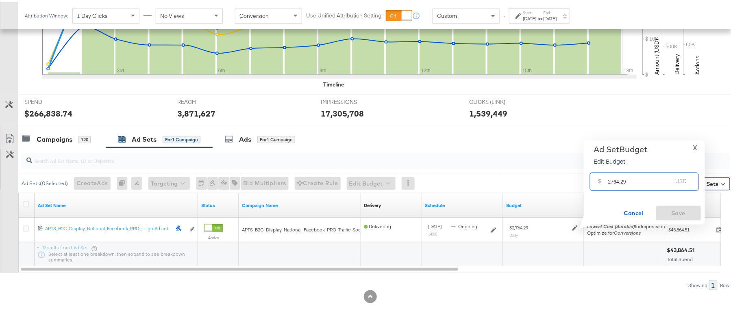
click at [619, 175] on input "2764.29" at bounding box center [640, 176] width 64 height 17
paste input "$2,349.65"
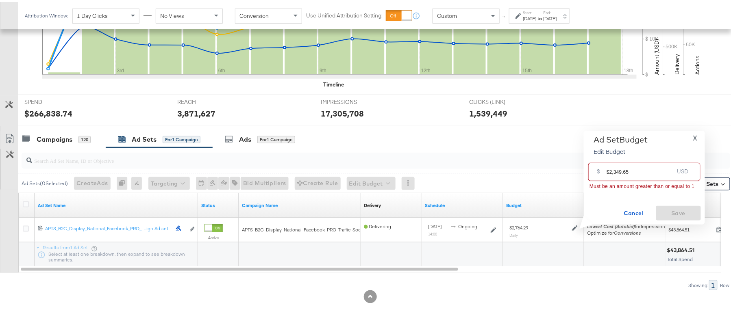
click at [615, 172] on input "$2,349.65" at bounding box center [640, 166] width 67 height 17
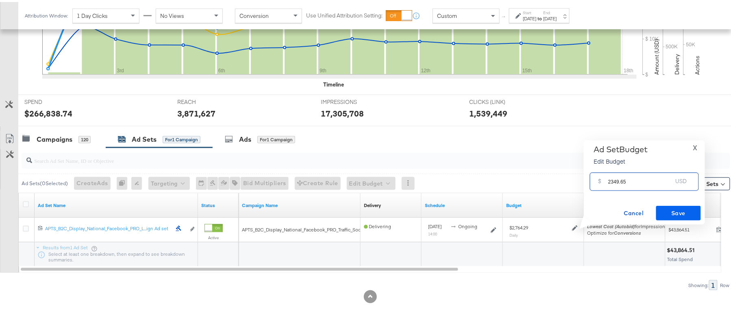
type input "2349.65"
click at [665, 209] on span "Save" at bounding box center [678, 212] width 38 height 10
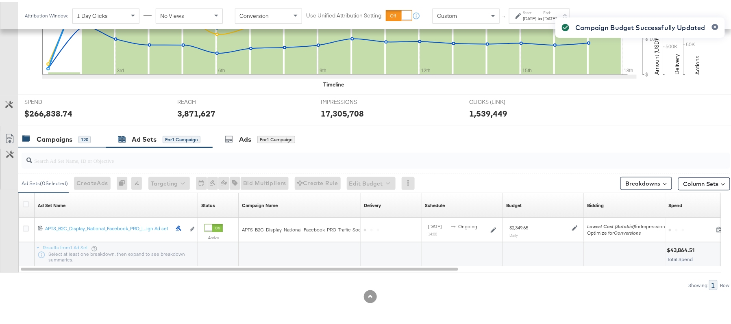
click at [58, 133] on div "Campaigns" at bounding box center [55, 137] width 36 height 9
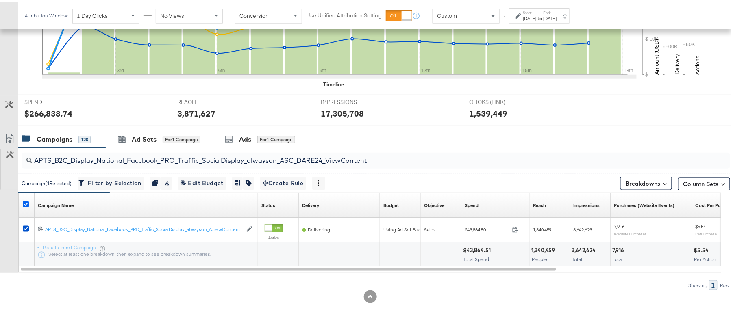
click at [26, 202] on icon at bounding box center [26, 203] width 6 height 6
click at [0, 0] on input "checkbox" at bounding box center [0, 0] width 0 height 0
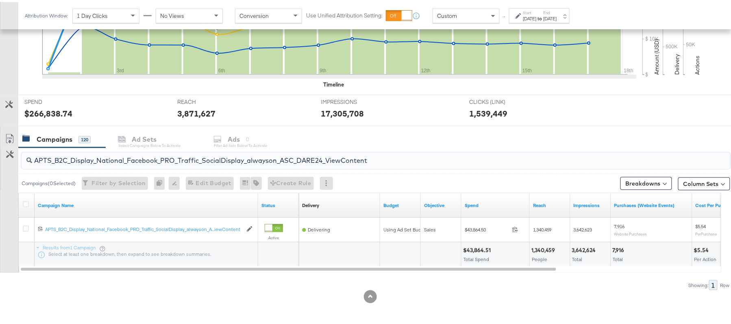
click at [98, 155] on input "APTS_B2C_Display_National_Facebook_PRO_Traffic_SocialDisplay_alwayson_ASC_DARE2…" at bounding box center [348, 156] width 633 height 16
paste input "Leads_SocialDisplay_alwayson_ASC_DARE24_Purchase"
type input "APTS_B2C_Display_National_Facebook_PRO_Leads_SocialDisplay_alwayson_ASC_DARE24_…"
click at [22, 202] on div at bounding box center [27, 203] width 15 height 15
click at [26, 202] on icon at bounding box center [26, 203] width 6 height 6
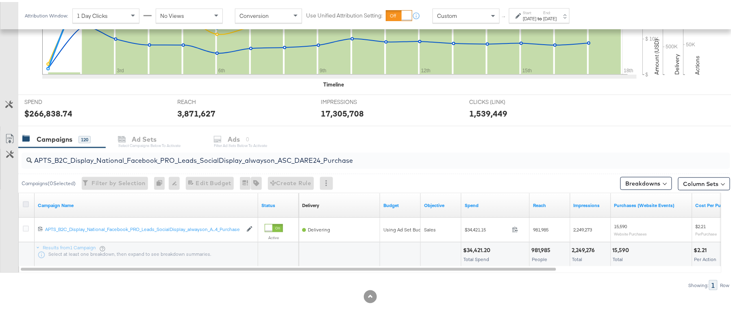
click at [0, 0] on input "checkbox" at bounding box center [0, 0] width 0 height 0
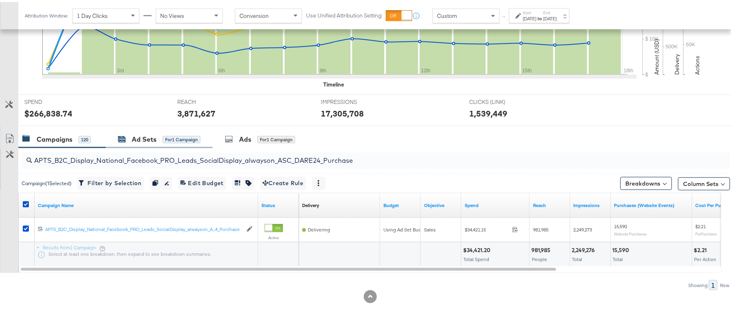
click at [152, 141] on div "Ad Sets" at bounding box center [144, 137] width 25 height 9
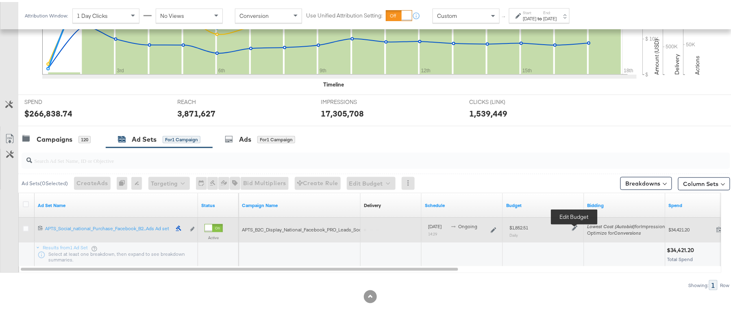
click at [576, 228] on icon at bounding box center [575, 227] width 6 height 6
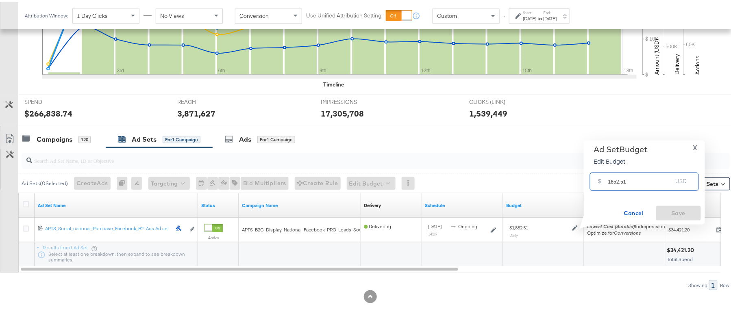
click at [632, 181] on input "1852.51" at bounding box center [640, 176] width 64 height 17
paste input "$1,982.9"
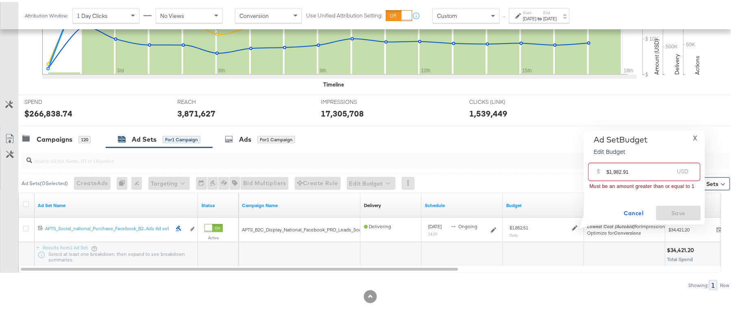
click at [614, 170] on input "$1,982.91" at bounding box center [640, 166] width 67 height 17
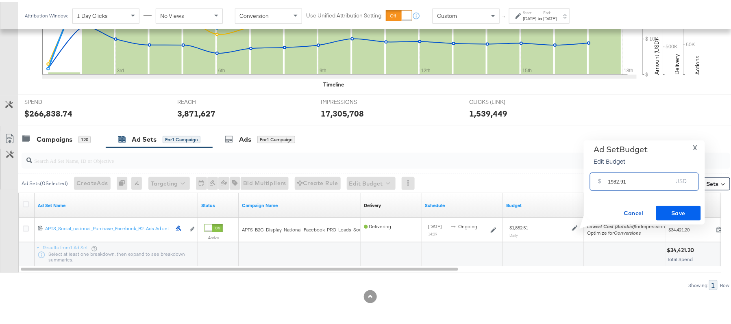
type input "1982.91"
click at [678, 217] on button "Save" at bounding box center [678, 211] width 45 height 15
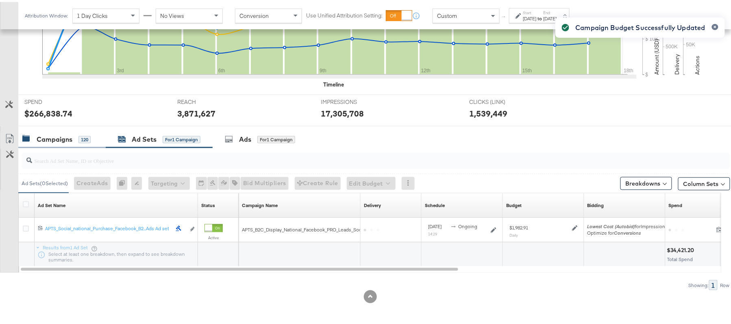
click at [59, 137] on div "Campaigns" at bounding box center [55, 137] width 36 height 9
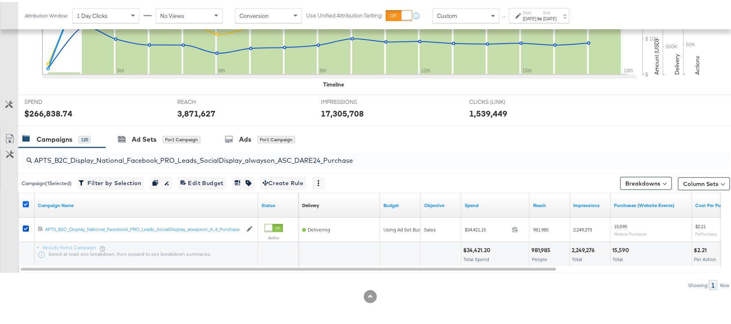
click at [25, 203] on icon at bounding box center [26, 203] width 6 height 6
click at [0, 0] on input "checkbox" at bounding box center [0, 0] width 0 height 0
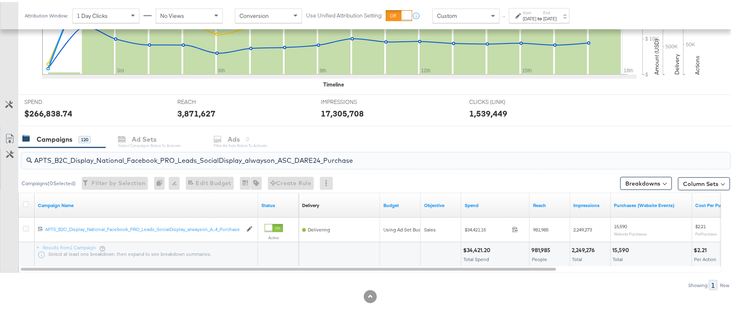
click at [113, 151] on input "APTS_B2C_Display_National_Facebook_PRO_Leads_SocialDisplay_alwayson_ASC_DARE24_…" at bounding box center [348, 156] width 633 height 16
paste input "F_B2C_Display_National_Facebook_PRO_Traffic_SocialDisplay_alwayson_ASC_AF24_Vie…"
type input "AF_B2C_Display_National_Facebook_PRO_Traffic_SocialDisplay_alwayson_ASC_AF24_Vi…"
click at [23, 202] on icon at bounding box center [26, 203] width 6 height 6
click at [0, 0] on input "checkbox" at bounding box center [0, 0] width 0 height 0
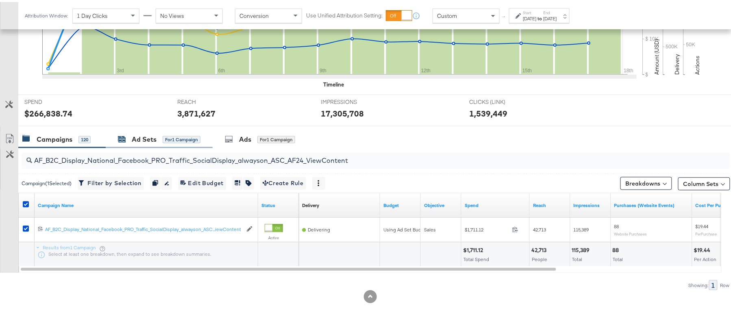
click at [166, 137] on div "for 1 Campaign" at bounding box center [182, 137] width 38 height 7
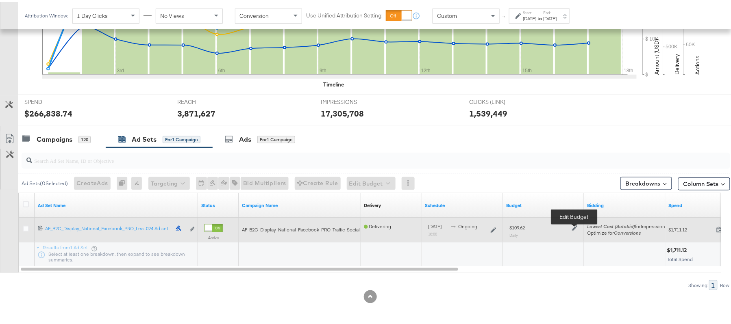
click at [574, 225] on icon at bounding box center [575, 227] width 6 height 6
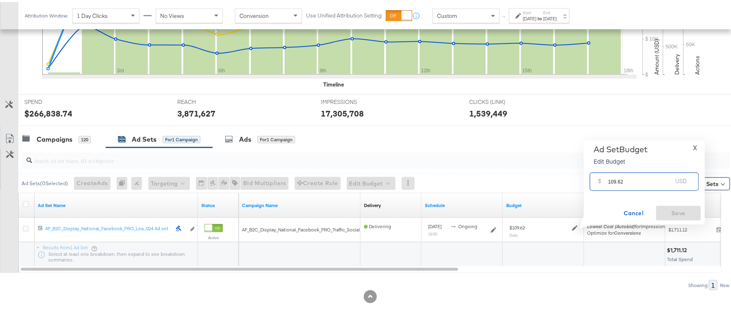
click at [620, 176] on input "109.62" at bounding box center [640, 176] width 64 height 17
paste input "$99.9"
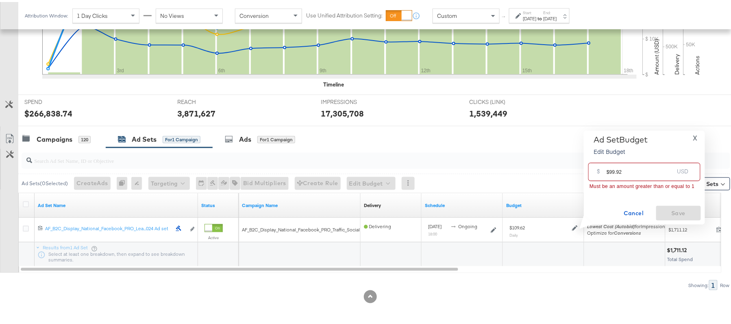
click at [610, 170] on input "$99.92" at bounding box center [640, 166] width 67 height 17
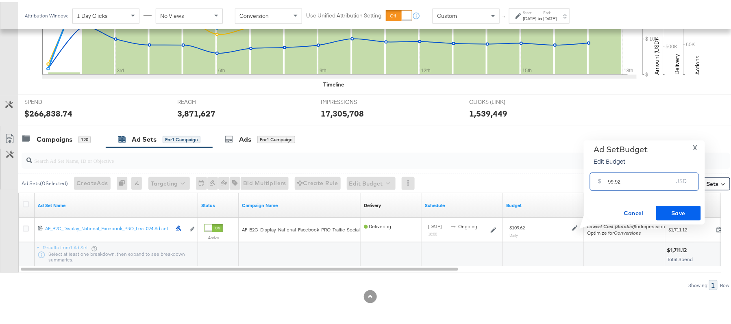
type input "99.92"
click at [685, 214] on span "Save" at bounding box center [678, 212] width 38 height 10
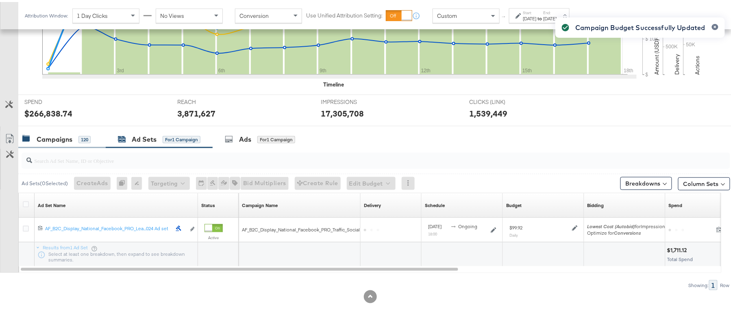
click at [69, 129] on div "Campaigns 120" at bounding box center [61, 137] width 87 height 17
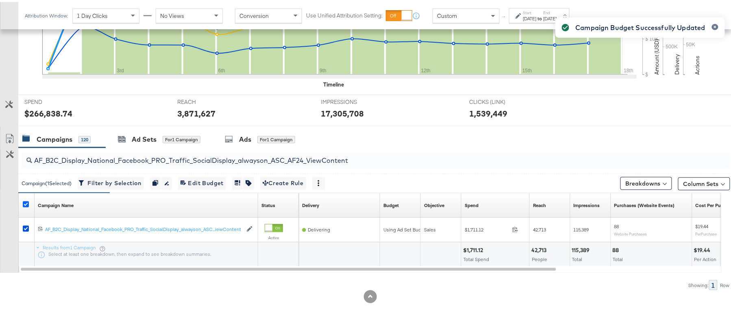
click at [25, 201] on icon at bounding box center [26, 203] width 6 height 6
click at [0, 0] on input "checkbox" at bounding box center [0, 0] width 0 height 0
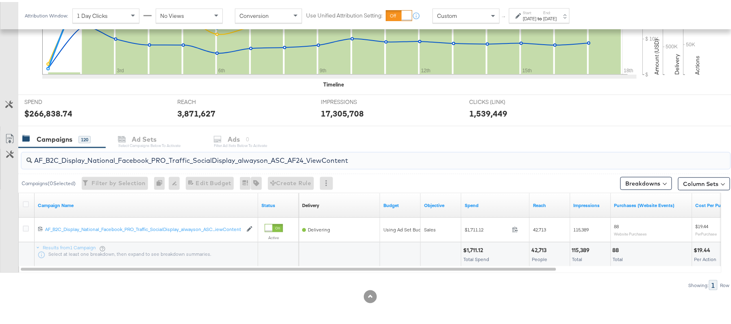
click at [118, 158] on input "AF_B2C_Display_National_Facebook_PRO_Traffic_SocialDisplay_alwayson_ASC_AF24_Vi…" at bounding box center [348, 156] width 633 height 16
paste input "FR_B2C_Display_National_Facebook_PRO_Traffic_SocialDisplay_alwayson_ASC_FR"
type input "FR_B2C_Display_National_Facebook_PRO_Traffic_SocialDisplay_alwayson_ASC_FR24_Vi…"
click at [27, 203] on icon at bounding box center [26, 203] width 6 height 6
click at [0, 0] on input "checkbox" at bounding box center [0, 0] width 0 height 0
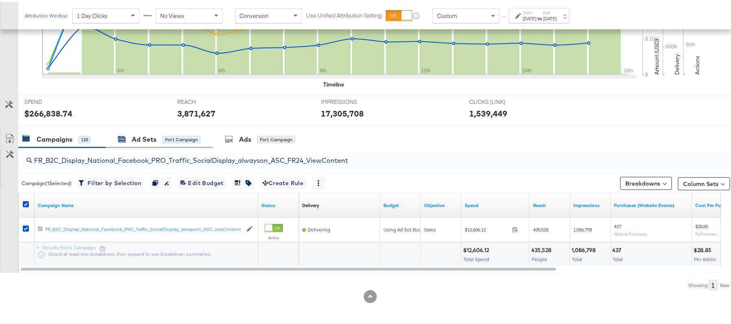
click at [136, 140] on div "Ad Sets" at bounding box center [144, 137] width 25 height 9
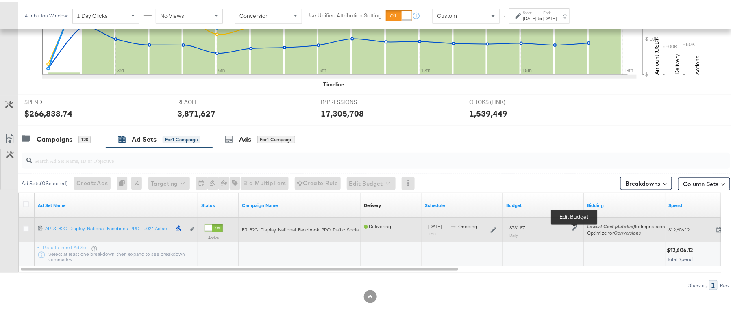
click at [573, 229] on icon at bounding box center [575, 227] width 6 height 6
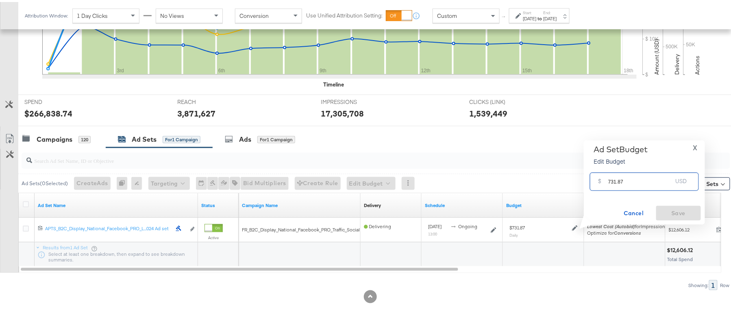
click at [612, 178] on input "731.87" at bounding box center [640, 176] width 64 height 17
paste input "$728.23"
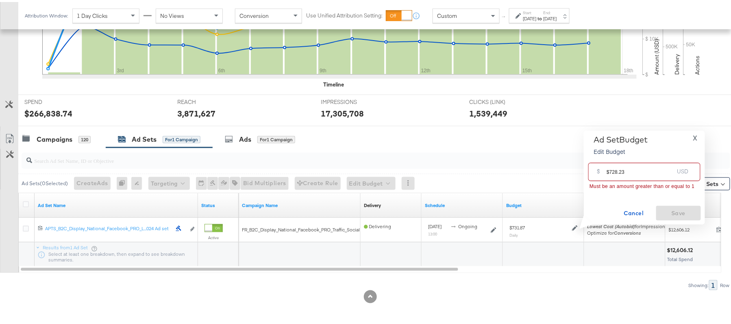
click at [609, 171] on input "$728.23" at bounding box center [640, 166] width 67 height 17
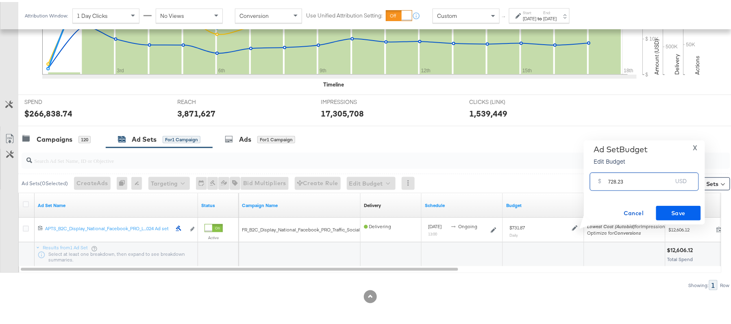
type input "728.23"
click at [683, 209] on span "Save" at bounding box center [678, 212] width 38 height 10
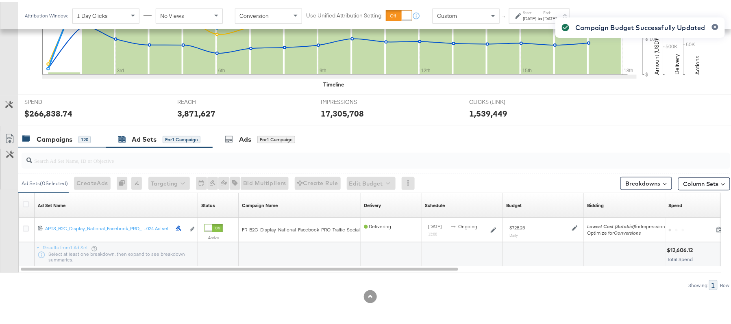
click at [63, 139] on div "Campaigns" at bounding box center [55, 137] width 36 height 9
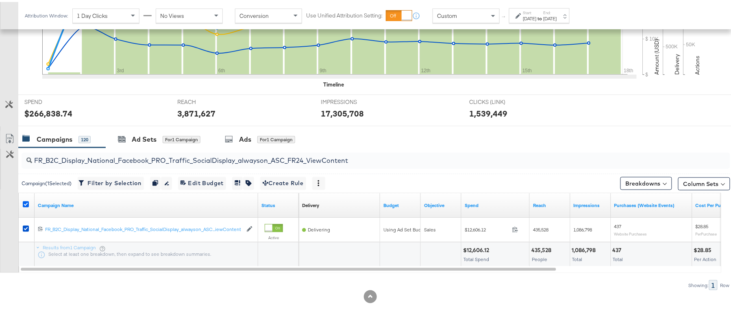
click at [25, 205] on icon at bounding box center [26, 203] width 6 height 6
click at [0, 0] on input "checkbox" at bounding box center [0, 0] width 0 height 0
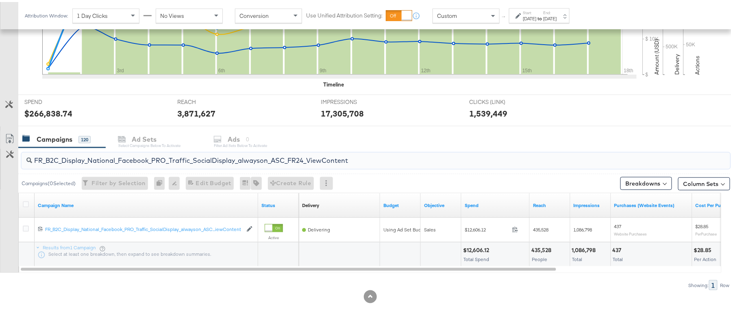
click at [127, 156] on input "FR_B2C_Display_National_Facebook_PRO_Traffic_SocialDisplay_alwayson_ASC_FR24_Vi…" at bounding box center [348, 156] width 633 height 16
paste input "AHL_B2C_Display_National_Facebook_PRO_Traffic_SocialDisplay_alwayson_ASC_AHL"
type input "AHL_B2C_Display_National_Facebook_PRO_Traffic_SocialDisplay_alwayson_ASC_AHL24_…"
click at [26, 202] on icon at bounding box center [26, 203] width 6 height 6
click at [0, 0] on input "checkbox" at bounding box center [0, 0] width 0 height 0
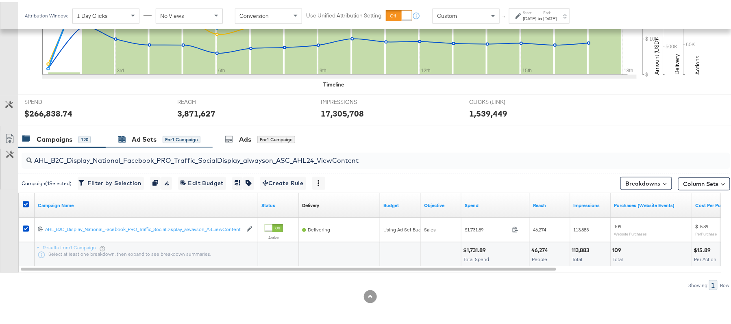
click at [150, 141] on div "Ad Sets" at bounding box center [144, 137] width 25 height 9
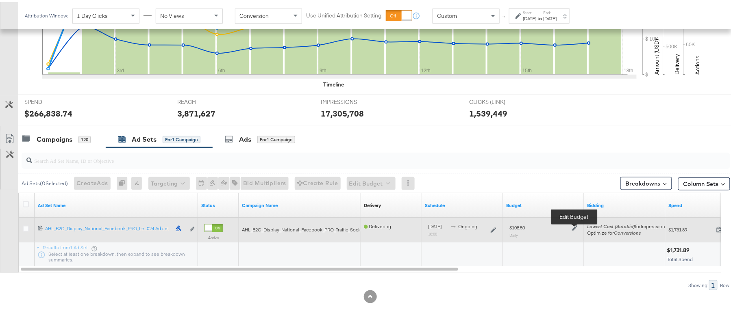
click at [574, 226] on icon at bounding box center [575, 227] width 6 height 6
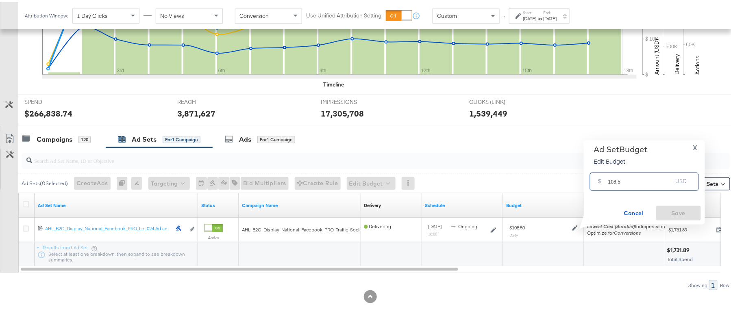
click at [633, 179] on input "108.5" at bounding box center [640, 176] width 64 height 17
paste input "$98.31"
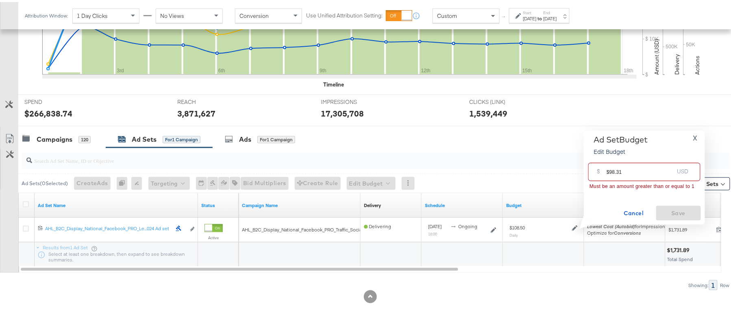
click at [609, 170] on input "$98.31" at bounding box center [640, 166] width 67 height 17
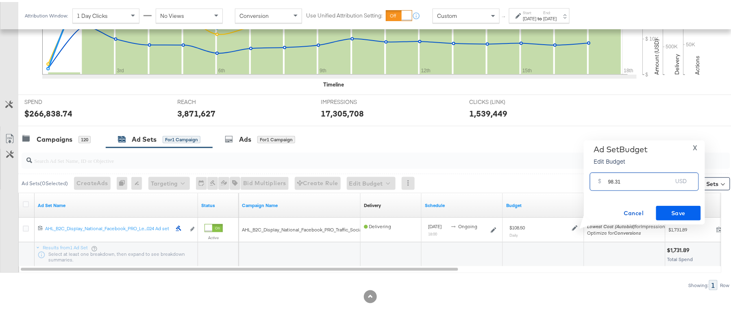
type input "98.31"
click at [688, 212] on span "Save" at bounding box center [678, 212] width 38 height 10
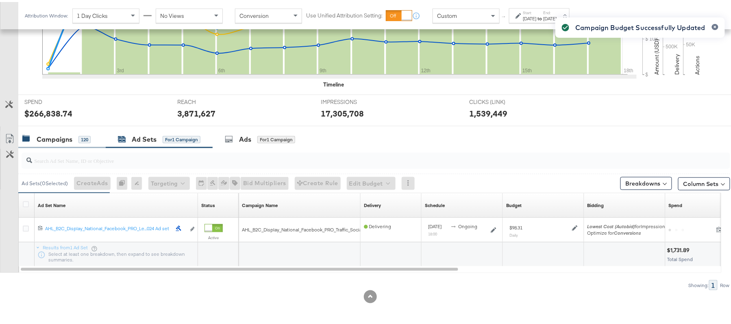
click at [58, 136] on div "Campaigns" at bounding box center [55, 137] width 36 height 9
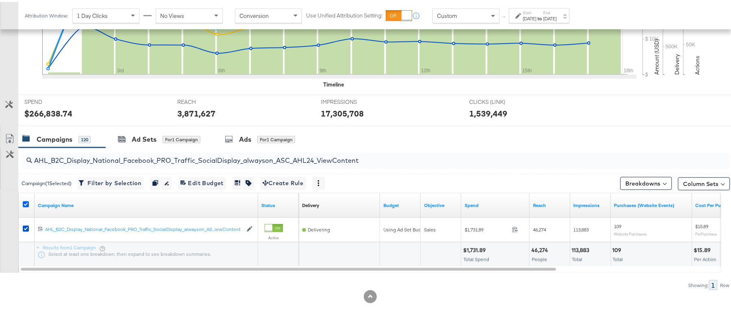
click at [25, 203] on icon at bounding box center [26, 203] width 6 height 6
click at [0, 0] on input "checkbox" at bounding box center [0, 0] width 0 height 0
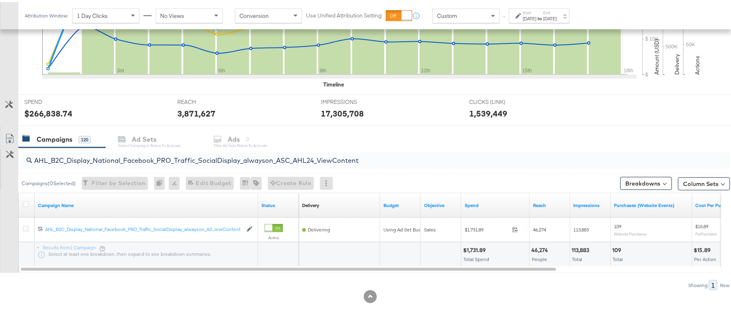
scroll to position [0, 0]
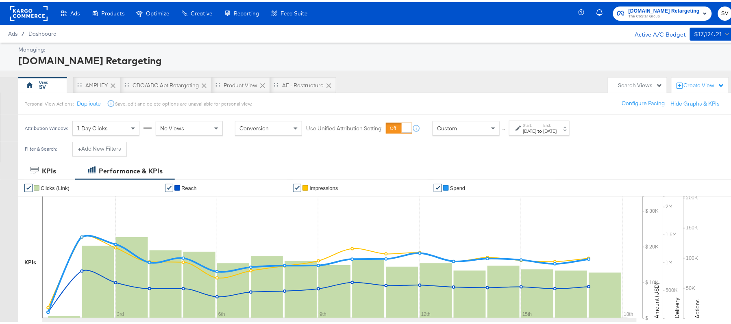
click at [648, 6] on span "Apartments.com Retargeting" at bounding box center [663, 9] width 71 height 9
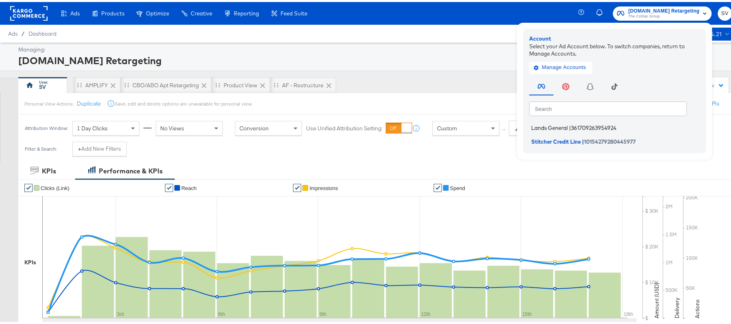
click at [540, 120] on li "Lands General | 361709263954924" at bounding box center [616, 126] width 175 height 12
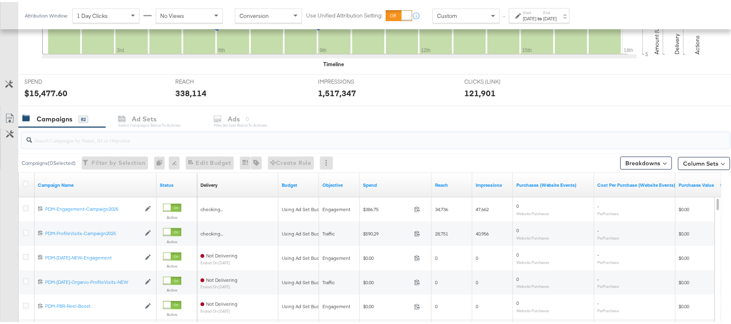
click at [115, 137] on input "search" at bounding box center [348, 135] width 633 height 16
paste input "B2C_LAND_KC_RT_Sig_24"
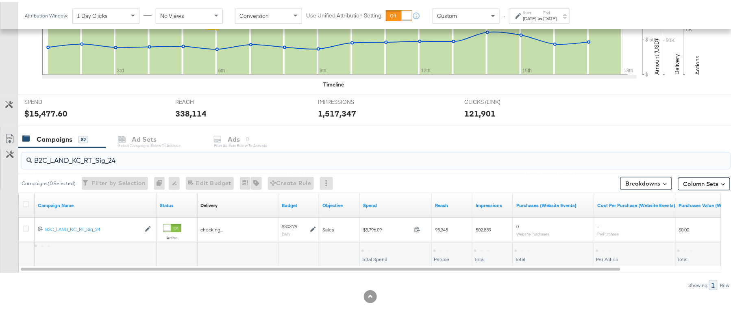
scroll to position [245, 0]
type input "B2C_LAND_KC_RT_Sig_24"
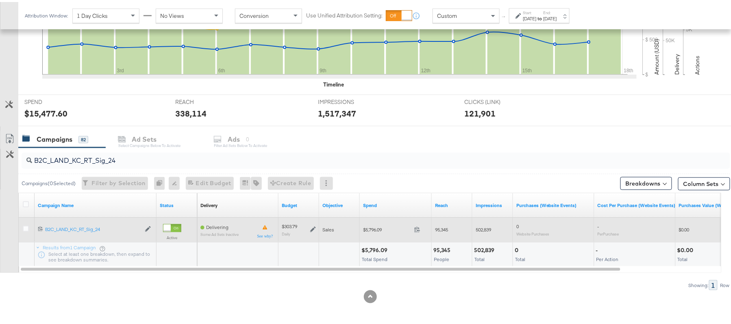
click at [312, 228] on icon at bounding box center [313, 228] width 6 height 6
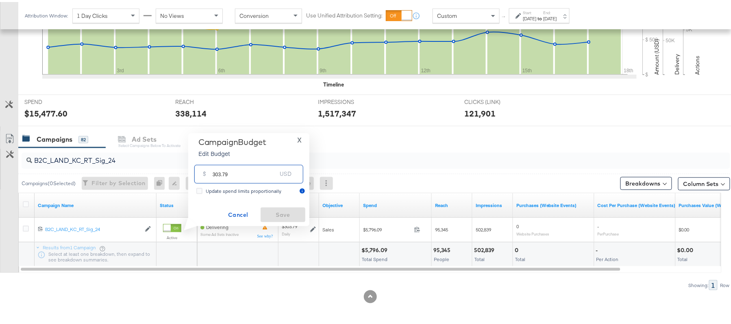
click at [256, 168] on input "303.79" at bounding box center [245, 168] width 64 height 17
paste input "$318.98"
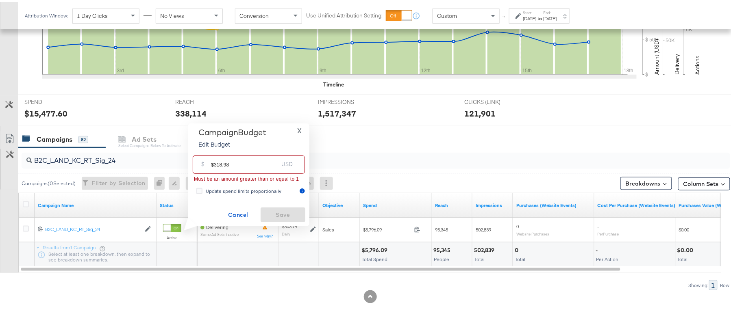
click at [213, 161] on input "$318.98" at bounding box center [244, 159] width 67 height 17
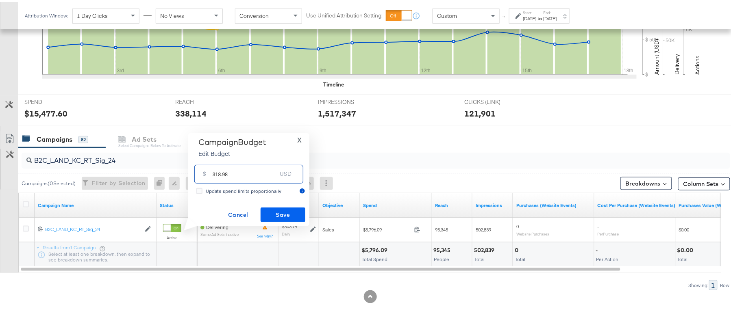
type input "318.98"
click at [276, 207] on button "Save" at bounding box center [283, 213] width 45 height 15
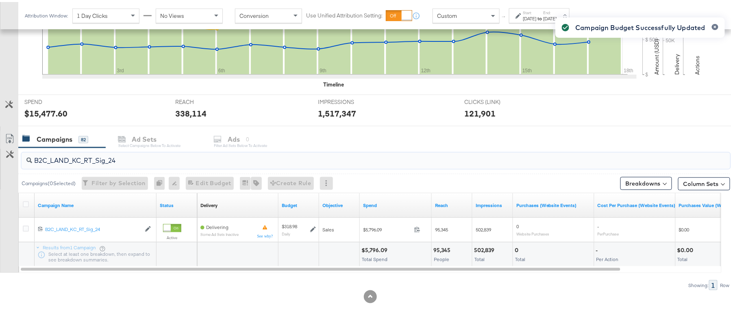
click at [126, 150] on input "B2C_LAND_KC_RT_Sig_24" at bounding box center [348, 156] width 633 height 16
paste input "B_Ecommerce_KC_Retargeting_LW&LOA_Traffic"
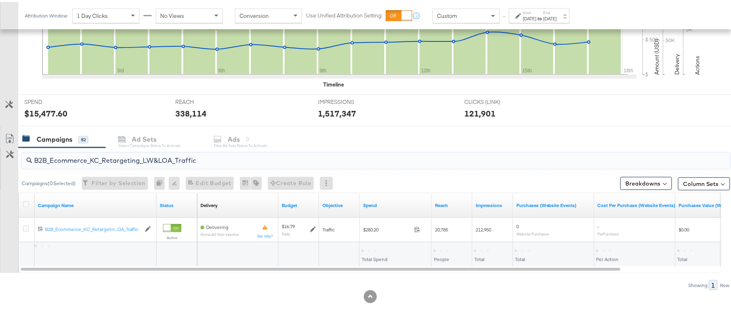
type input "B2B_Ecommerce_KC_Retargeting_LW&LOA_Traffic"
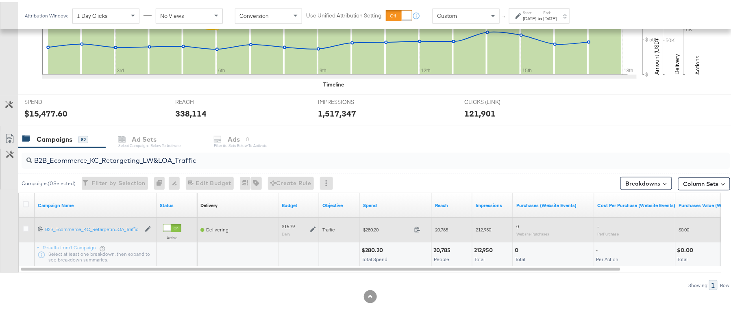
click at [311, 226] on icon at bounding box center [313, 228] width 6 height 6
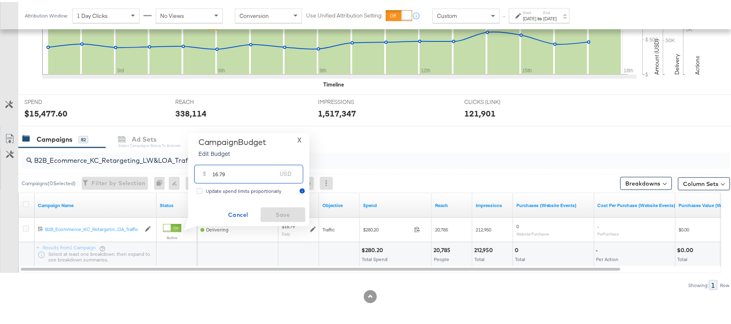
click at [259, 168] on input "16.79" at bounding box center [245, 168] width 64 height 17
paste input "$19.31"
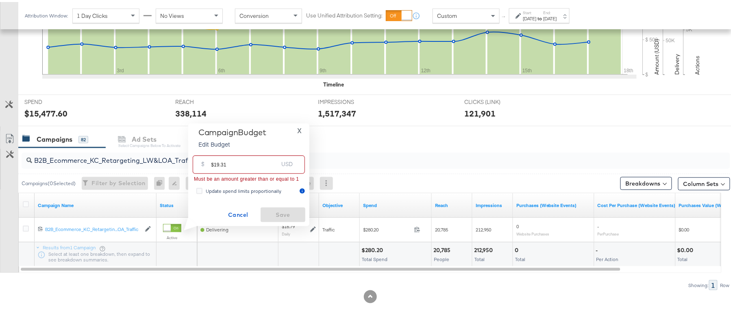
click at [215, 159] on input "$19.31" at bounding box center [244, 159] width 67 height 17
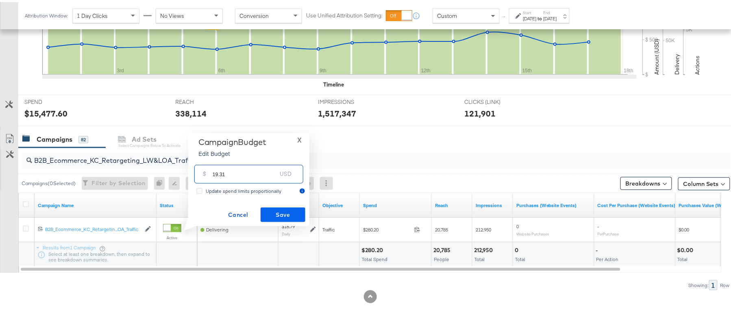
type input "19.31"
click at [285, 214] on span "Save" at bounding box center [283, 213] width 38 height 10
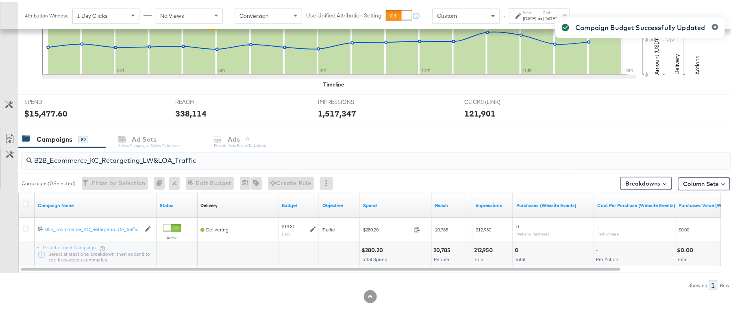
click at [121, 153] on input "B2B_Ecommerce_KC_Retargeting_LW&LOA_Traffic" at bounding box center [348, 156] width 633 height 16
paste input "KC_Retargeting_Prospects & Clients_Conversions"
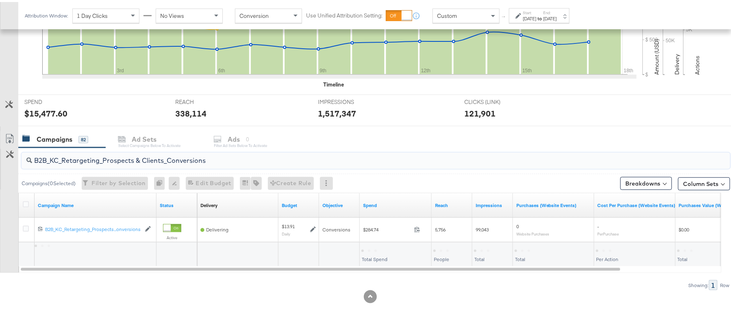
type input "B2B_KC_Retargeting_Prospects & Clients_Conversions"
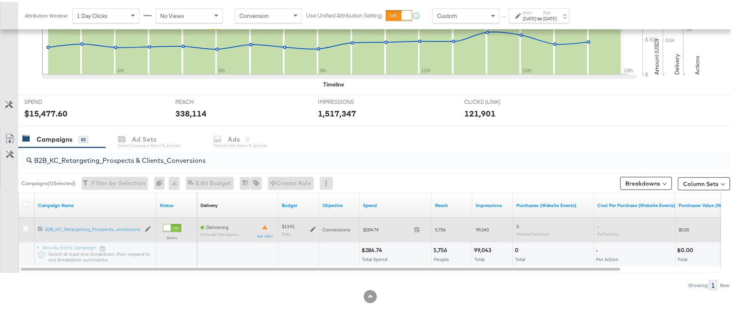
click at [315, 228] on icon at bounding box center [313, 228] width 6 height 6
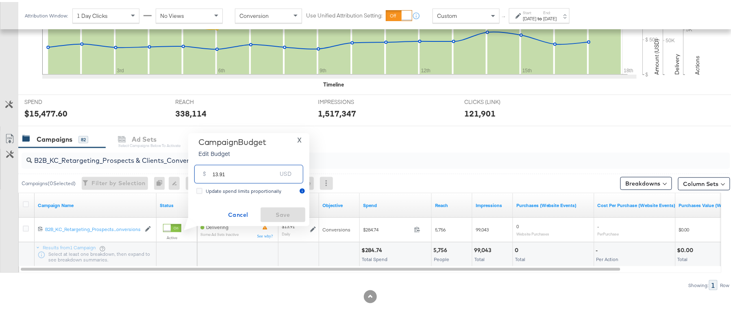
click at [269, 168] on input "13.91" at bounding box center [245, 168] width 64 height 17
paste input "$15.30"
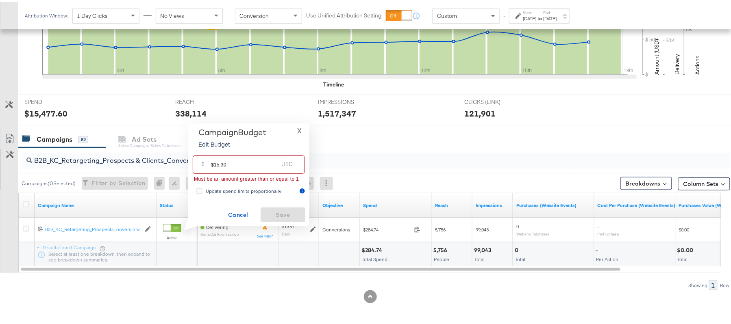
click at [212, 159] on input "$15.30" at bounding box center [244, 159] width 67 height 17
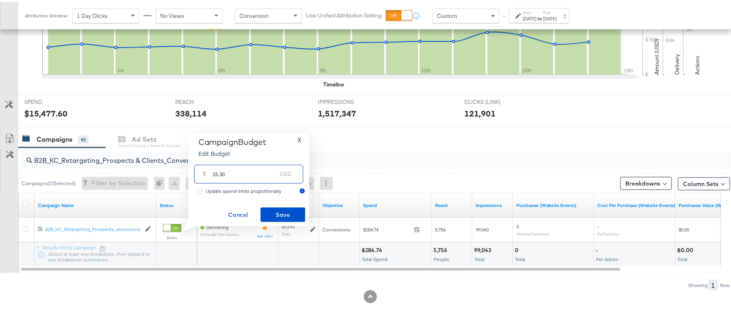
type input "15.30"
click at [280, 205] on div "Campaign Budget Edit Budget X $ 15.30 USD Update spend limits proportionally Ca…" at bounding box center [248, 177] width 113 height 85
click at [282, 212] on span "Save" at bounding box center [283, 213] width 38 height 10
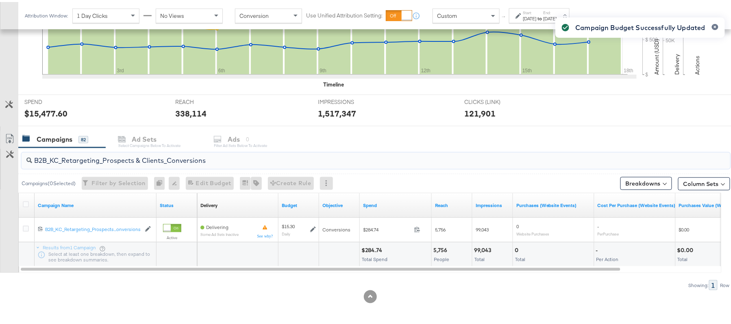
click at [171, 158] on input "B2B_KC_Retargeting_Prospects & Clients_Conversions" at bounding box center [348, 156] width 633 height 16
paste input "C_LAND_KC_Pros_Sig"
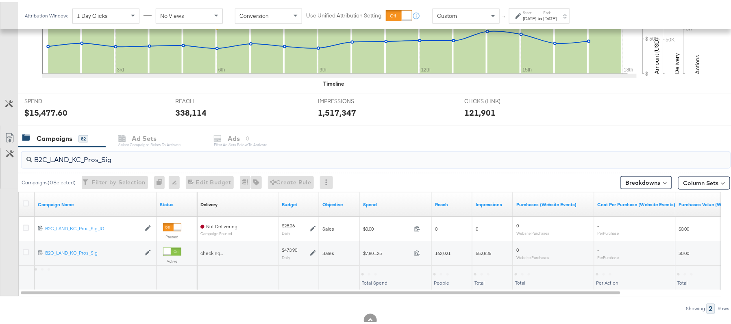
type input "B2C_LAND_KC_Pros_Sig"
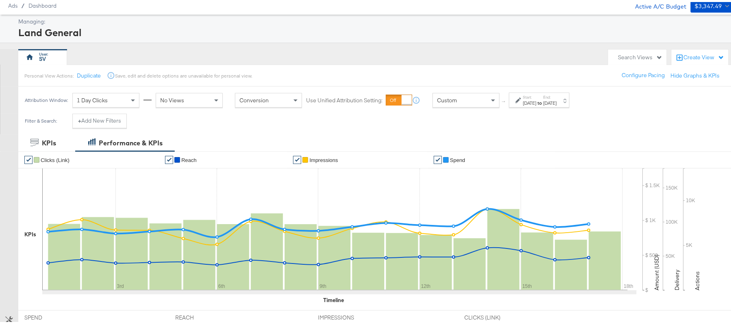
scroll to position [0, 0]
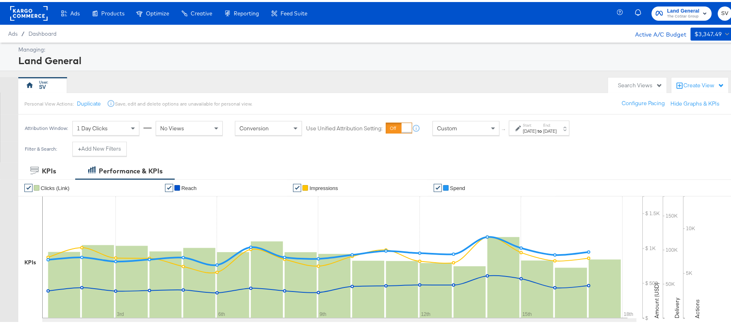
click at [667, 9] on span "Land General" at bounding box center [683, 9] width 33 height 9
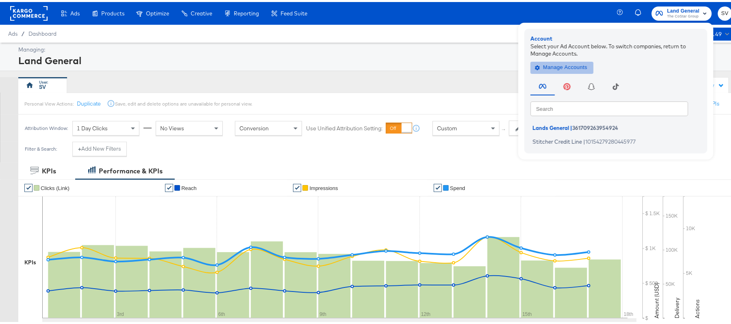
click at [558, 65] on span "Manage Accounts" at bounding box center [562, 65] width 51 height 9
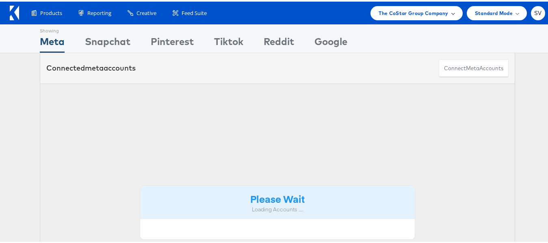
click at [435, 16] on div "The CoStar Group Company" at bounding box center [417, 11] width 92 height 14
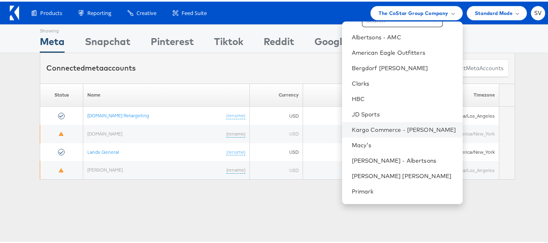
scroll to position [39, 0]
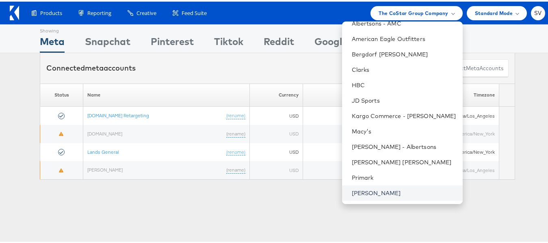
click at [382, 191] on link "[PERSON_NAME]" at bounding box center [404, 192] width 104 height 8
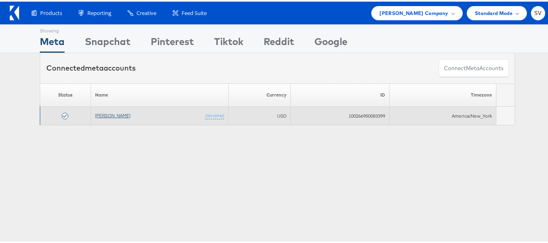
click at [106, 116] on link "[PERSON_NAME]" at bounding box center [112, 114] width 35 height 6
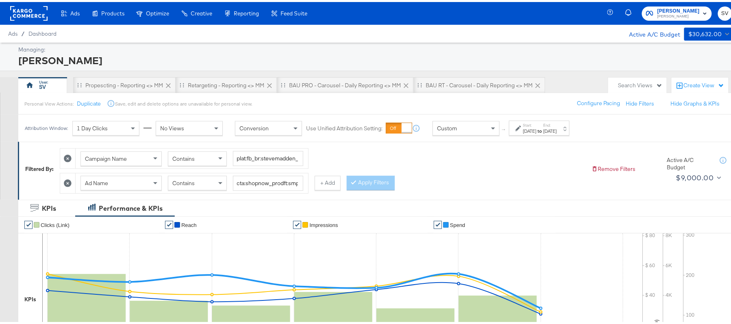
click at [329, 161] on div "Campaign Name Contains plat:fb_br:stevemadden_subchan:paidsocial-asc_temp:everg…" at bounding box center [322, 166] width 525 height 49
click at [254, 154] on input "plat:fb_br:stevemadden_subchan:paidsocial-asc_temp:evergreen-prospecting-2_obj:…" at bounding box center [268, 156] width 70 height 15
paste input "retargetingDPAs"
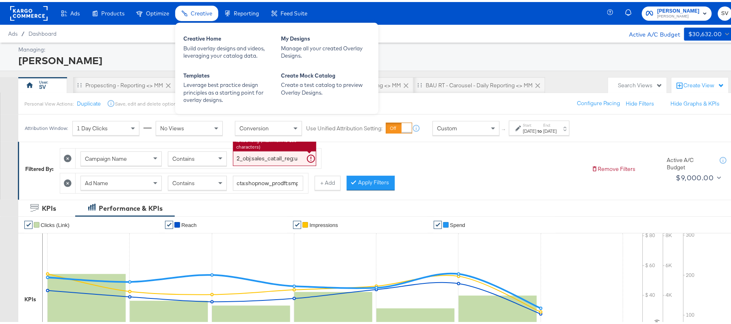
type input "plat:fb_br:stevemadden_subchan:paidsocial-asc_temp:evergreen-retargetingDPAs-2_…"
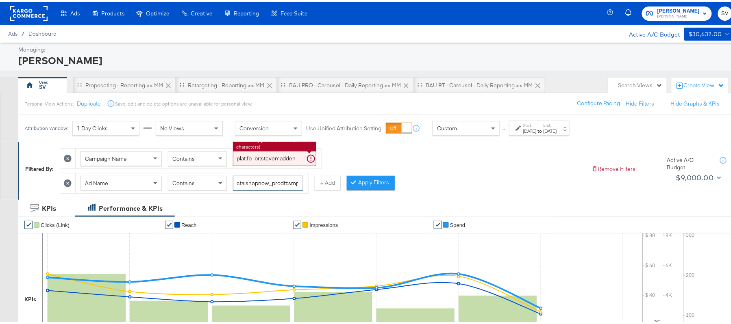
click at [265, 180] on input "cta:shopnow_prodft:smpass_copy:findsomethingnew-[DATE]-KARGO_lp:plp_adtype:caro…" at bounding box center [268, 181] width 70 height 15
paste input "mostwanted_copy:thestylesyoudidnt-[DATE]-KARGO-multiimage"
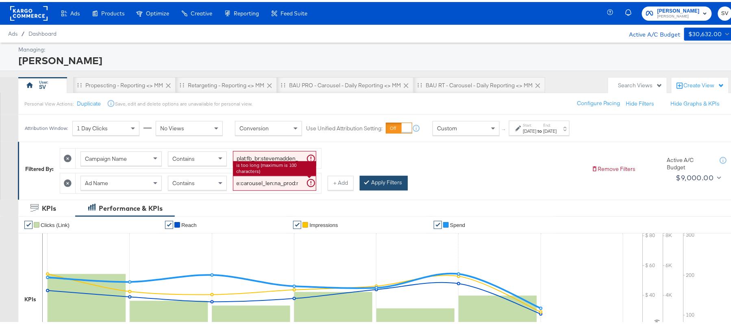
click at [378, 184] on button "Apply Filters" at bounding box center [384, 181] width 48 height 15
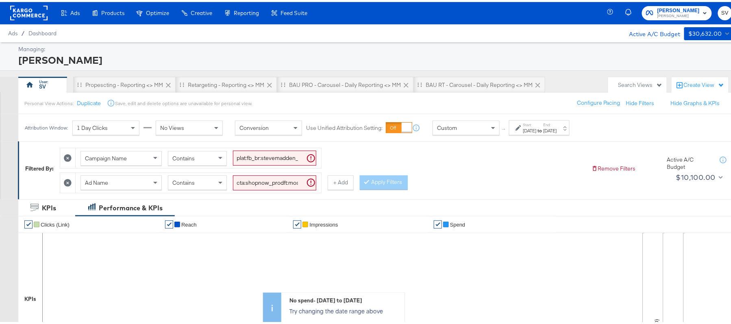
scroll to position [0, 0]
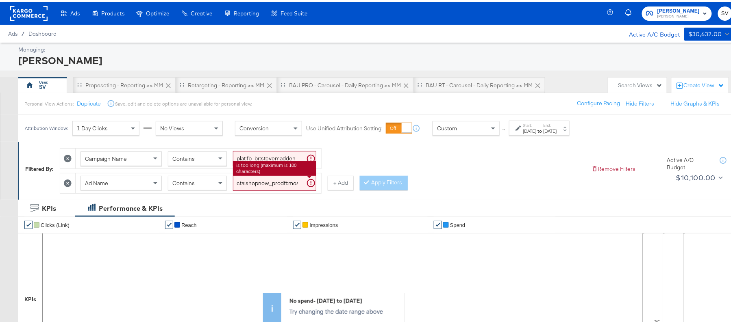
click at [301, 188] on input "cta:shopnow_prodft:mostwanted_copy:thestylesyoudidnt-[DATE]-KARGO-multiimage_lp…" at bounding box center [274, 181] width 83 height 15
paste input "2"
click at [374, 183] on button "Apply Filters" at bounding box center [384, 181] width 48 height 15
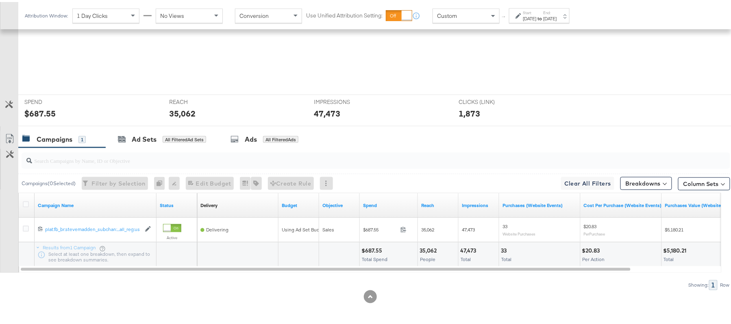
scroll to position [283, 0]
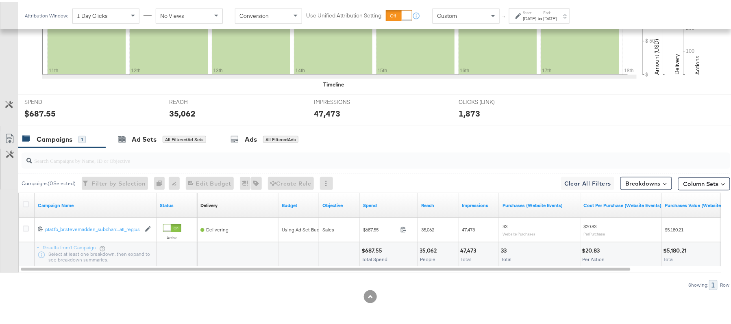
click at [376, 248] on div "$687.55" at bounding box center [372, 249] width 23 height 8
copy div "687.55"
click at [418, 246] on div "35,062 People" at bounding box center [438, 253] width 40 height 24
click at [426, 247] on div "35,062" at bounding box center [430, 249] width 20 height 8
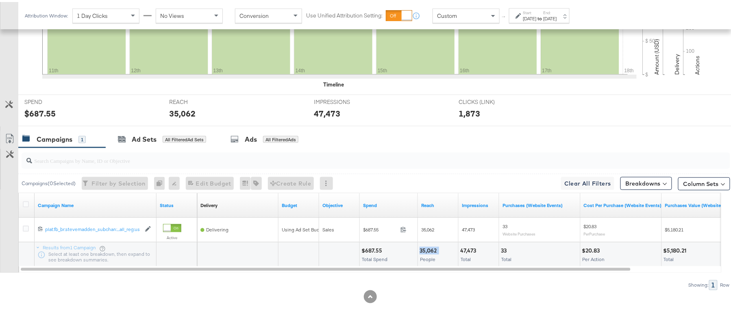
click at [426, 247] on div "35,062" at bounding box center [430, 249] width 20 height 8
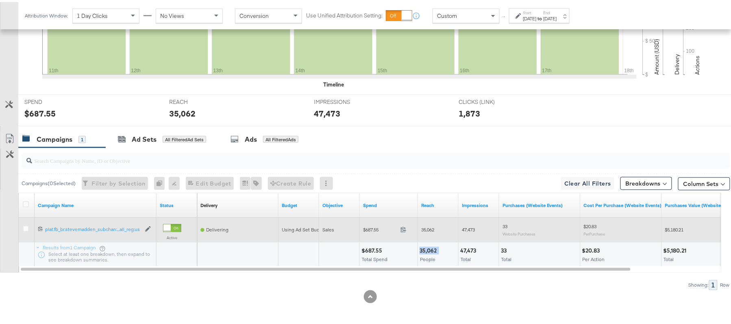
copy div "35,062"
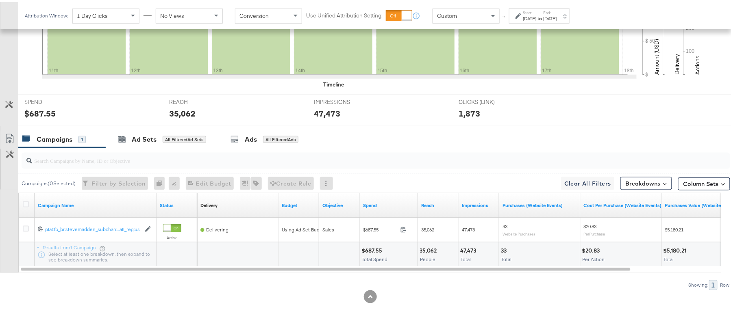
click at [467, 243] on div "47,473 Total" at bounding box center [479, 253] width 40 height 24
copy div "47,473"
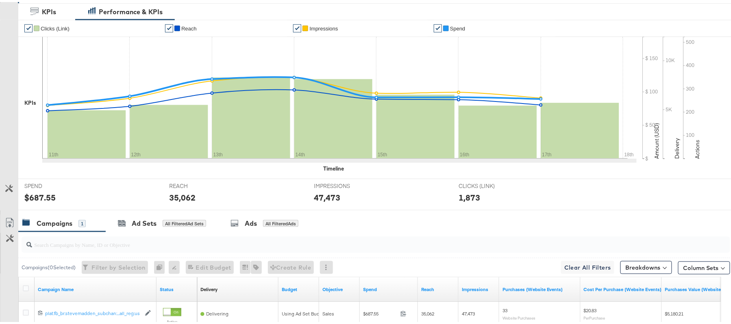
scroll to position [0, 0]
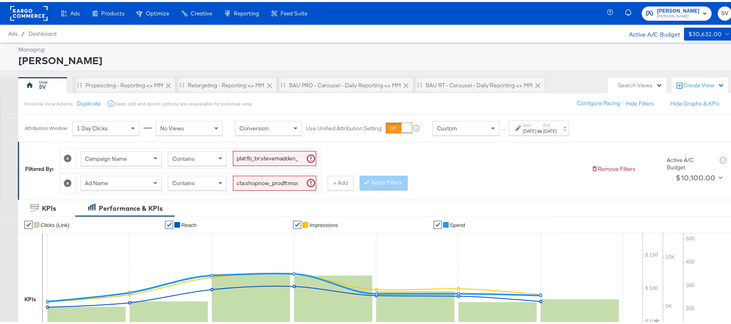
click at [264, 184] on input "cta:shopnow_prodft:mostwanted2_copy:thestylesyoudidnt-[DATE]-KARGO-multiimage_l…" at bounding box center [274, 181] width 83 height 15
paste input "newarrivals"
click at [374, 185] on button "Apply Filters" at bounding box center [384, 181] width 48 height 15
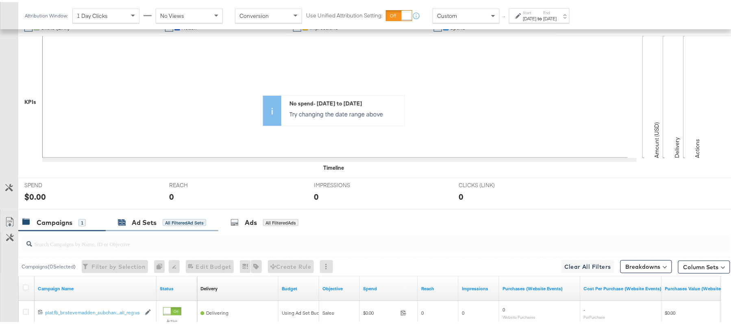
scroll to position [121, 0]
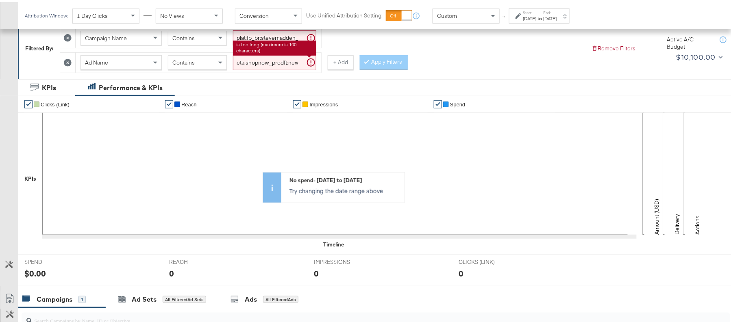
click at [269, 63] on input "cta:shopnow_prodft:newarrivals_copy:thestylesyoudidnt-[DATE]-KARGO-multiimage_l…" at bounding box center [274, 60] width 83 height 15
paste input "2"
click at [375, 60] on button "Apply Filters" at bounding box center [384, 60] width 48 height 15
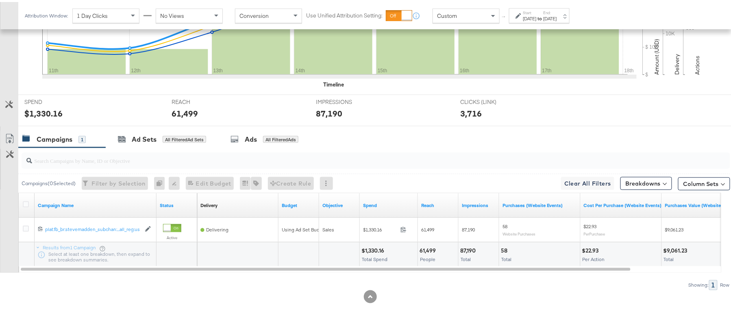
scroll to position [283, 0]
click at [370, 249] on div "$1,330.16" at bounding box center [373, 249] width 25 height 8
copy div "1,330.16"
click at [433, 248] on div "61,499" at bounding box center [429, 249] width 19 height 8
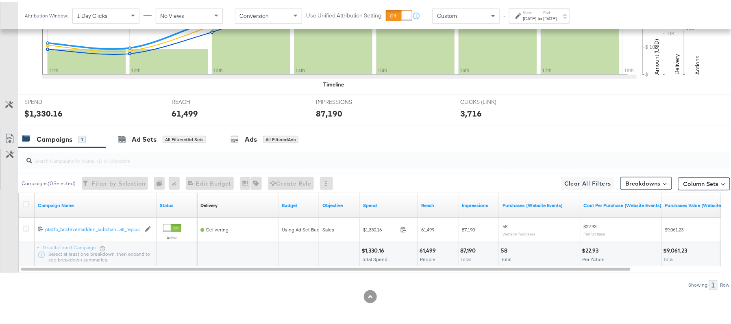
click at [428, 247] on div "61,499" at bounding box center [429, 249] width 19 height 8
copy div "61,499"
click at [466, 246] on div "87,190" at bounding box center [469, 249] width 18 height 8
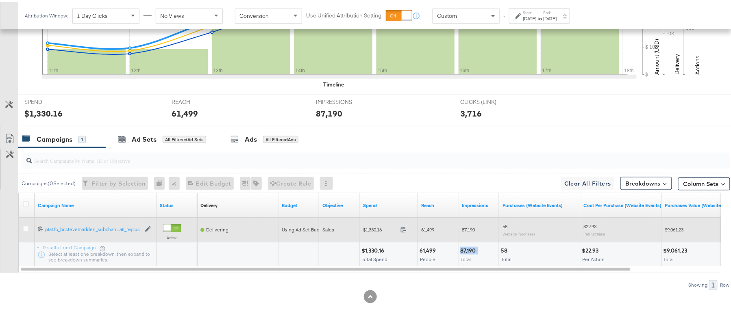
copy div "87,190"
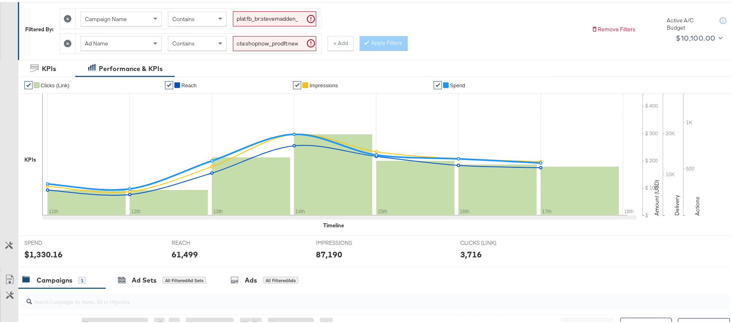
scroll to position [12, 0]
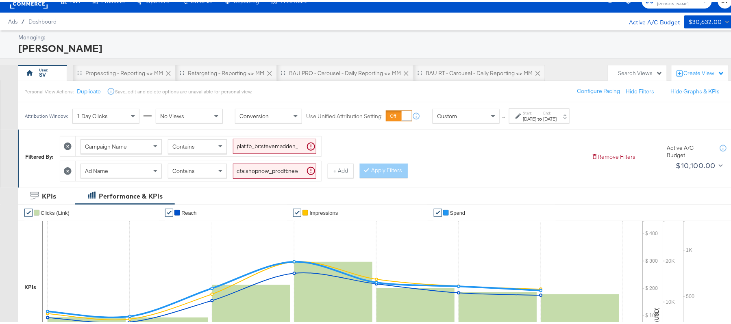
click at [267, 167] on input "cta:shopnow_prodft:newarrivals2_copy:thestylesyoudidnt-[DATE]-KARGO-multiimage_…" at bounding box center [274, 169] width 83 height 15
paste input "womensshoes_copy:cominginhot-[DATE]-KARGO"
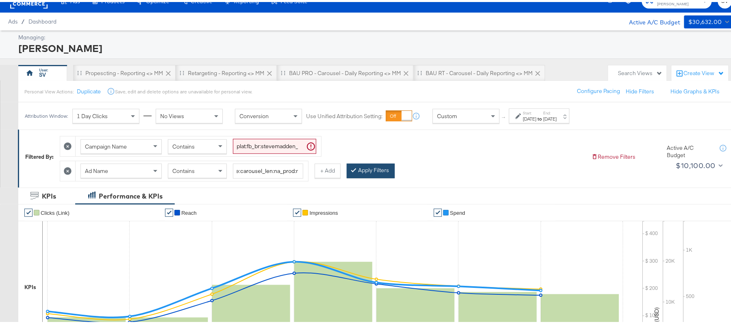
click at [381, 172] on button "Apply Filters" at bounding box center [371, 169] width 48 height 15
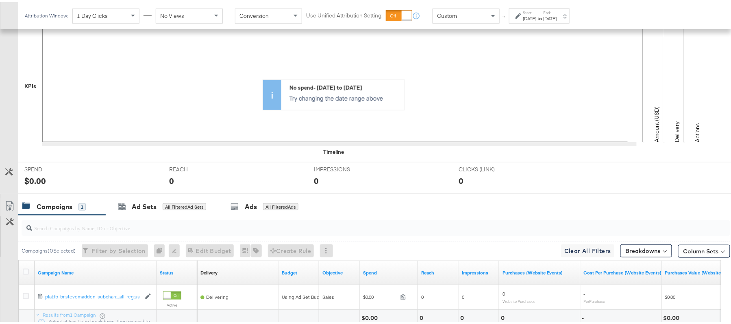
scroll to position [0, 0]
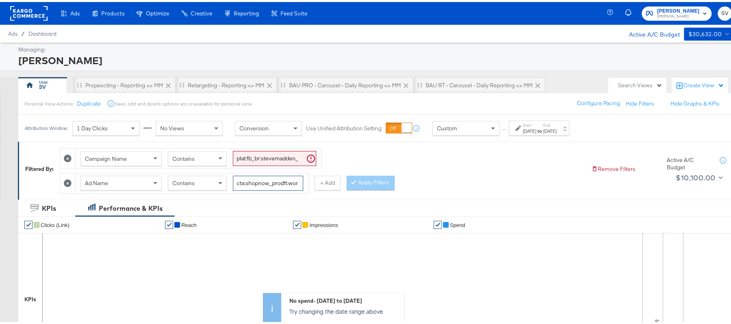
click at [261, 185] on input "cta:shopnow_prodft:womensshoes_copy:cominginhot-[DATE]-KARGO_lp:plp_adtype:caro…" at bounding box center [268, 181] width 70 height 15
paste input "2"
click at [356, 181] on div at bounding box center [355, 181] width 6 height 8
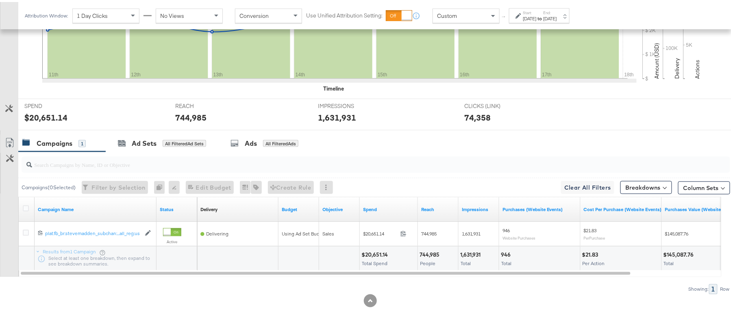
scroll to position [283, 0]
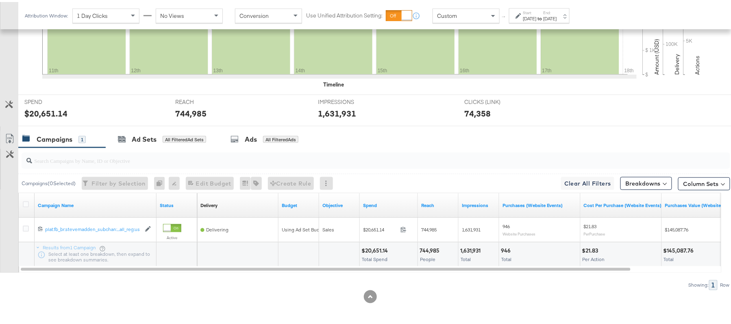
click at [374, 246] on div "$20,651.14" at bounding box center [375, 249] width 29 height 8
copy div "20,651.14"
click at [425, 246] on div "744,985 People" at bounding box center [438, 253] width 40 height 24
click at [425, 246] on div "744,985" at bounding box center [431, 249] width 22 height 8
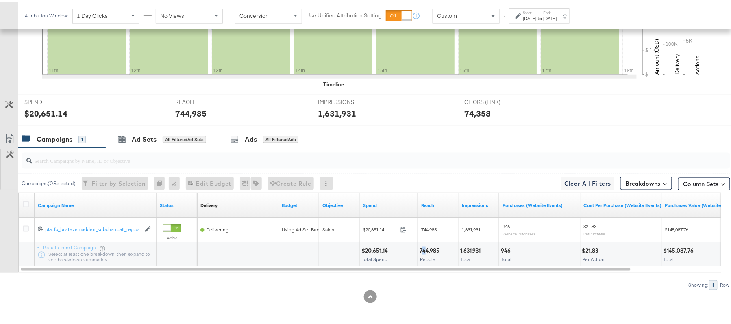
copy div "4"
click at [423, 243] on div "744,985 People" at bounding box center [438, 253] width 40 height 24
click at [424, 244] on div "744,985 People" at bounding box center [438, 253] width 40 height 24
click at [425, 244] on div "744,985 People" at bounding box center [438, 253] width 40 height 24
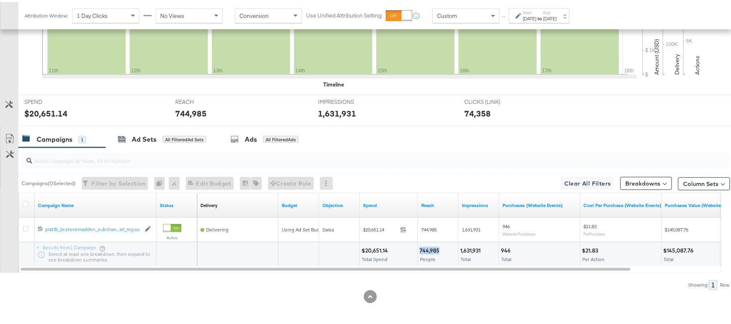
copy div "744,985"
click at [472, 246] on div "1,631,931" at bounding box center [471, 249] width 23 height 8
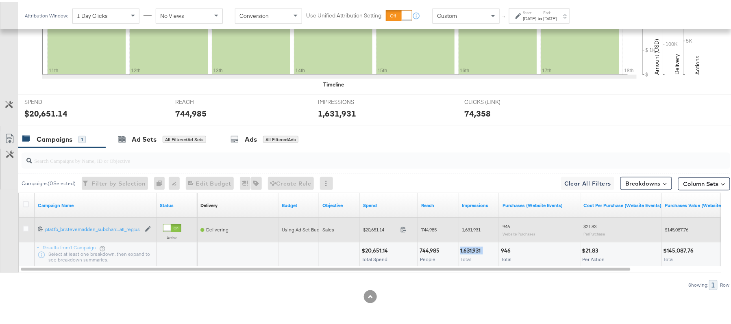
copy div "1,631,931"
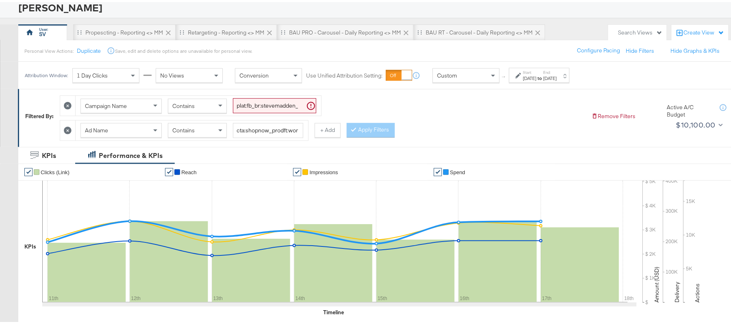
scroll to position [0, 0]
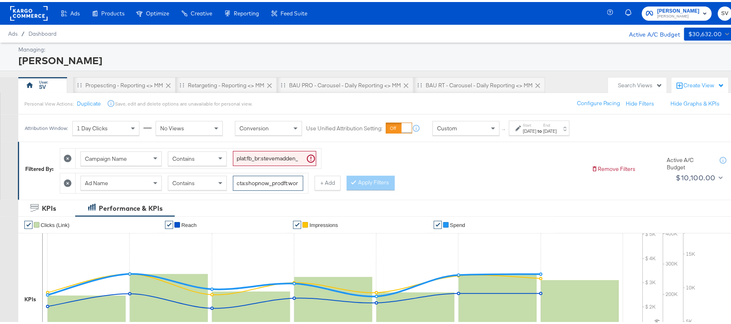
click at [260, 183] on input "cta:shopnow_prodft:womensshoes_copy:cominginhot2-[DATE]-KARGO_lp:plp_adtype:car…" at bounding box center [268, 181] width 70 height 15
paste input "starrating_copy:meetthestars-[DATE]-KARGO-multiimage"
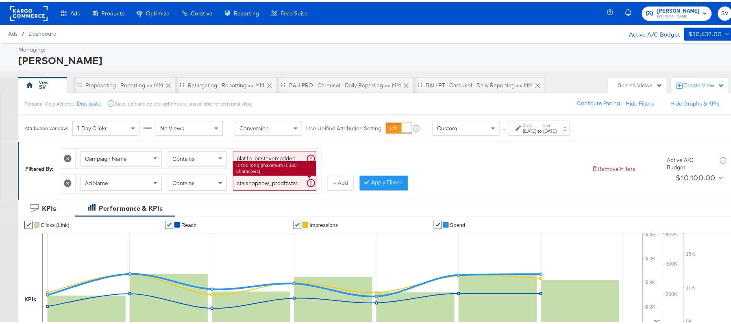
click at [380, 183] on button "Apply Filters" at bounding box center [384, 181] width 48 height 15
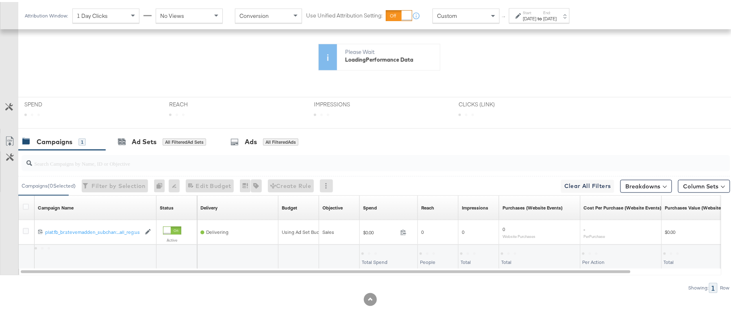
scroll to position [213, 0]
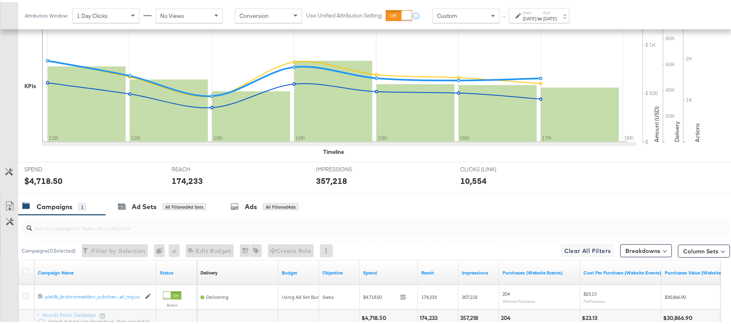
click at [376, 250] on div "Campaigns ( 0 Selected) Filter by Selection Filter 0 campaigns 0 Rename 0 campa…" at bounding box center [374, 248] width 712 height 19
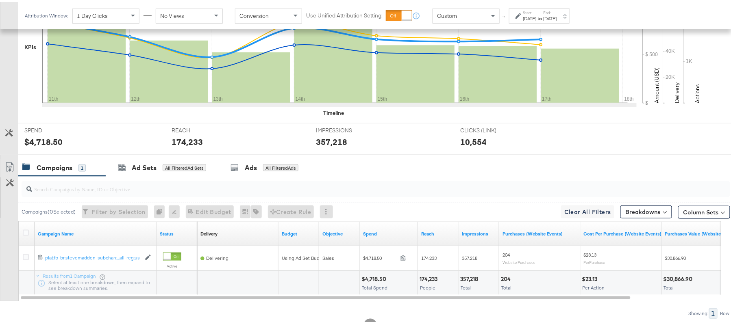
scroll to position [283, 0]
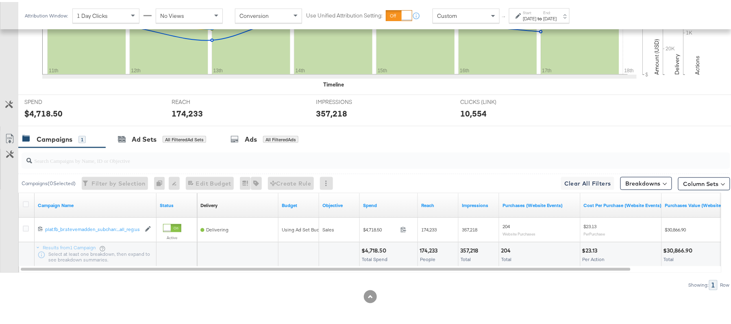
click at [376, 250] on div "$4,718.50" at bounding box center [374, 249] width 27 height 8
click at [428, 246] on div "174,233" at bounding box center [430, 249] width 20 height 8
click at [470, 248] on div "357,218" at bounding box center [470, 249] width 20 height 8
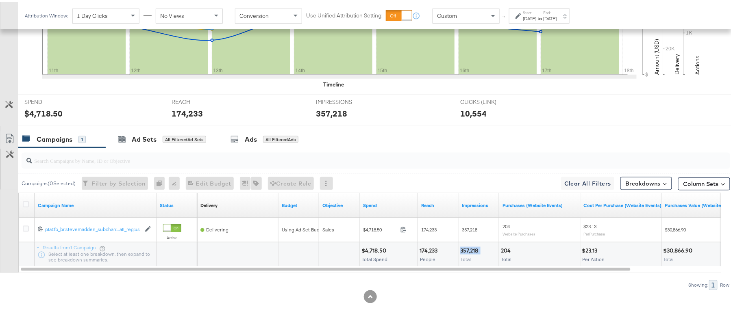
click at [470, 248] on div "357,218" at bounding box center [470, 249] width 20 height 8
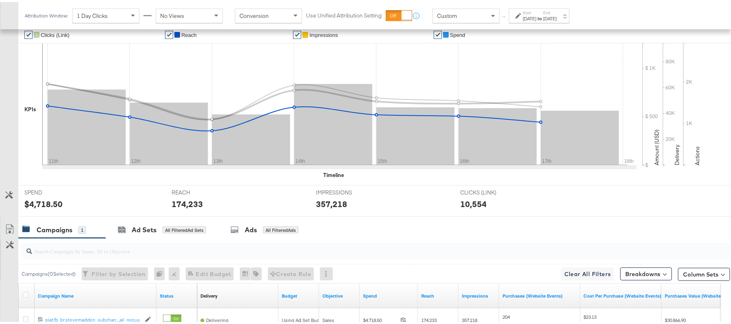
scroll to position [121, 0]
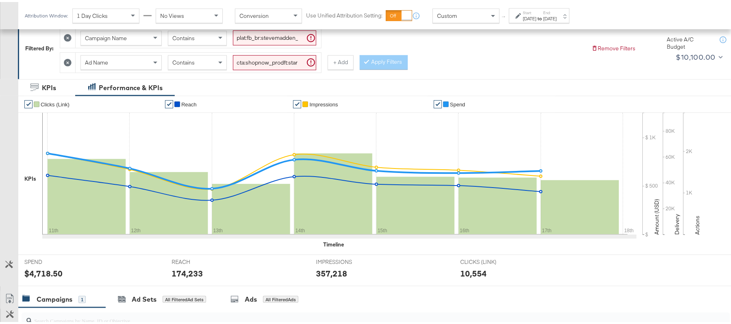
click at [286, 62] on input "cta:shopnow_prodft:starrating_copy:meetthestars-[DATE]-KARGO-multiimage_lp:plp_…" at bounding box center [274, 60] width 83 height 15
paste input "newarrivals_copy:thestylesyoudidnt-[DATE]-KARGO-4:5"
click at [372, 62] on button "Apply Filters" at bounding box center [384, 60] width 48 height 15
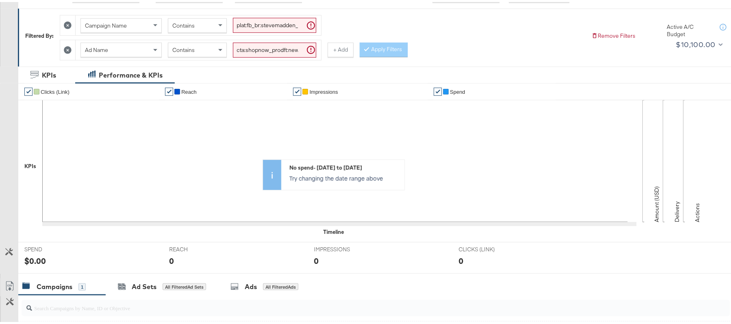
scroll to position [12, 0]
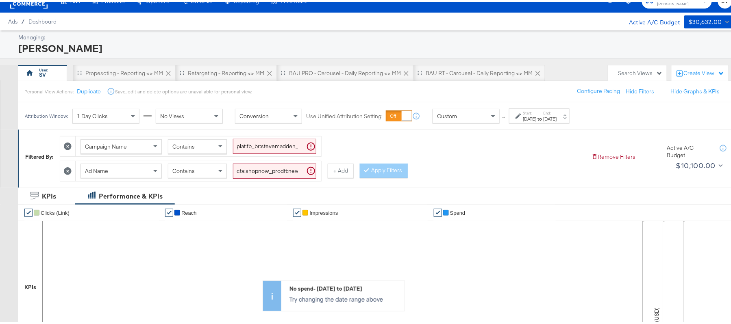
click at [282, 173] on input "cta:shopnow_prodft:newarrivals_copy:thestylesyoudidnt-[DATE]-KARGO-4:5multiimag…" at bounding box center [274, 169] width 83 height 15
paste input "2"
click at [376, 171] on button "Apply Filters" at bounding box center [384, 169] width 48 height 15
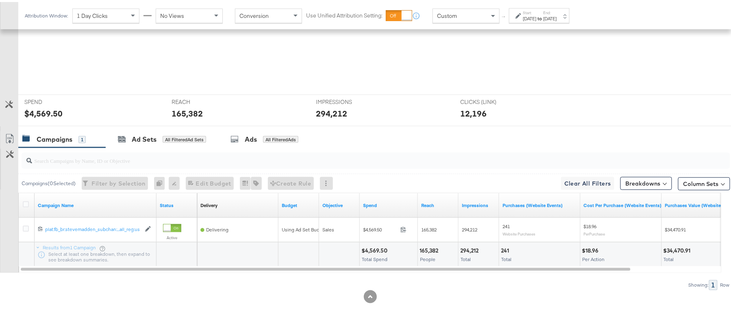
scroll to position [283, 0]
click at [372, 249] on div "$4,569.50" at bounding box center [375, 249] width 28 height 8
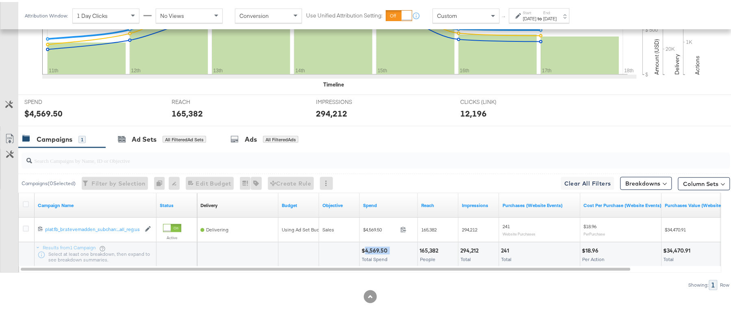
click at [372, 249] on div "$4,569.50" at bounding box center [375, 249] width 28 height 8
click at [430, 249] on div "165,382" at bounding box center [430, 249] width 21 height 8
click at [469, 248] on div "294,212" at bounding box center [470, 249] width 21 height 8
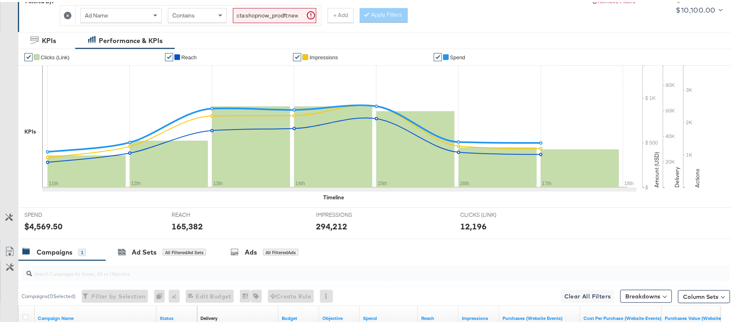
scroll to position [12, 0]
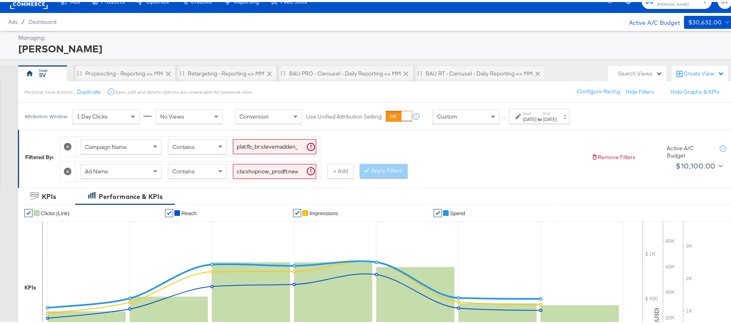
click at [276, 167] on input "cta:shopnow_prodft:newarrivals_copy:thestylesyoudidnt-[DATE]-KARGO-4:5multiimag…" at bounding box center [274, 169] width 83 height 15
paste input "smpass_copy:wesawyou-[DATE]-KARGO"
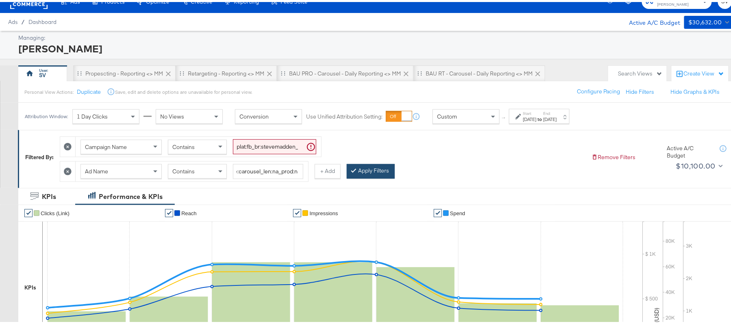
click at [379, 174] on button "Apply Filters" at bounding box center [371, 169] width 48 height 15
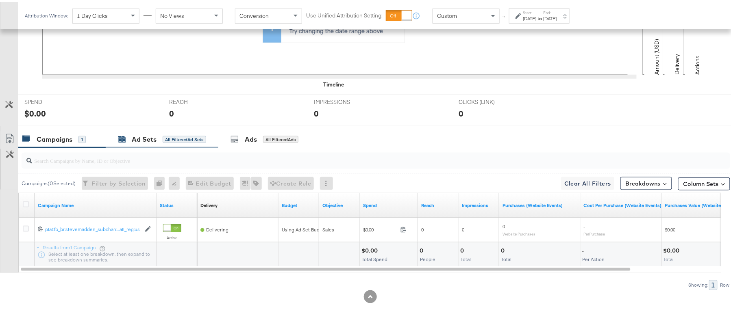
scroll to position [121, 0]
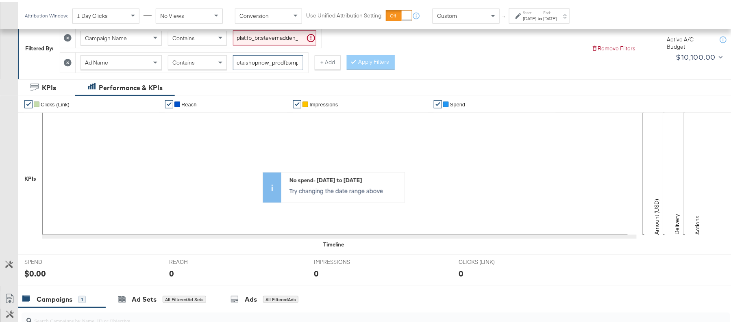
click at [252, 62] on input "cta:shopnow_prodft:smpass_copy:wesawyou-[DATE]-KARGO_lp:plp_adtype:carousel_len…" at bounding box center [268, 60] width 70 height 15
paste input "2"
type input "cta:shopnow_prodft:smpass_copy:wesawyou-[DATE]-KARGO2_lp:plp_adtype:carousel_le…"
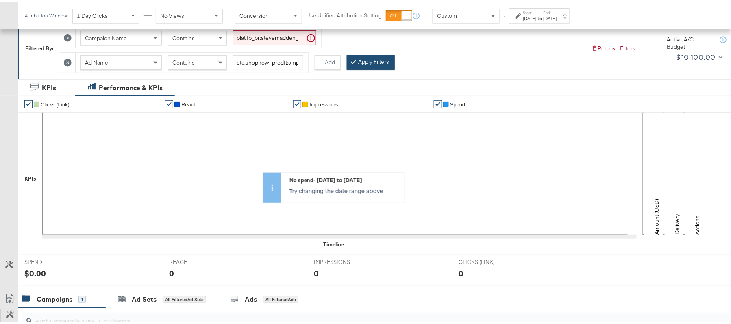
click at [367, 62] on button "Apply Filters" at bounding box center [371, 60] width 48 height 15
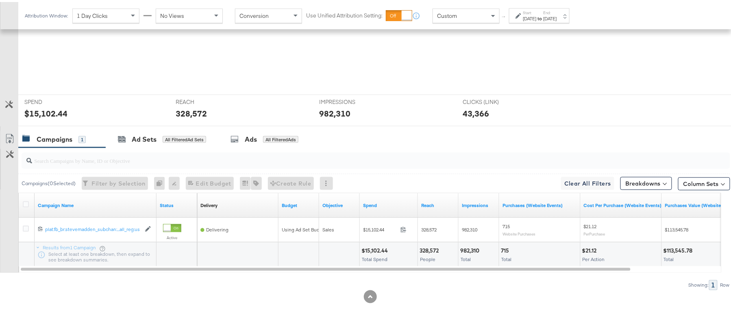
scroll to position [283, 0]
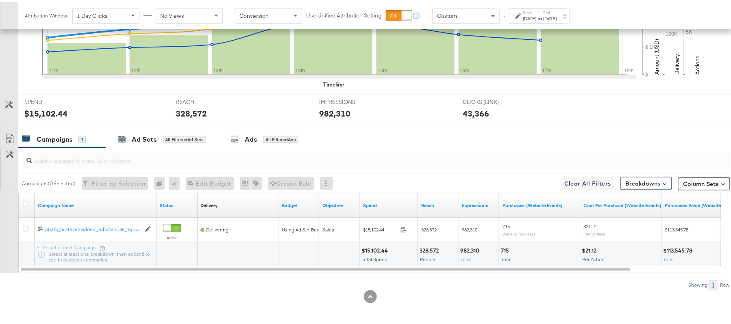
click at [376, 248] on div "$15,102.44" at bounding box center [375, 249] width 29 height 8
click at [429, 252] on div "328,572" at bounding box center [431, 249] width 22 height 8
click at [428, 252] on div "328,572" at bounding box center [431, 249] width 22 height 8
click at [469, 246] on div "982,310" at bounding box center [471, 249] width 22 height 8
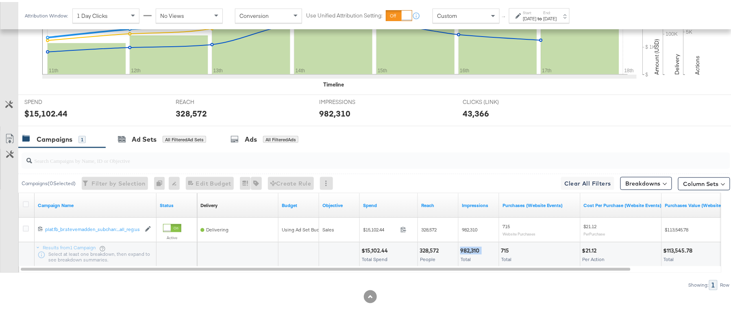
click at [469, 246] on div "982,310" at bounding box center [471, 249] width 22 height 8
